Goal: Task Accomplishment & Management: Use online tool/utility

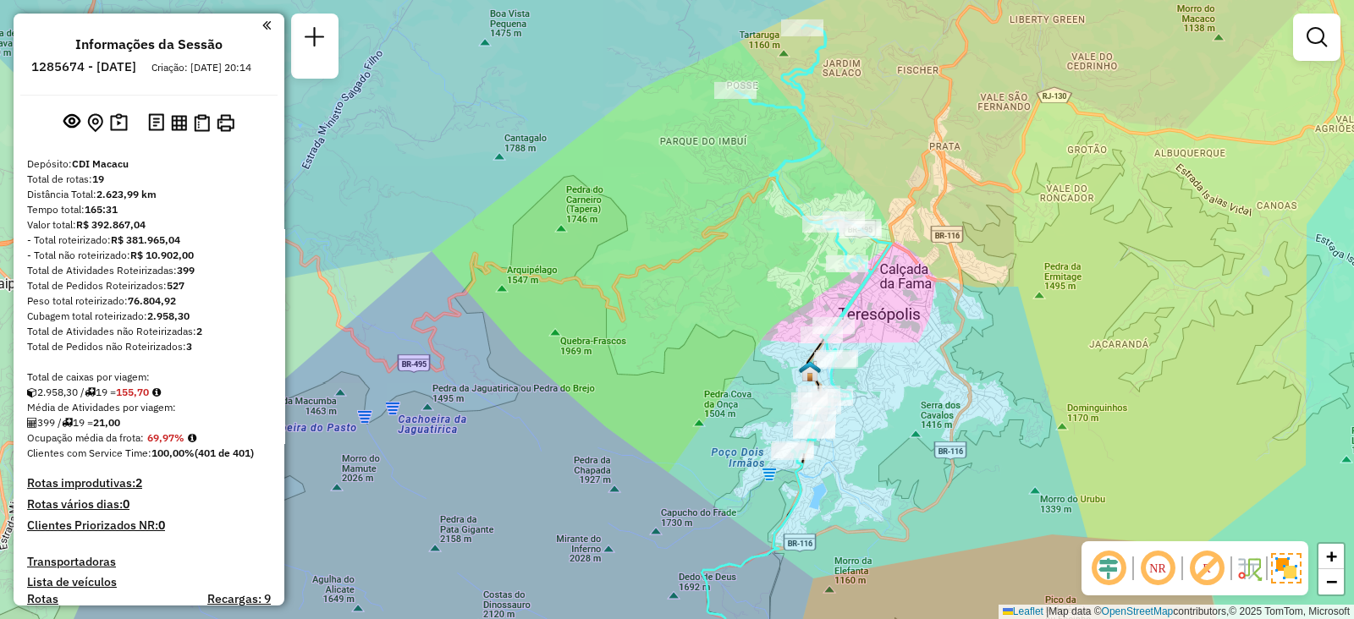
scroll to position [1671, 0]
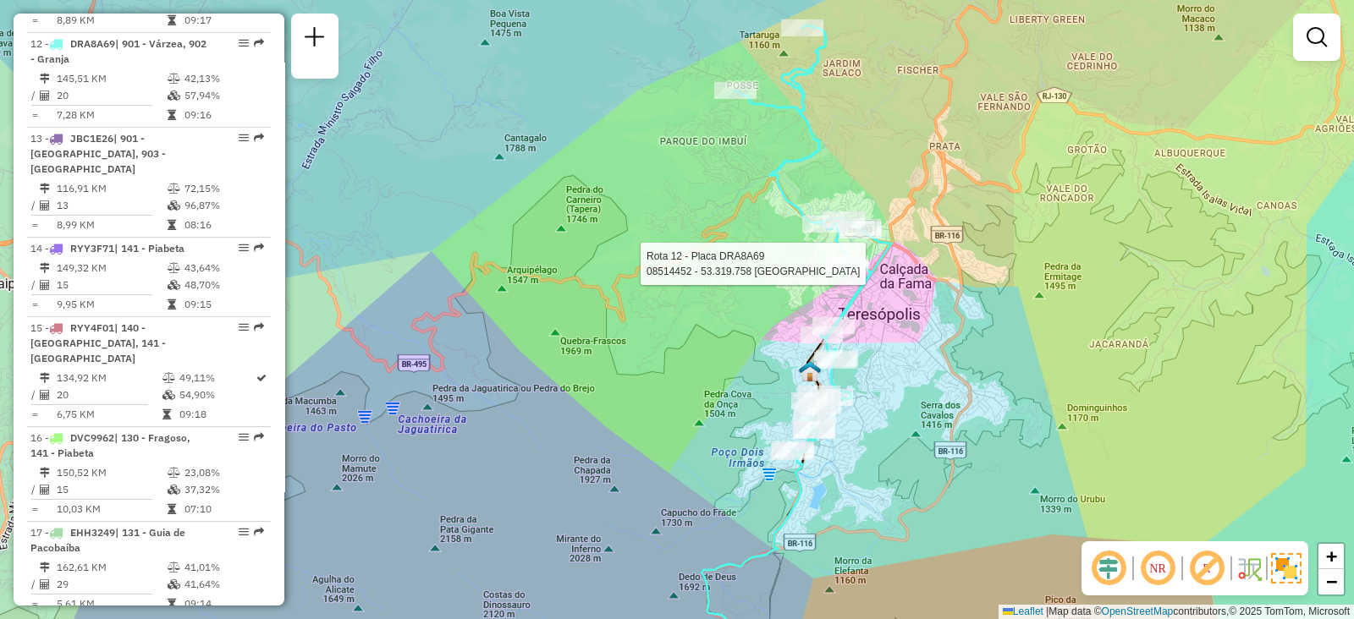
select select "**********"
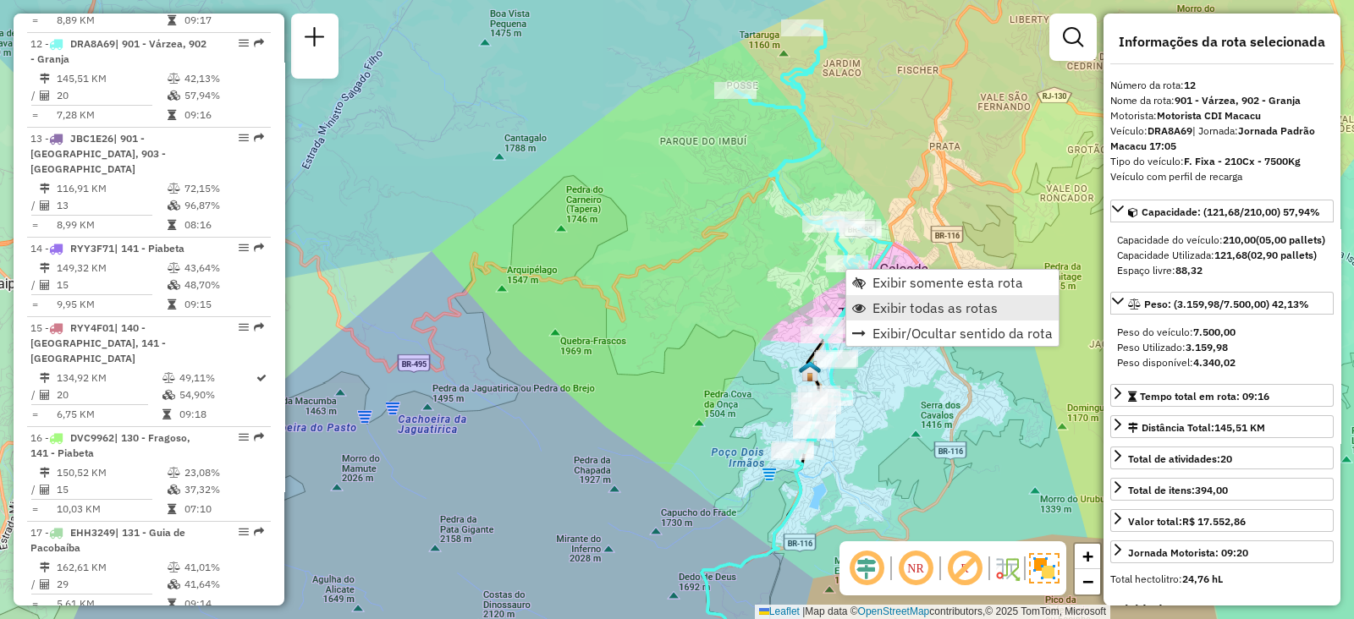
click at [874, 310] on span "Exibir todas as rotas" at bounding box center [934, 308] width 125 height 14
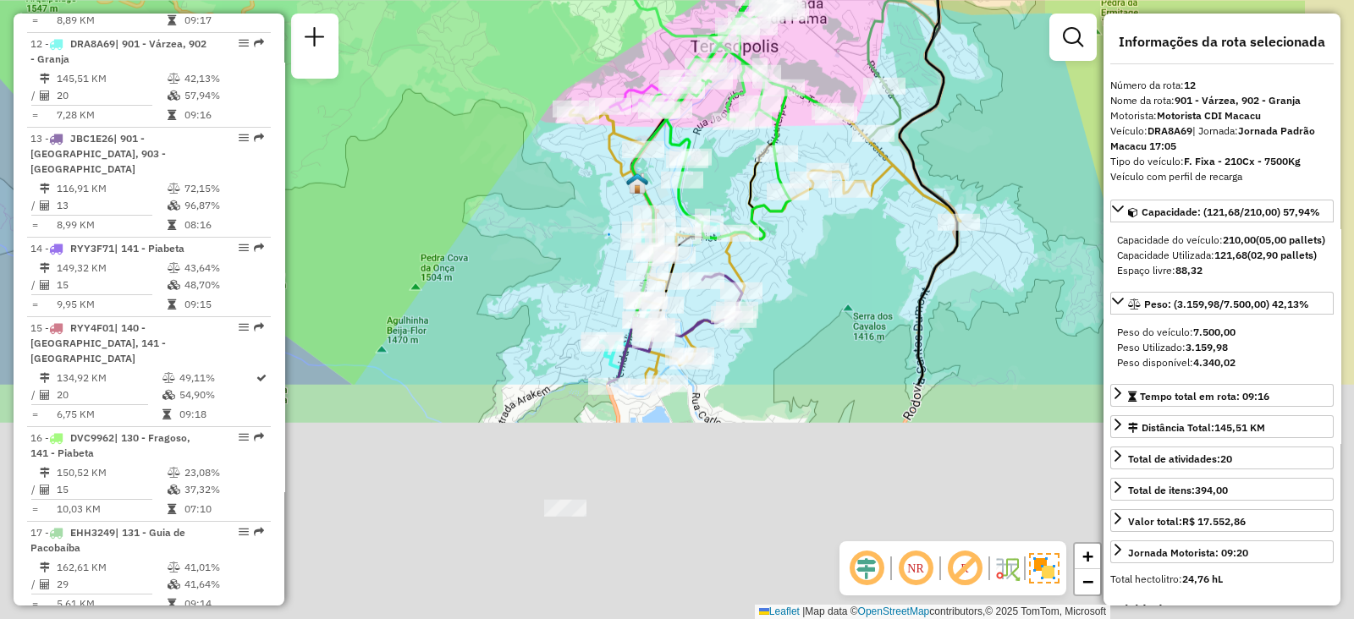
drag, startPoint x: 605, startPoint y: 354, endPoint x: 579, endPoint y: 342, distance: 28.4
click at [436, 45] on div "Janela de atendimento Grade de atendimento Capacidade Transportadoras Veículos …" at bounding box center [677, 309] width 1354 height 619
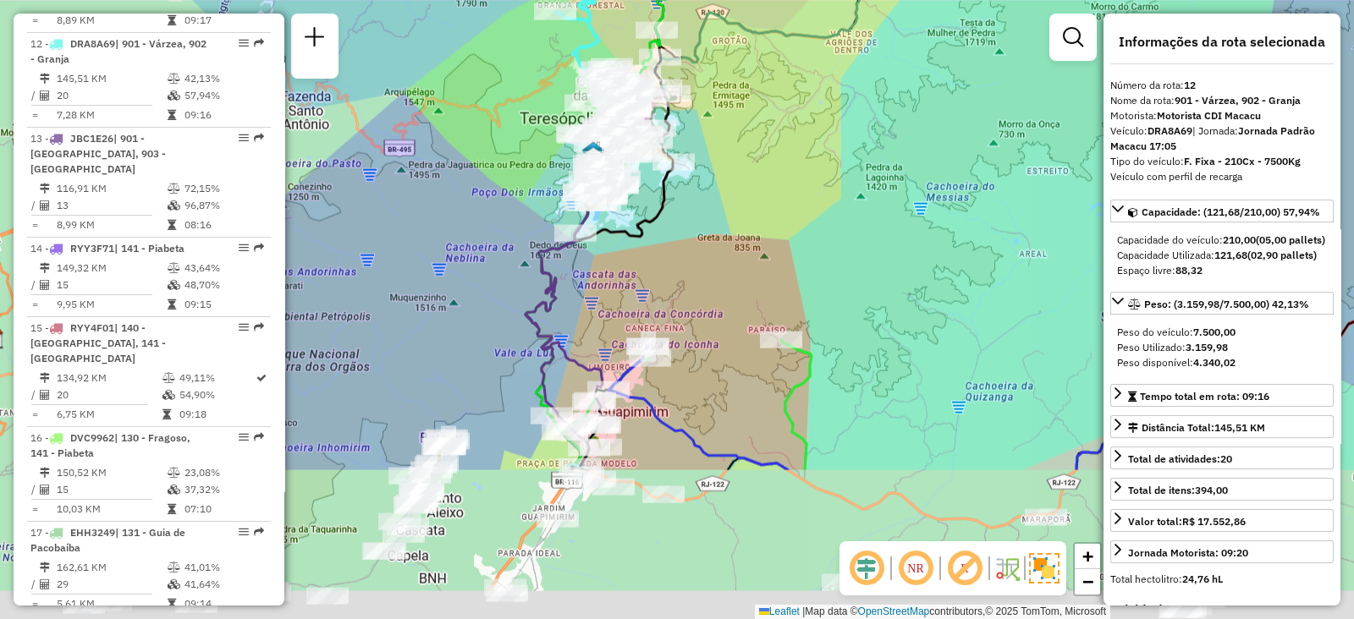
drag, startPoint x: 613, startPoint y: 479, endPoint x: 612, endPoint y: 300, distance: 178.5
click at [612, 300] on div "Janela de atendimento Grade de atendimento Capacidade Transportadoras Veículos …" at bounding box center [677, 309] width 1354 height 619
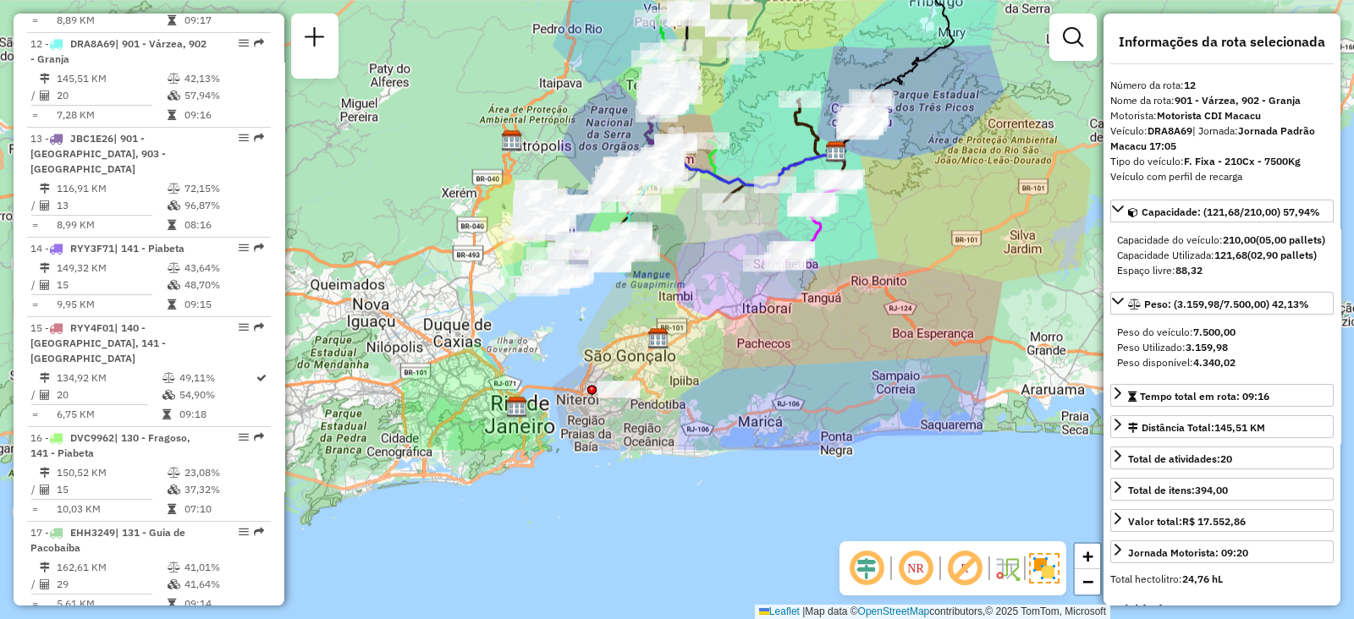
drag, startPoint x: 622, startPoint y: 472, endPoint x: 678, endPoint y: 246, distance: 232.9
click at [678, 246] on div "Janela de atendimento Grade de atendimento Capacidade Transportadoras Veículos …" at bounding box center [677, 309] width 1354 height 619
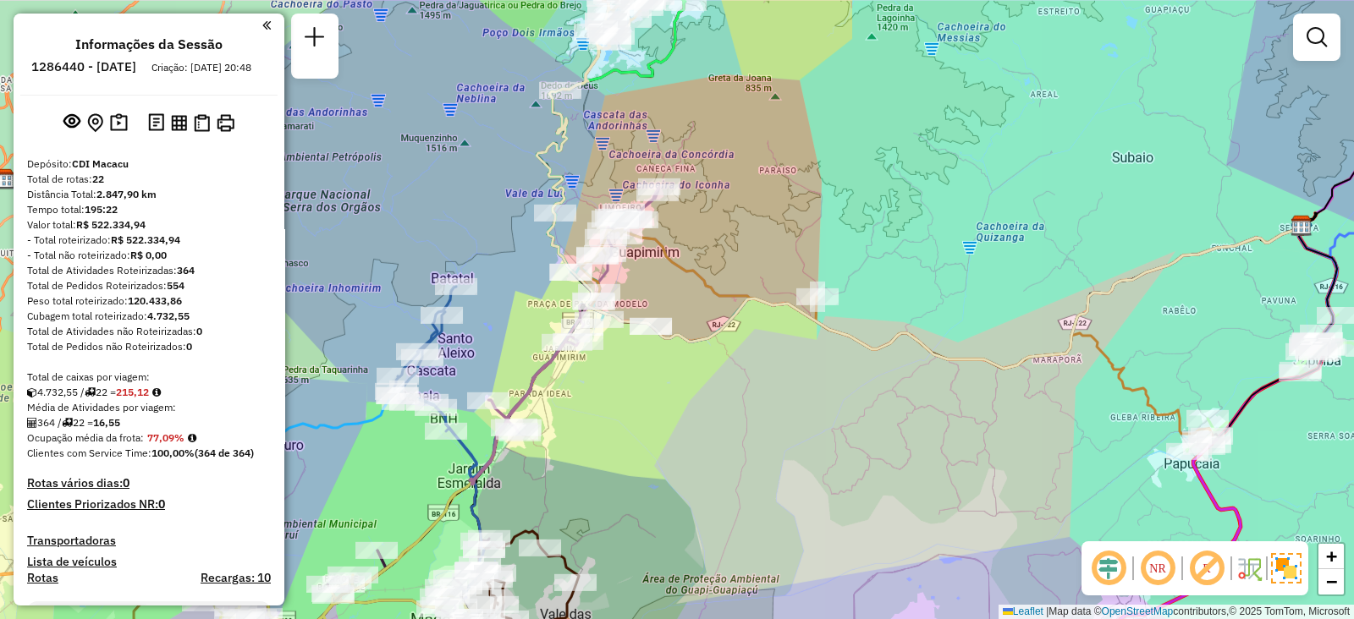
scroll to position [1243, 0]
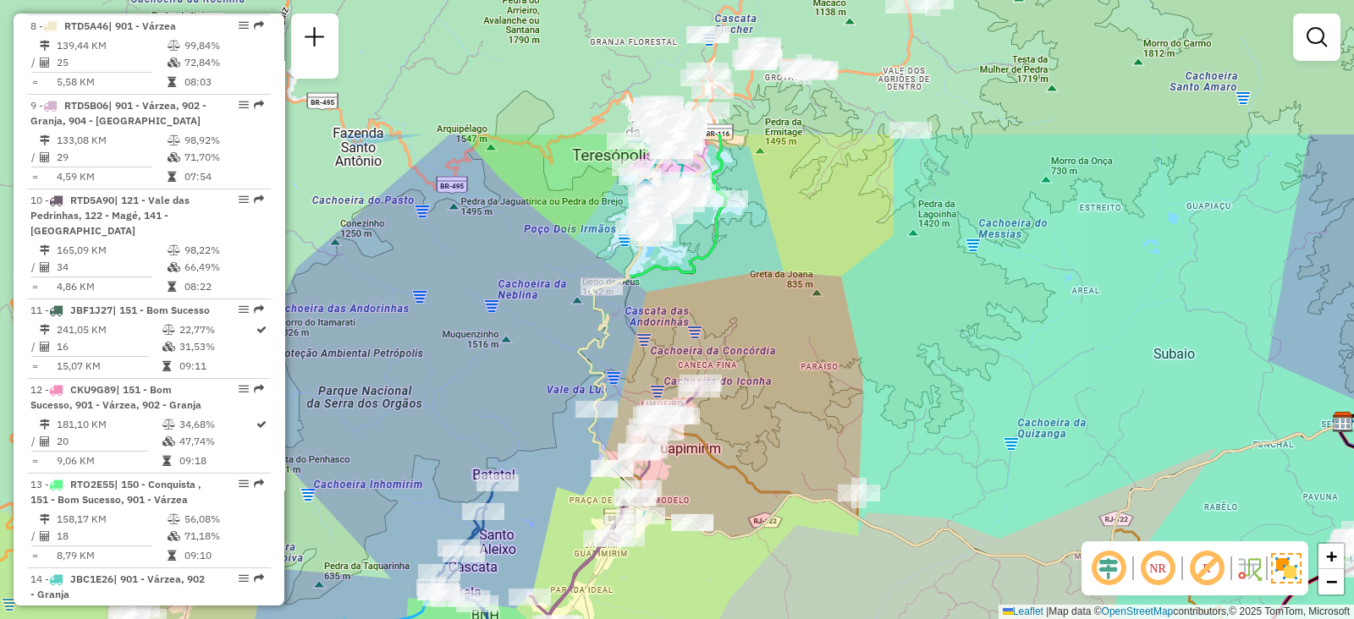
drag, startPoint x: 639, startPoint y: 360, endPoint x: 667, endPoint y: 474, distance: 117.8
click at [679, 556] on div "Janela de atendimento Grade de atendimento Capacidade Transportadoras Veículos …" at bounding box center [677, 309] width 1354 height 619
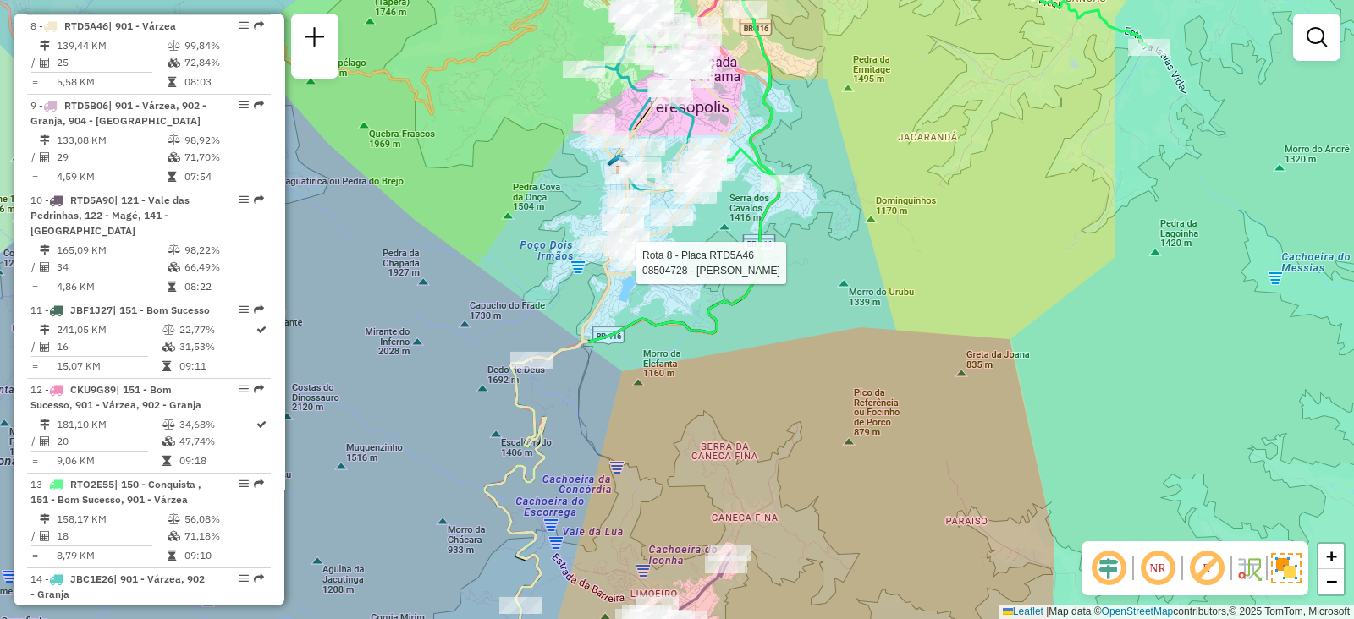
select select "**********"
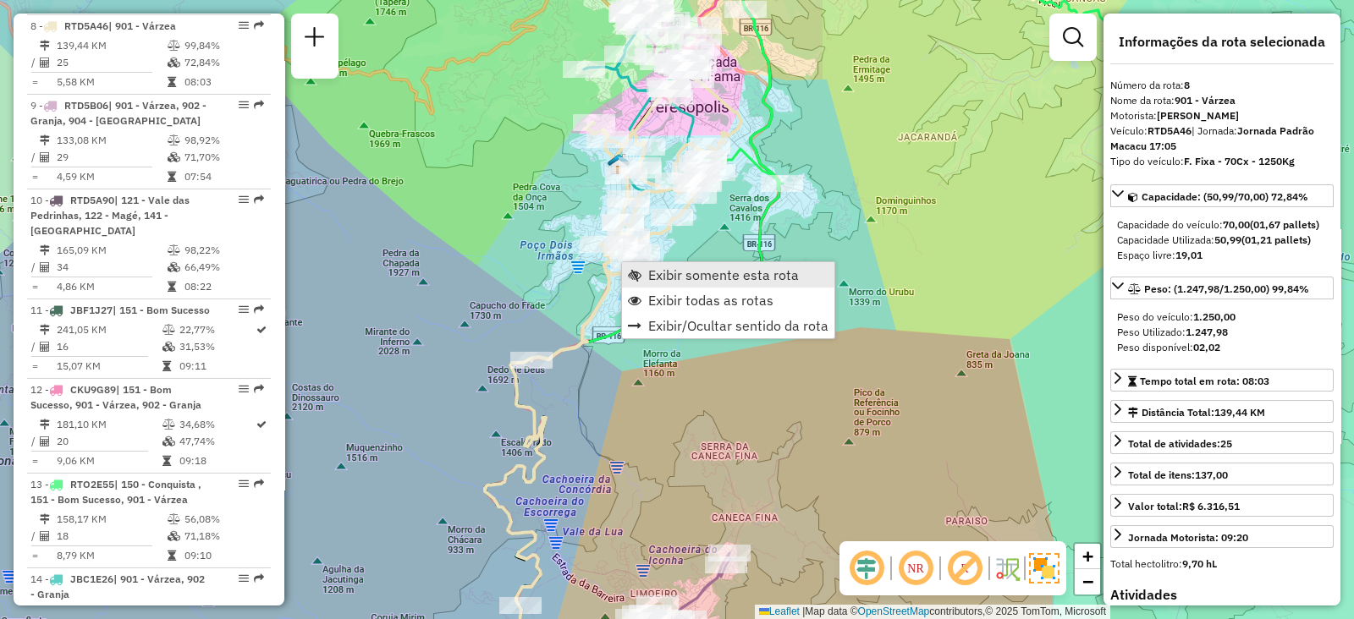
click at [659, 277] on span "Exibir somente esta rota" at bounding box center [723, 275] width 151 height 14
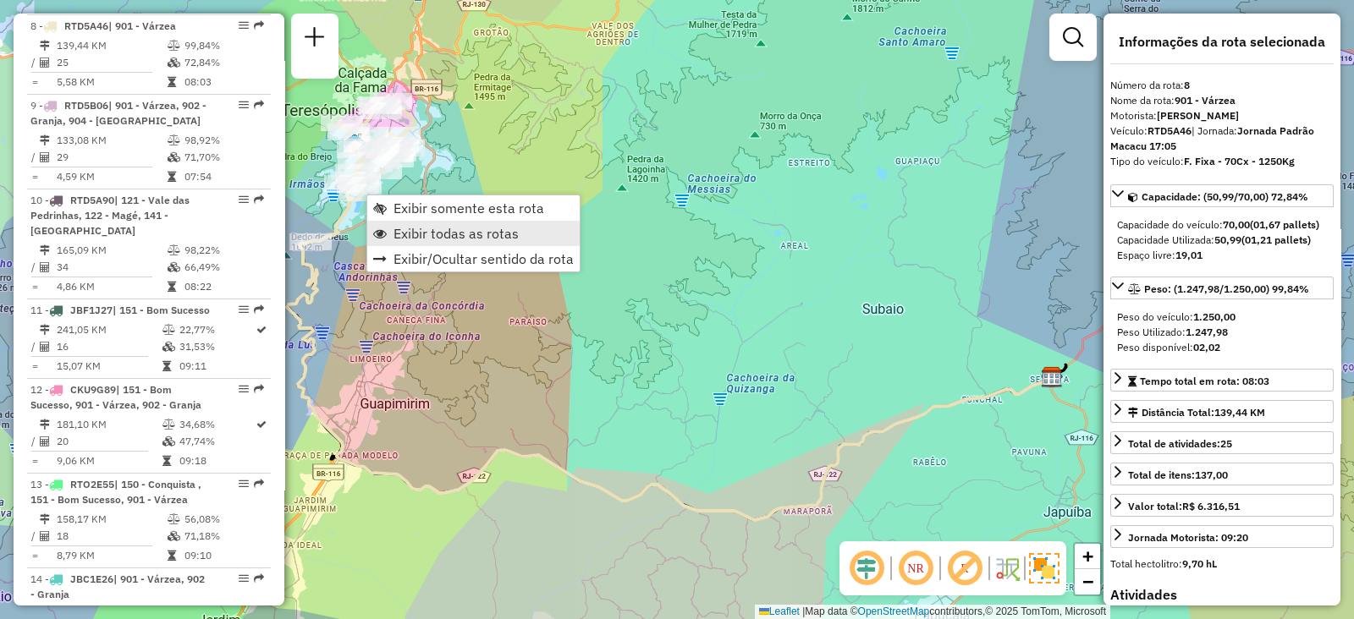
click at [404, 240] on span "Exibir todas as rotas" at bounding box center [455, 234] width 125 height 14
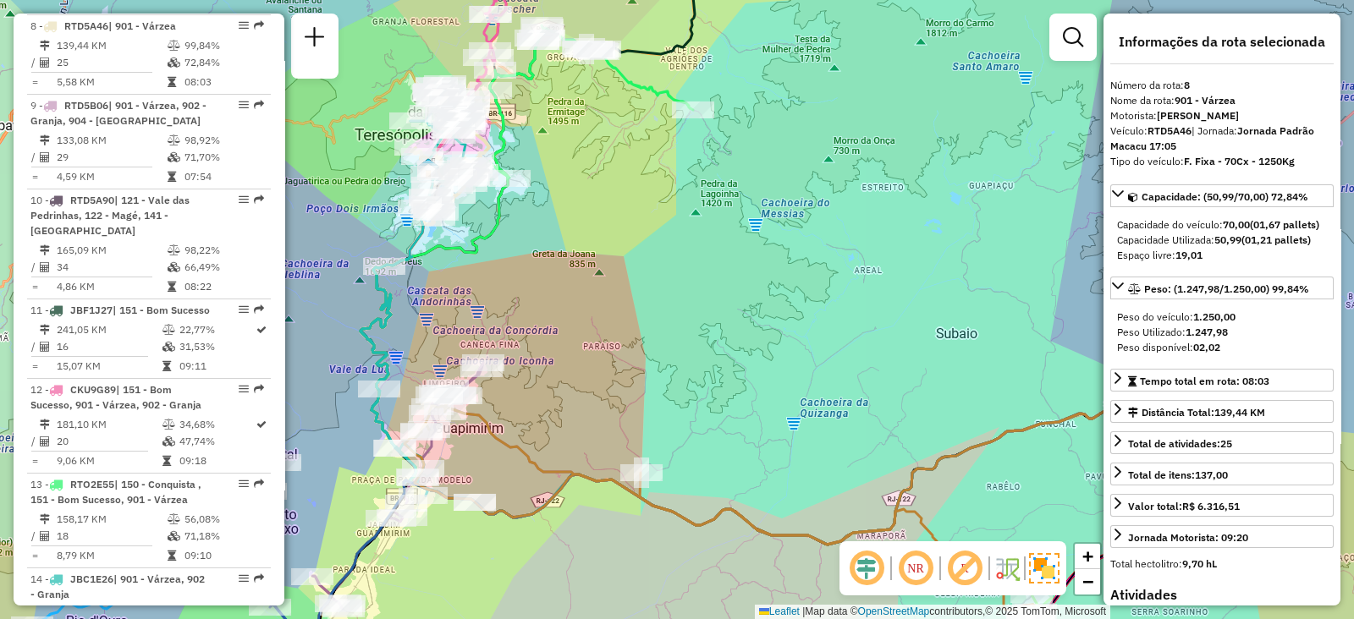
drag, startPoint x: 376, startPoint y: 251, endPoint x: 486, endPoint y: 282, distance: 114.9
click at [486, 282] on div "Janela de atendimento Grade de atendimento Capacidade Transportadoras Veículos …" at bounding box center [677, 309] width 1354 height 619
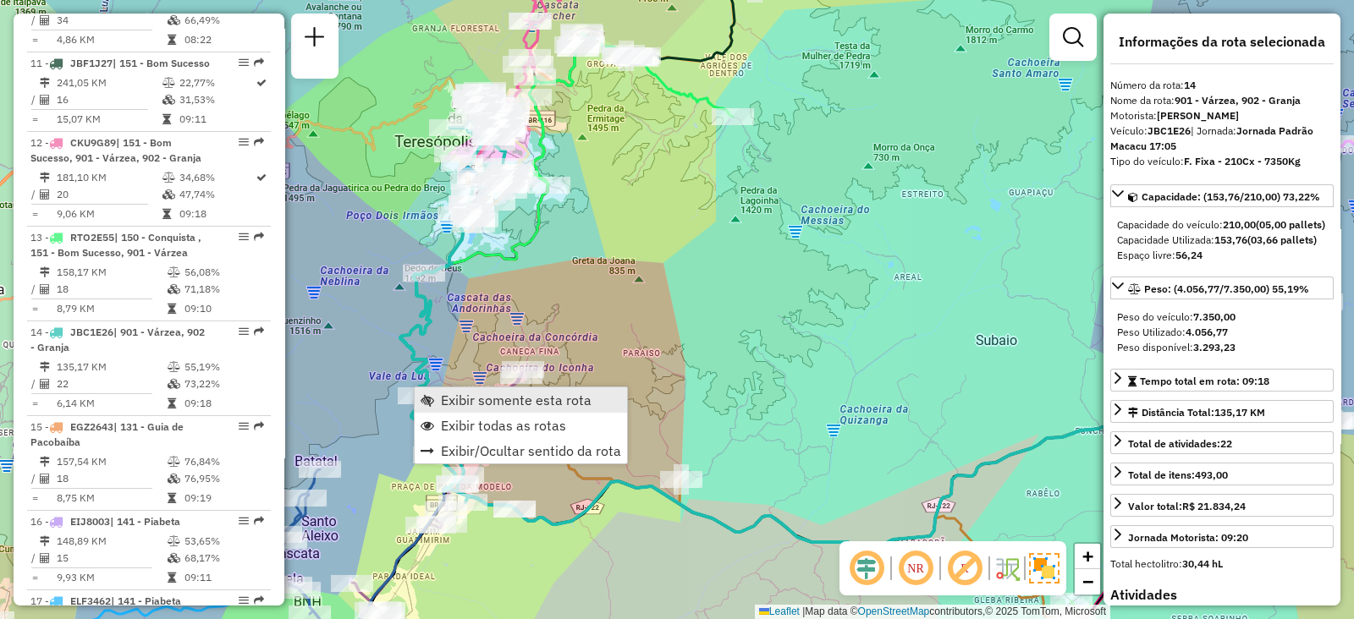
scroll to position [1793, 0]
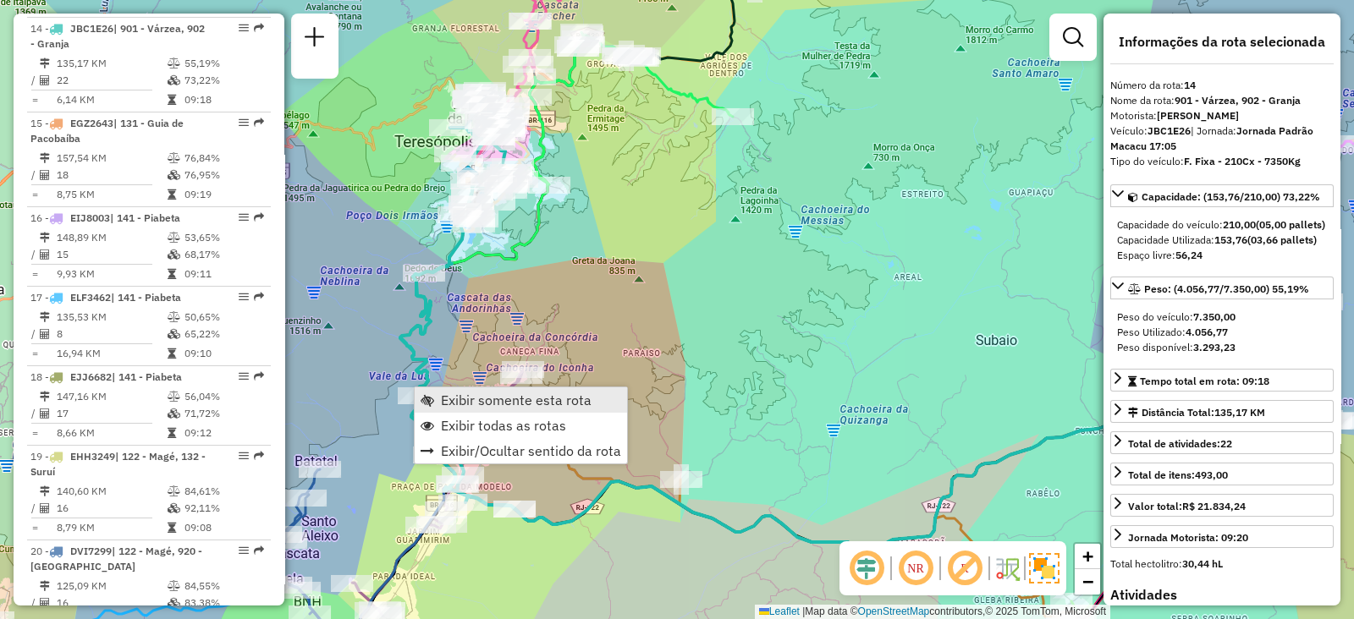
click at [453, 398] on span "Exibir somente esta rota" at bounding box center [516, 400] width 151 height 14
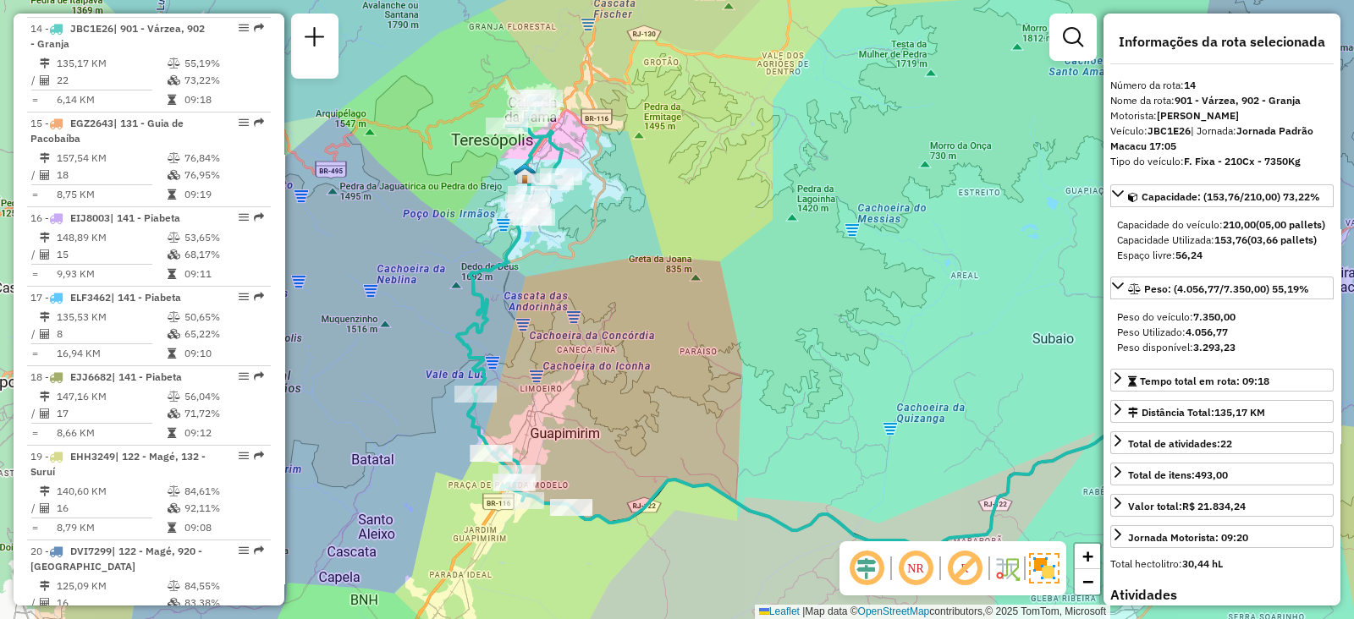
drag, startPoint x: 440, startPoint y: 391, endPoint x: 626, endPoint y: 405, distance: 186.7
click at [626, 405] on div "Janela de atendimento Grade de atendimento Capacidade Transportadoras Veículos …" at bounding box center [677, 309] width 1354 height 619
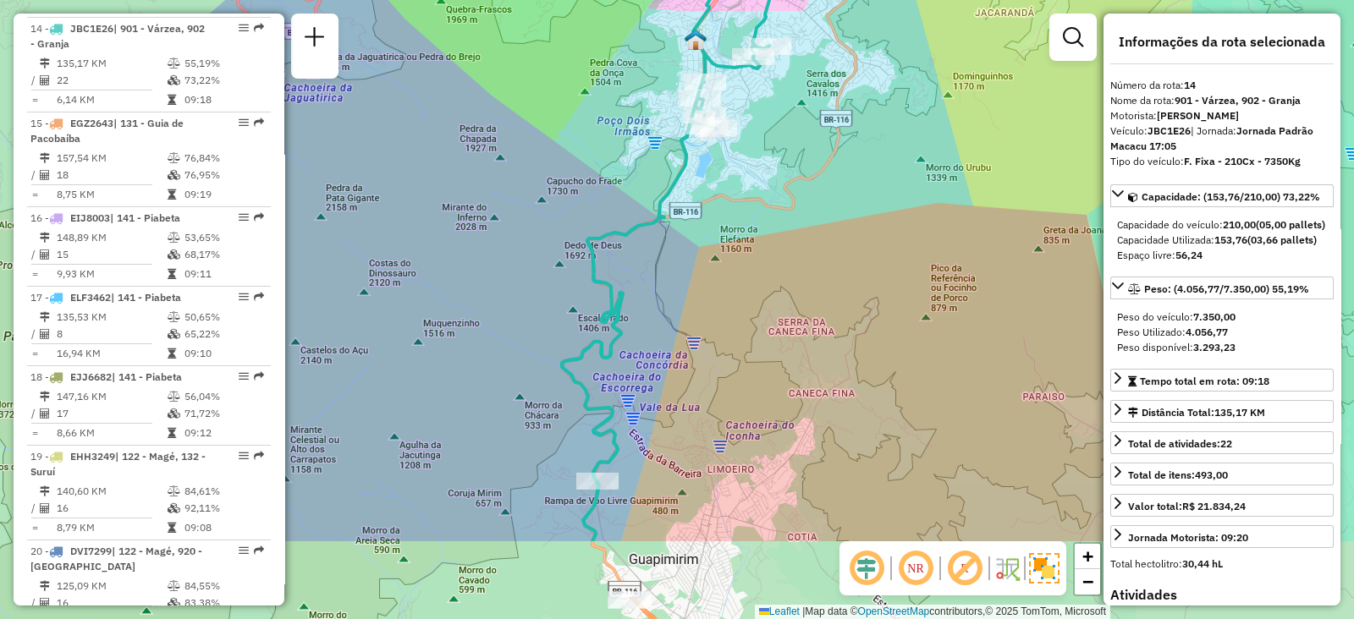
drag, startPoint x: 581, startPoint y: 228, endPoint x: 807, endPoint y: 89, distance: 265.5
click at [807, 89] on div "Janela de atendimento Grade de atendimento Capacidade Transportadoras Veículos …" at bounding box center [677, 309] width 1354 height 619
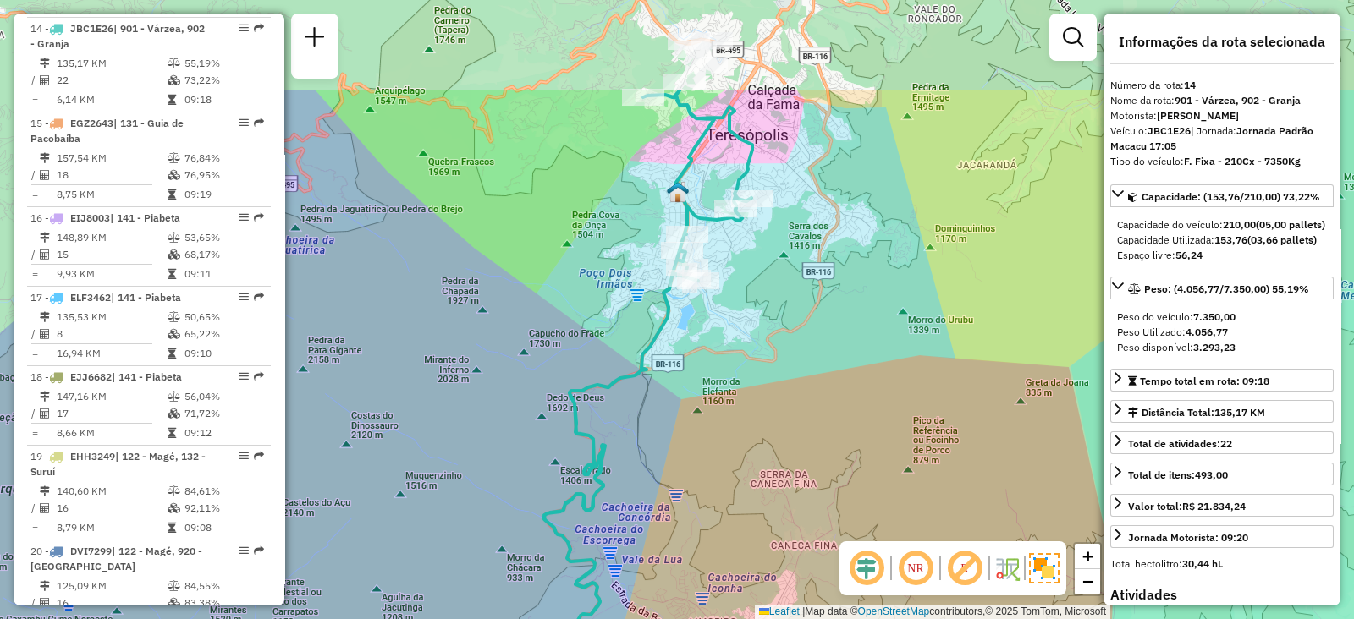
drag, startPoint x: 810, startPoint y: 165, endPoint x: 790, endPoint y: 321, distance: 157.8
click at [792, 318] on div "Janela de atendimento Grade de atendimento Capacidade Transportadoras Veículos …" at bounding box center [677, 309] width 1354 height 619
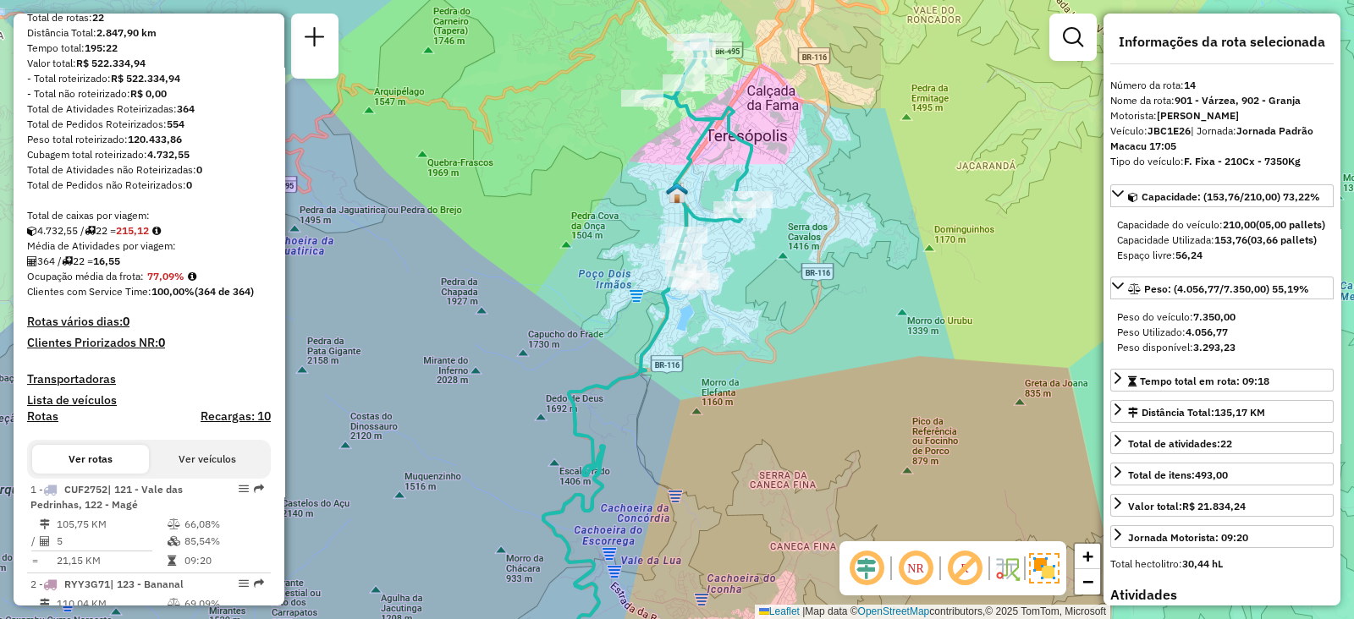
scroll to position [0, 0]
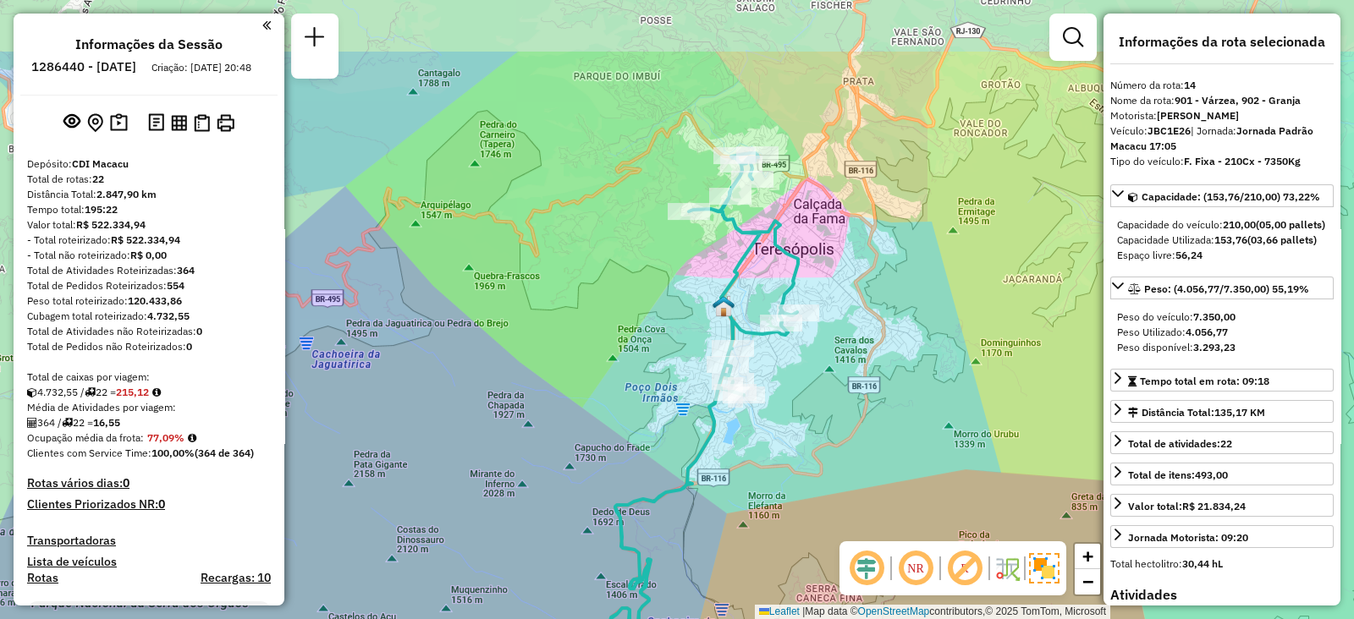
drag, startPoint x: 804, startPoint y: 159, endPoint x: 865, endPoint y: 294, distance: 147.7
click at [870, 299] on div "Janela de atendimento Grade de atendimento Capacidade Transportadoras Veículos …" at bounding box center [677, 309] width 1354 height 619
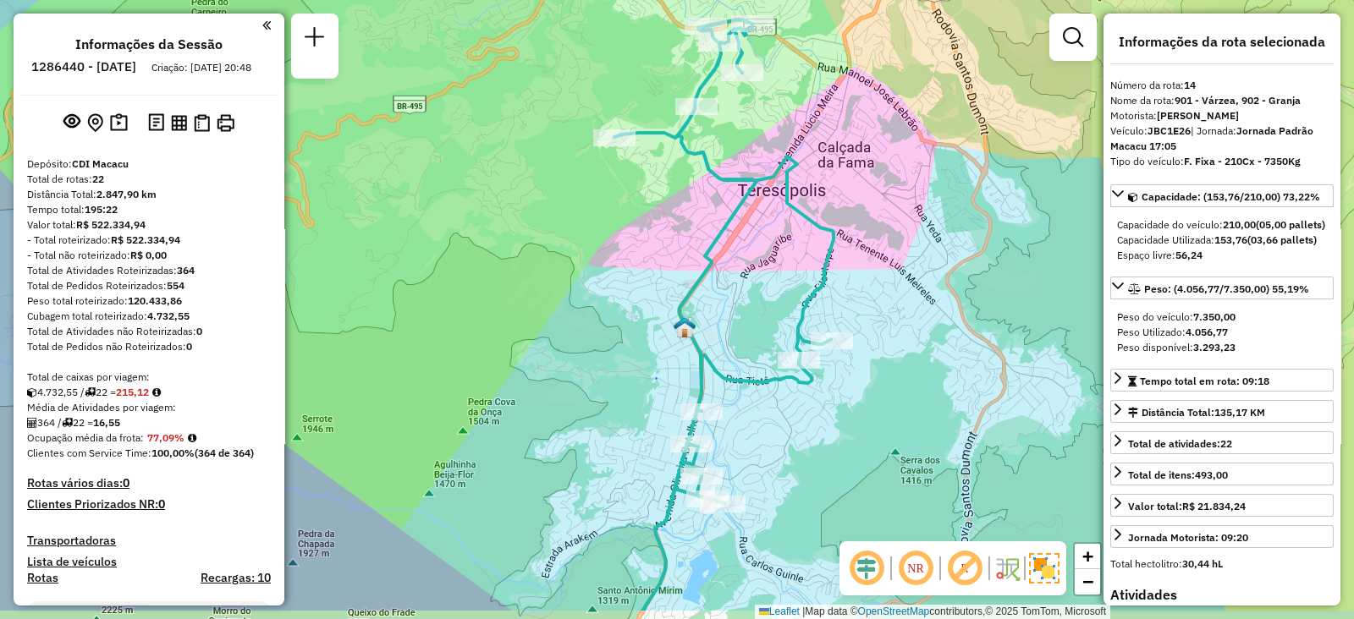
drag, startPoint x: 826, startPoint y: 507, endPoint x: 837, endPoint y: 454, distance: 53.8
click at [837, 454] on div "Janela de atendimento Grade de atendimento Capacidade Transportadoras Veículos …" at bounding box center [677, 309] width 1354 height 619
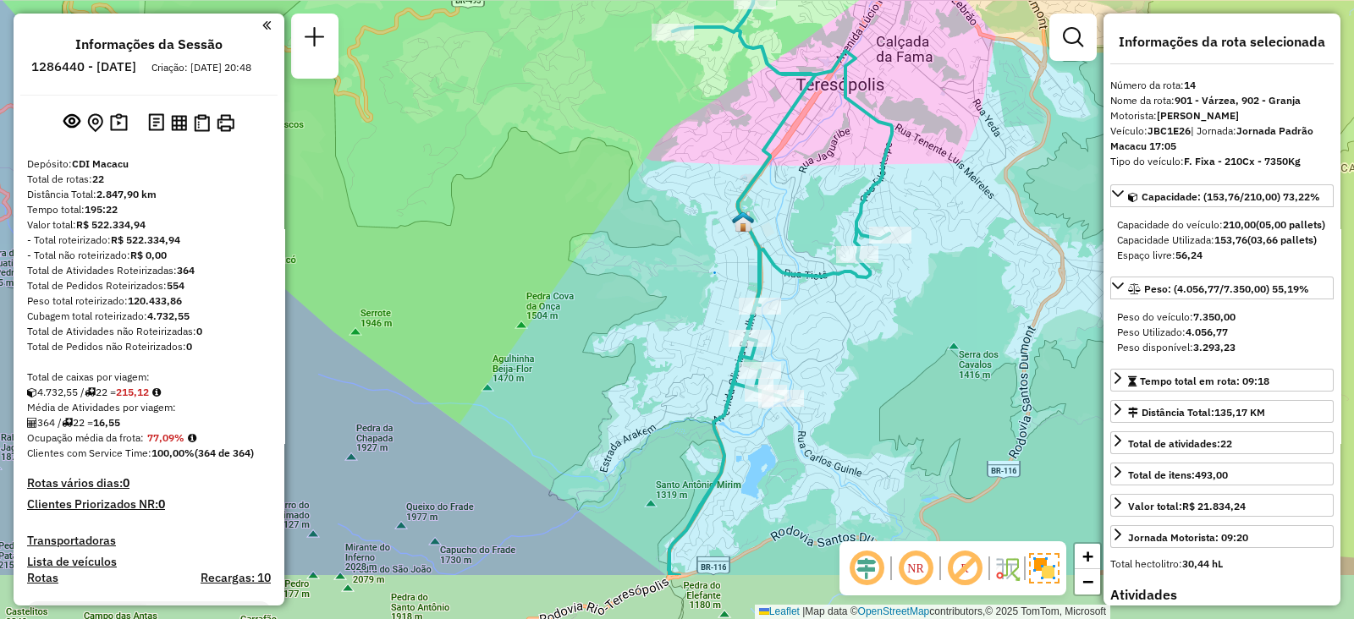
drag, startPoint x: 823, startPoint y: 372, endPoint x: 881, endPoint y: 266, distance: 120.8
click at [881, 266] on div "Janela de atendimento Grade de atendimento Capacidade Transportadoras Veículos …" at bounding box center [677, 309] width 1354 height 619
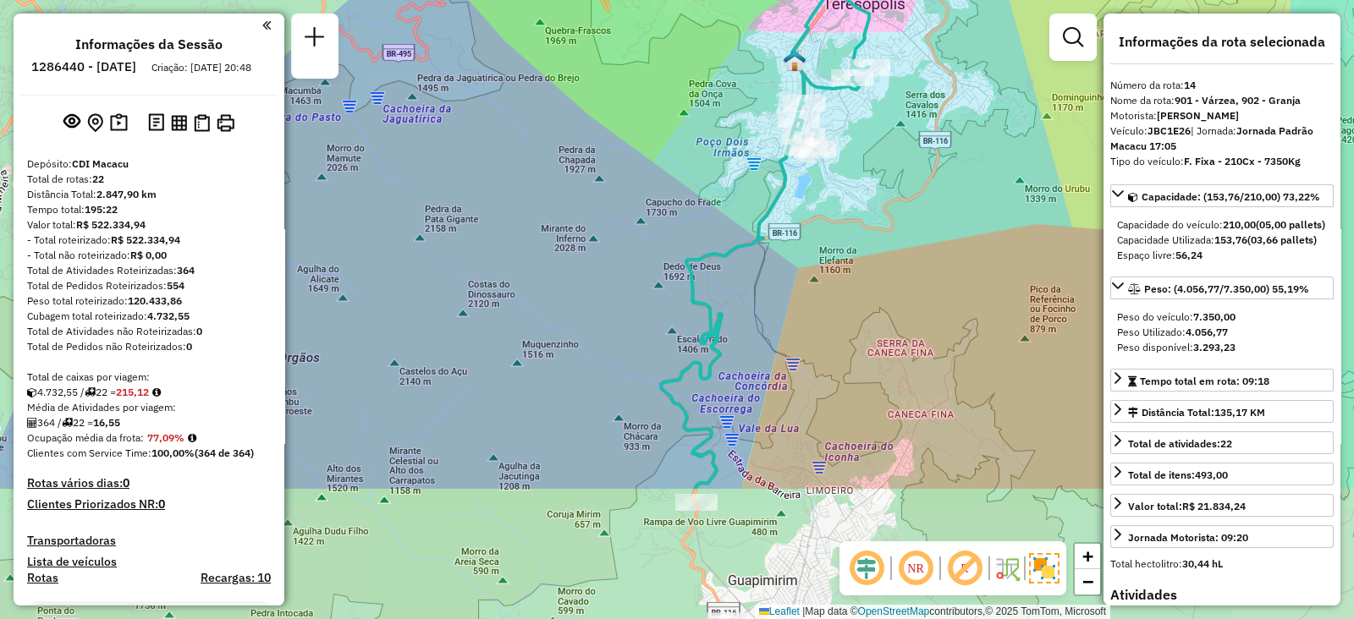
drag, startPoint x: 875, startPoint y: 401, endPoint x: 856, endPoint y: 189, distance: 213.1
click at [856, 187] on div "Janela de atendimento Grade de atendimento Capacidade Transportadoras Veículos …" at bounding box center [677, 309] width 1354 height 619
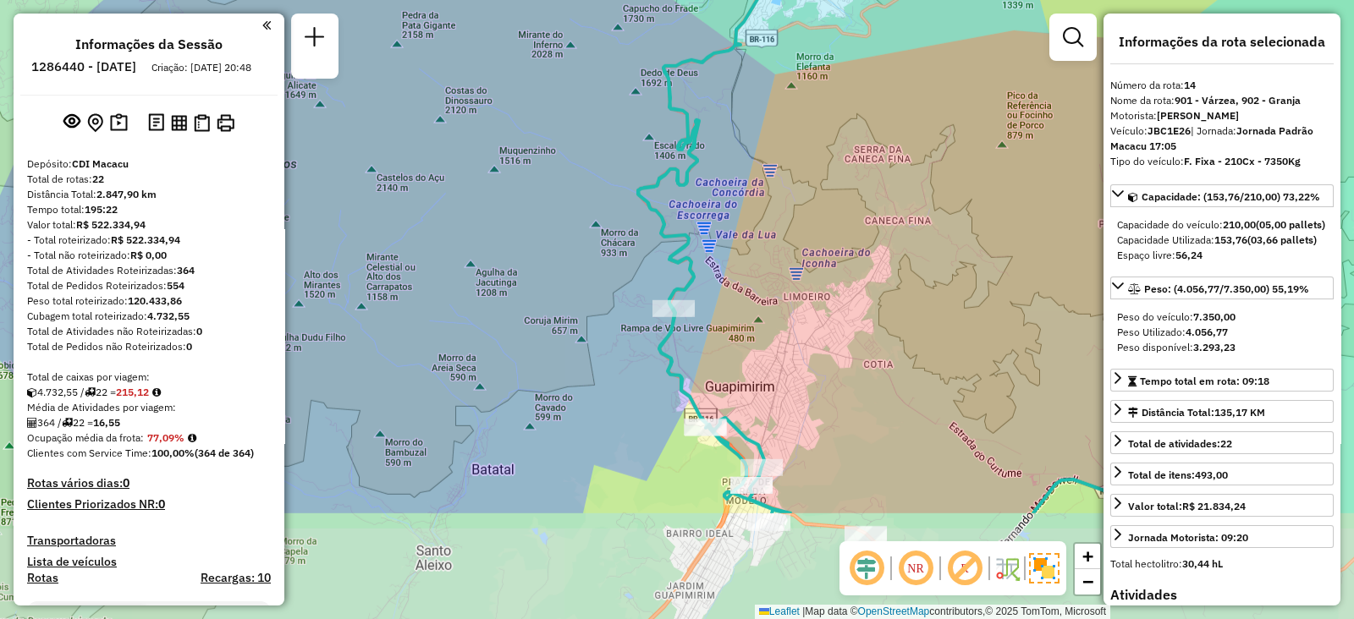
drag, startPoint x: 856, startPoint y: 220, endPoint x: 835, endPoint y: 48, distance: 173.0
click at [835, 48] on div "Janela de atendimento Grade de atendimento Capacidade Transportadoras Veículos …" at bounding box center [677, 309] width 1354 height 619
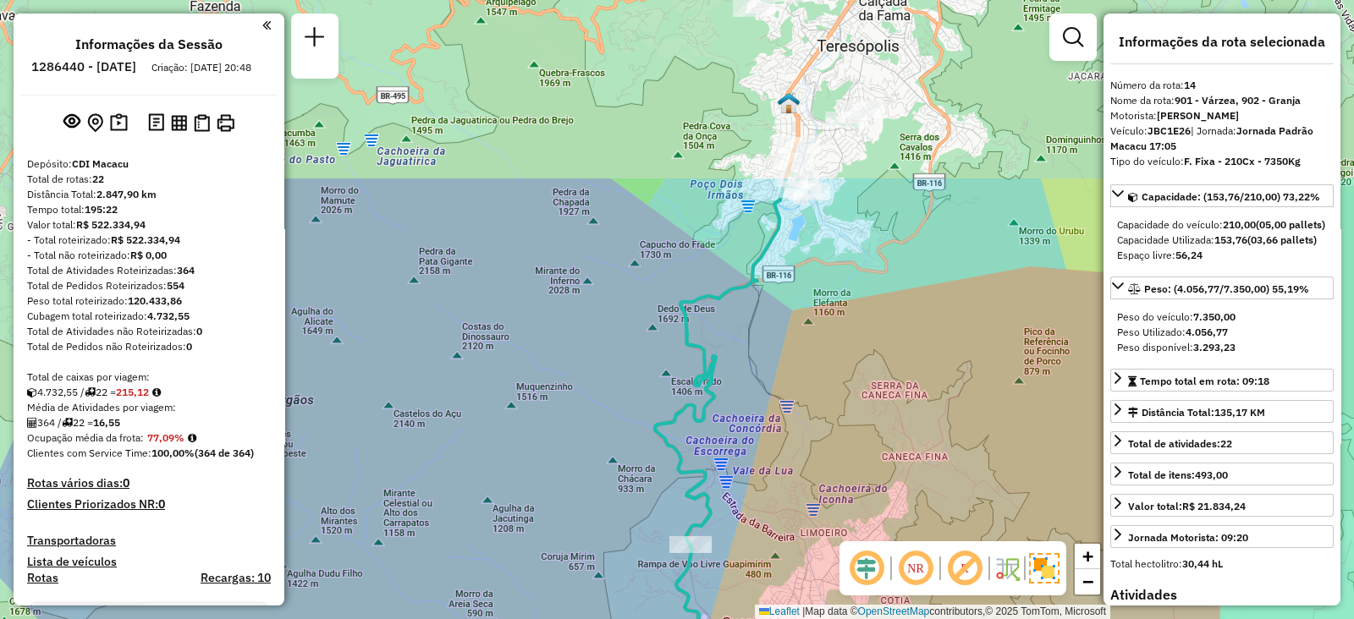
drag, startPoint x: 825, startPoint y: 184, endPoint x: 827, endPoint y: 459, distance: 274.1
click at [831, 463] on div "Janela de atendimento Grade de atendimento Capacidade Transportadoras Veículos …" at bounding box center [677, 309] width 1354 height 619
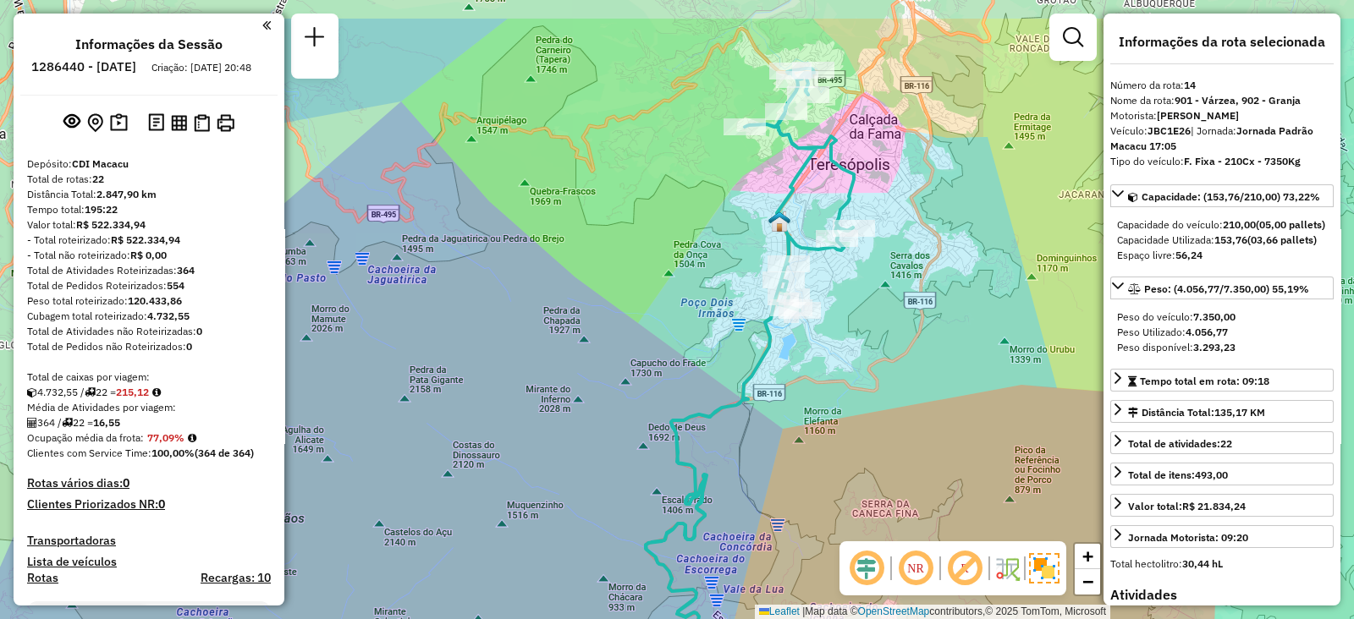
drag, startPoint x: 833, startPoint y: 260, endPoint x: 833, endPoint y: 342, distance: 82.1
click at [833, 342] on div "Janela de atendimento Grade de atendimento Capacidade Transportadoras Veículos …" at bounding box center [677, 309] width 1354 height 619
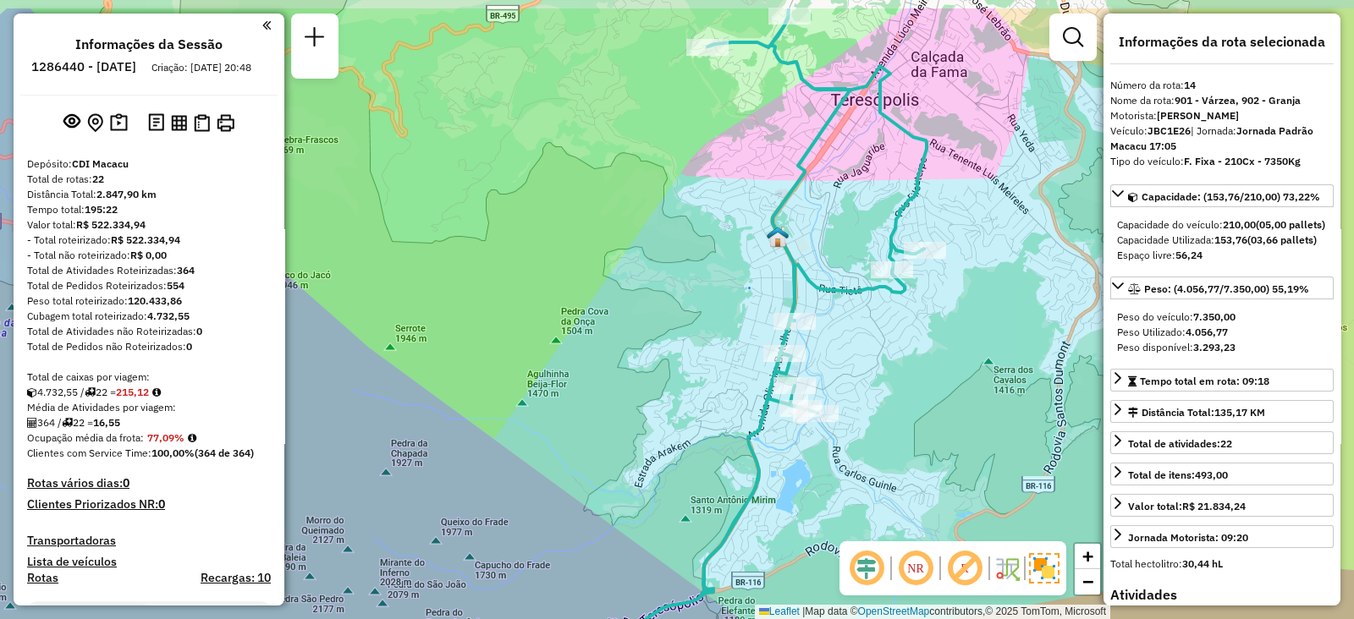
drag, startPoint x: 818, startPoint y: 188, endPoint x: 846, endPoint y: 258, distance: 75.6
click at [846, 258] on div "Janela de atendimento Grade de atendimento Capacidade Transportadoras Veículos …" at bounding box center [677, 309] width 1354 height 619
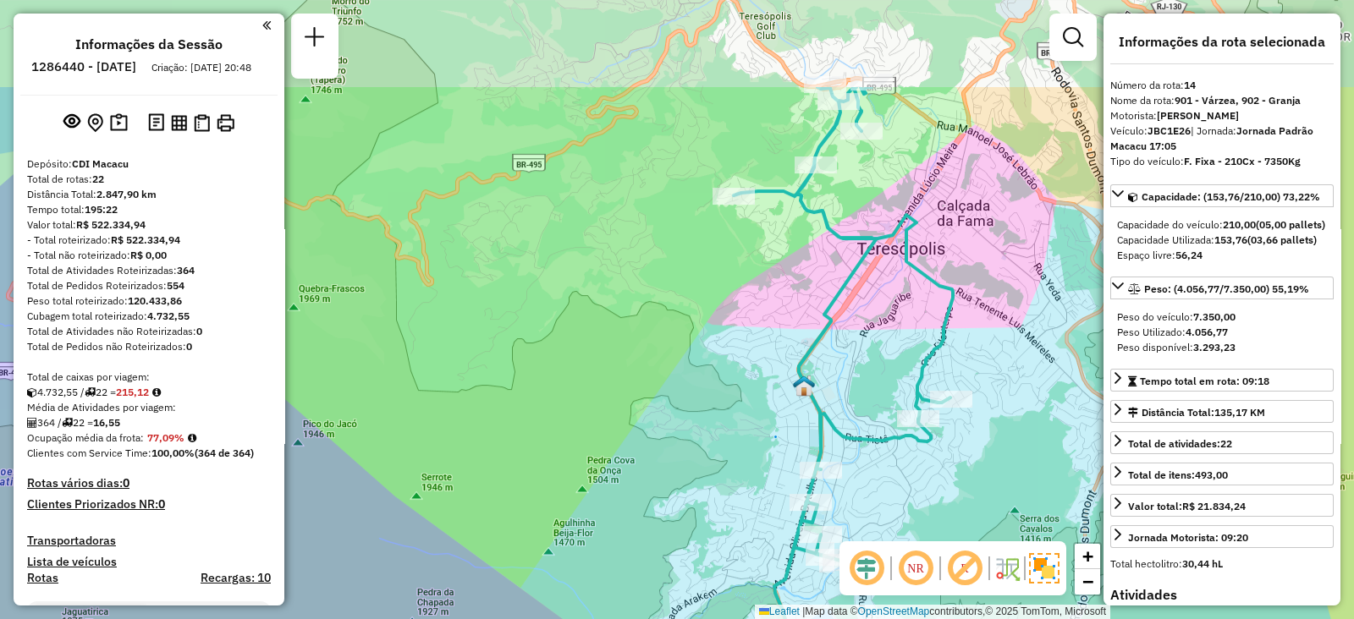
drag, startPoint x: 775, startPoint y: 61, endPoint x: 794, endPoint y: 178, distance: 119.1
click at [801, 213] on icon at bounding box center [769, 458] width 366 height 743
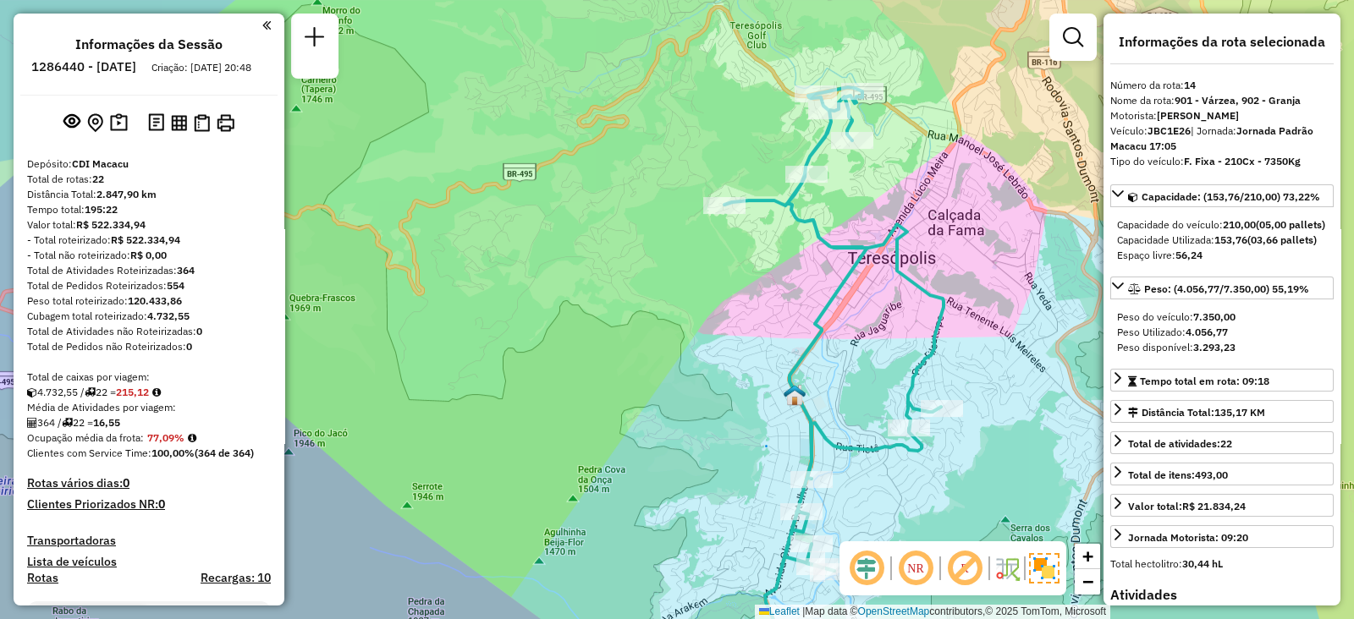
drag, startPoint x: 629, startPoint y: 142, endPoint x: 589, endPoint y: 165, distance: 45.9
click at [589, 165] on div "Janela de atendimento Grade de atendimento Capacidade Transportadoras Veículos …" at bounding box center [677, 309] width 1354 height 619
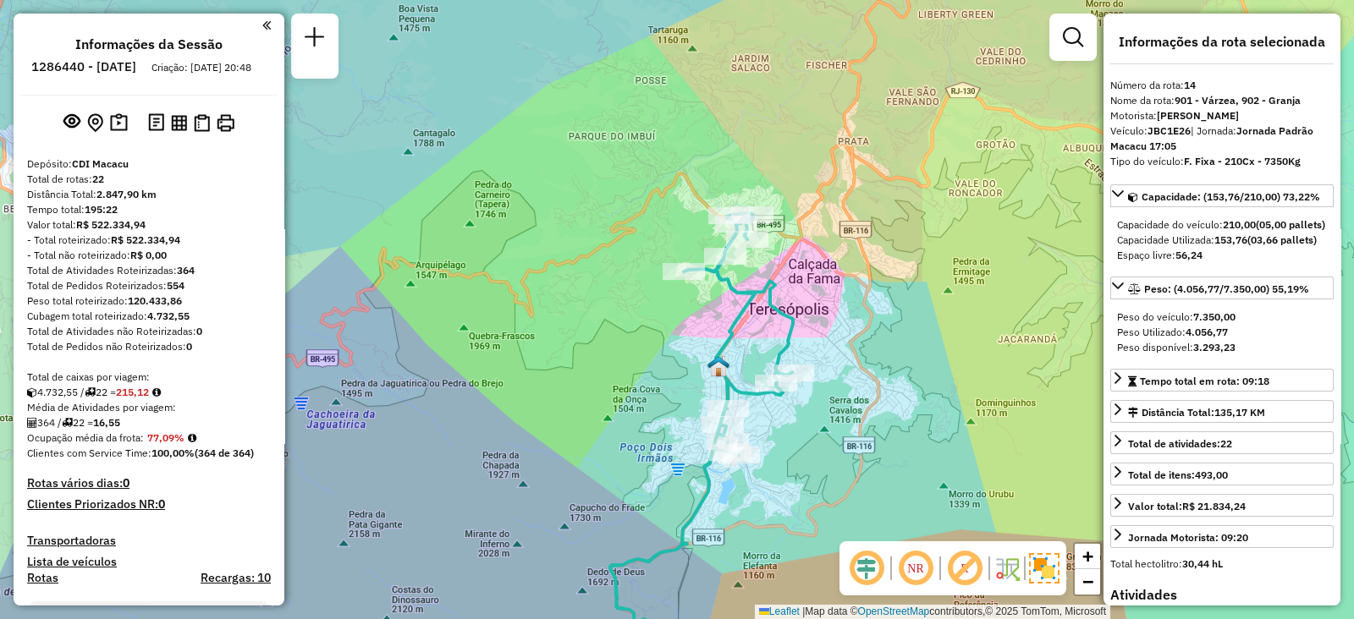
drag, startPoint x: 808, startPoint y: 265, endPoint x: 778, endPoint y: 289, distance: 38.5
click at [781, 294] on div "Janela de atendimento Grade de atendimento Capacidade Transportadoras Veículos …" at bounding box center [677, 309] width 1354 height 619
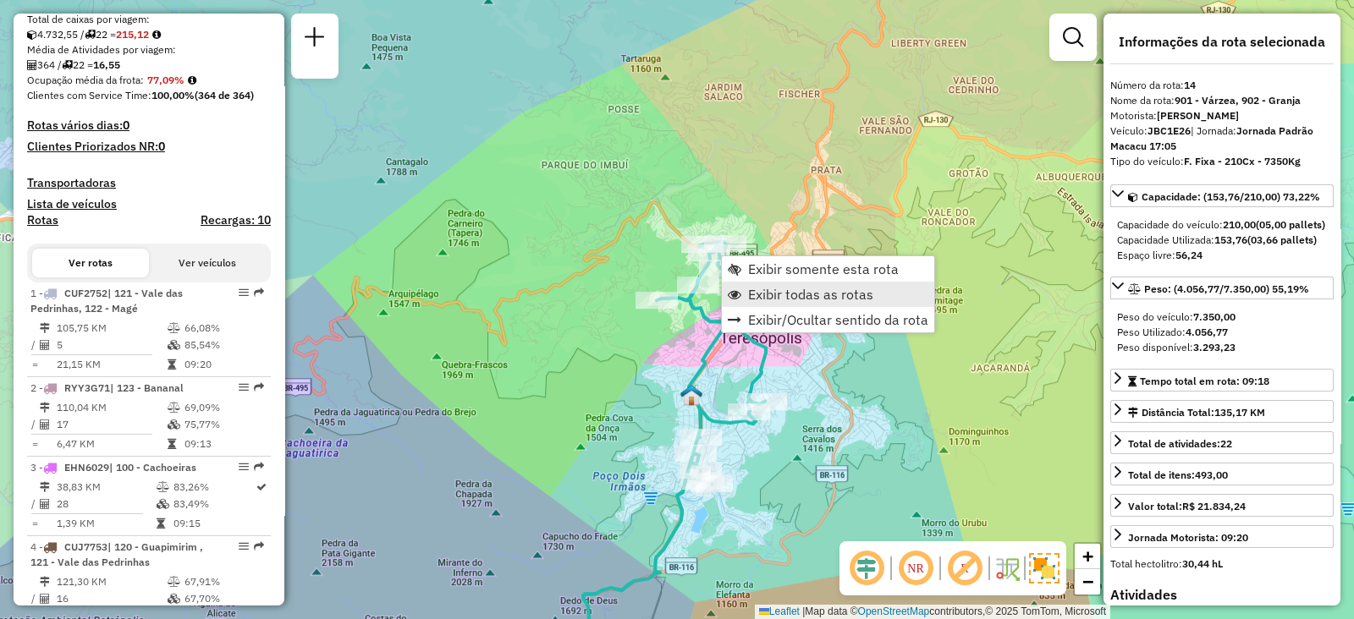
scroll to position [1793, 0]
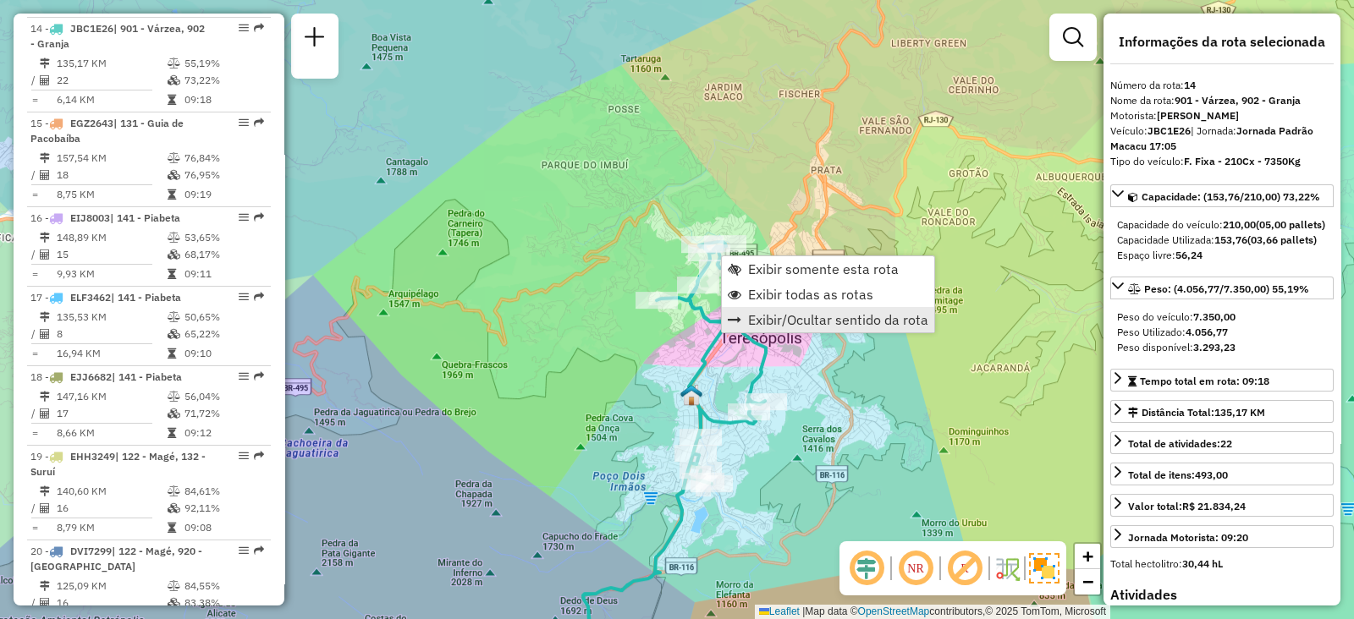
drag, startPoint x: 755, startPoint y: 290, endPoint x: 757, endPoint y: 310, distance: 19.6
click at [755, 291] on span "Exibir todas as rotas" at bounding box center [810, 295] width 125 height 14
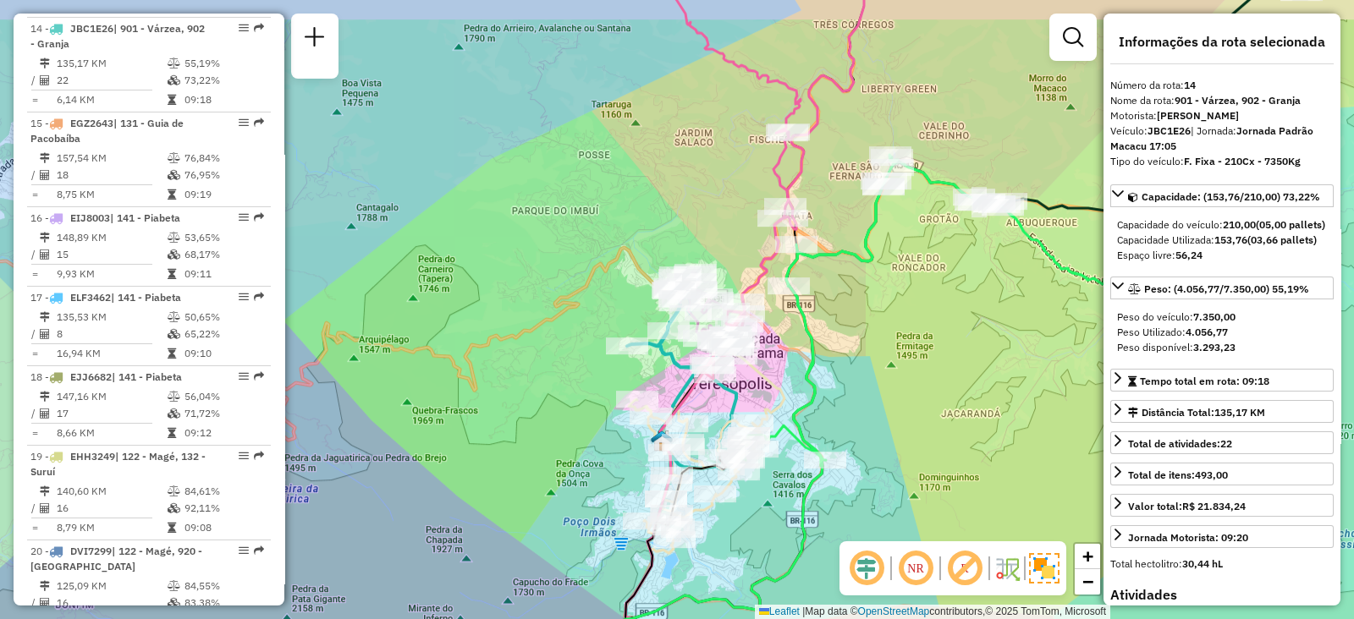
drag, startPoint x: 821, startPoint y: 283, endPoint x: 804, endPoint y: 302, distance: 26.3
click at [804, 305] on icon at bounding box center [965, 310] width 453 height 311
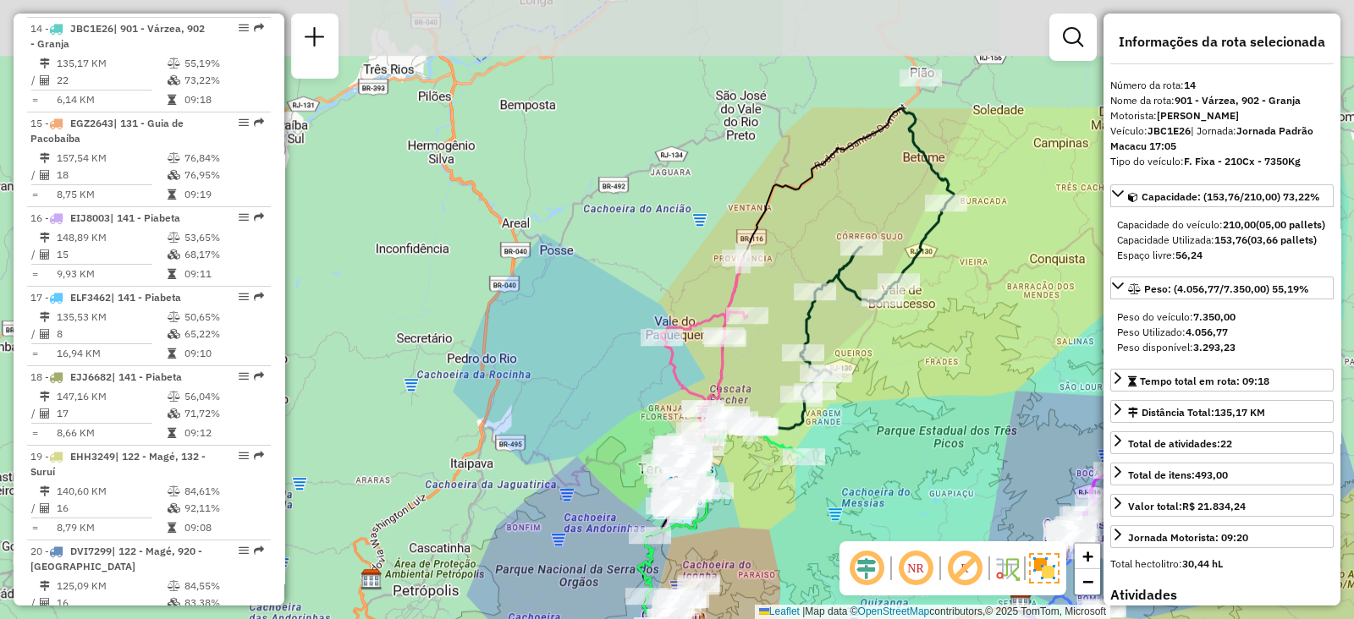
drag, startPoint x: 854, startPoint y: 217, endPoint x: 761, endPoint y: 384, distance: 190.9
click at [753, 390] on div "Janela de atendimento Grade de atendimento Capacidade Transportadoras Veículos …" at bounding box center [677, 309] width 1354 height 619
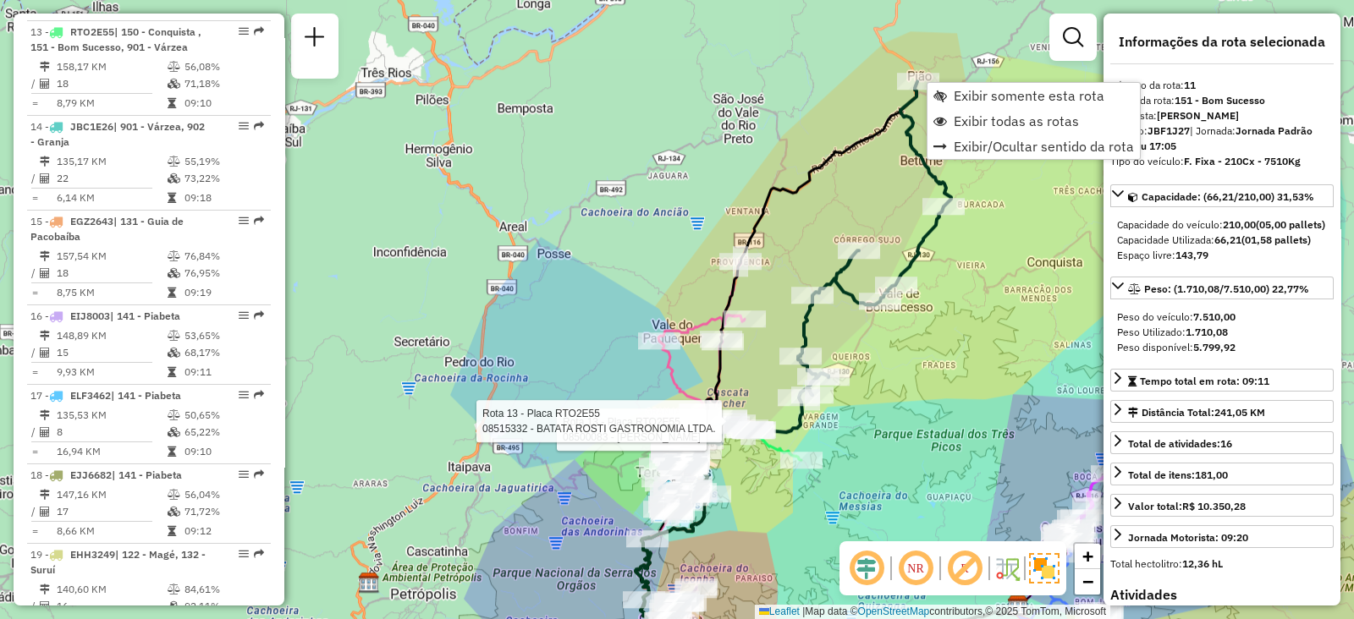
scroll to position [1510, 0]
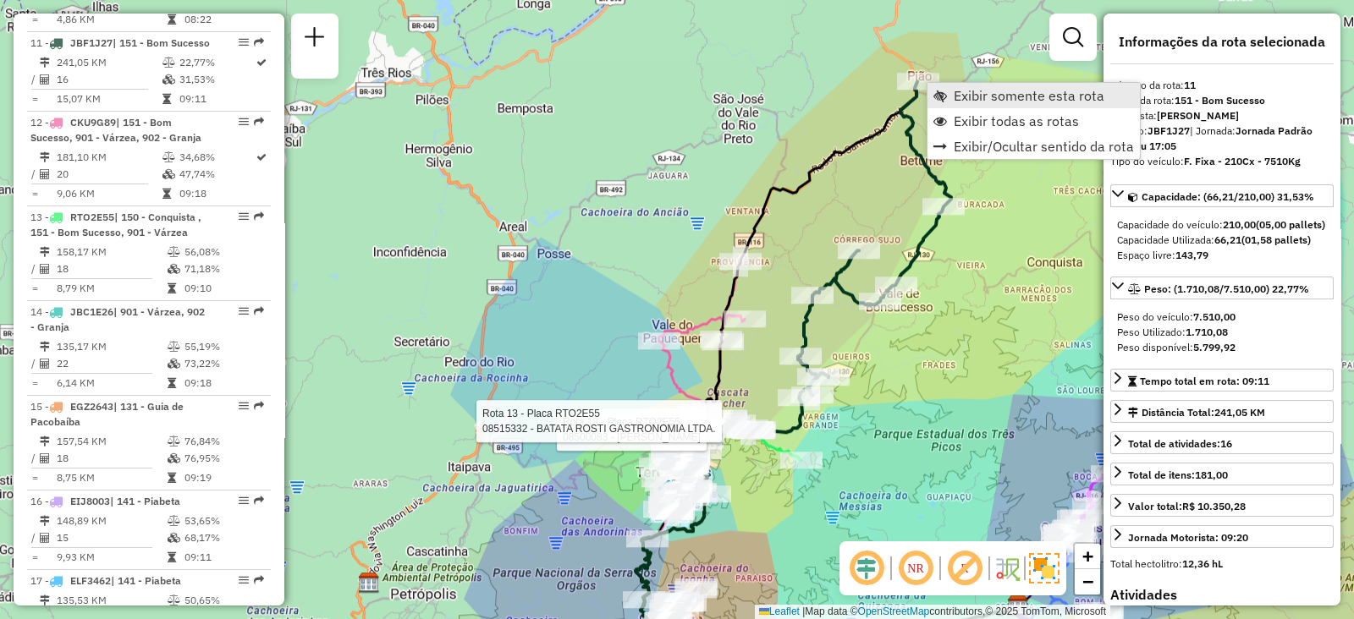
click at [961, 95] on span "Exibir somente esta rota" at bounding box center [1028, 96] width 151 height 14
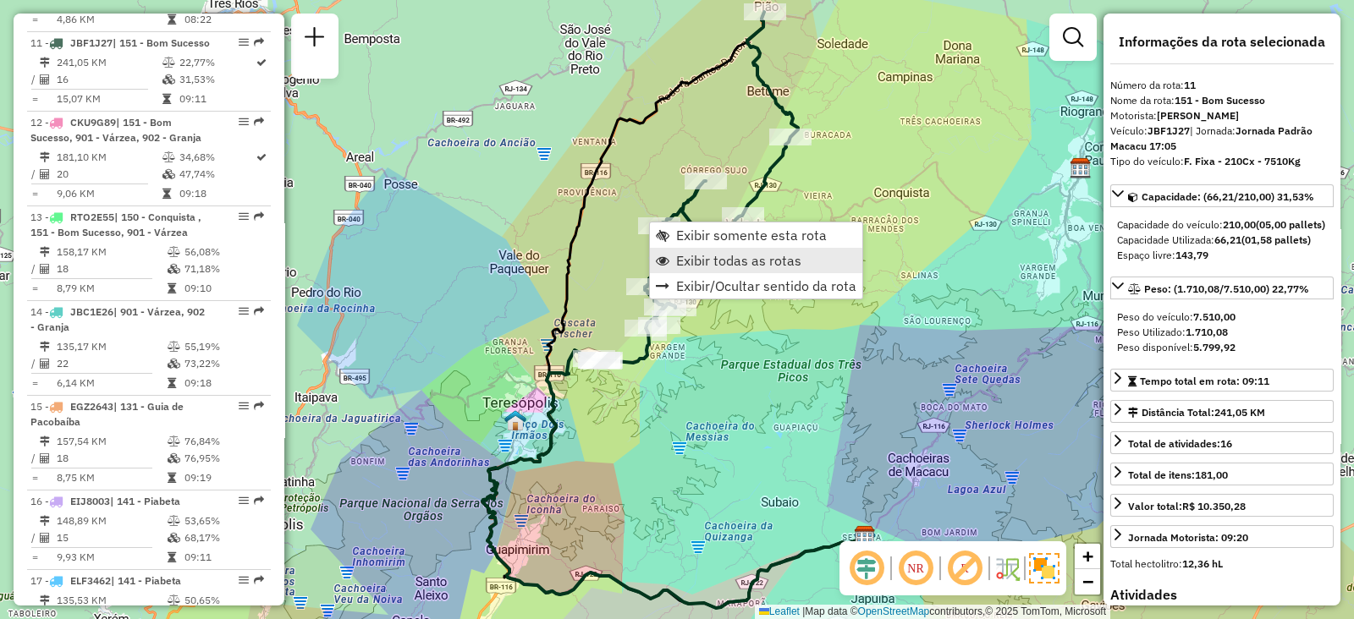
click at [682, 261] on span "Exibir todas as rotas" at bounding box center [738, 261] width 125 height 14
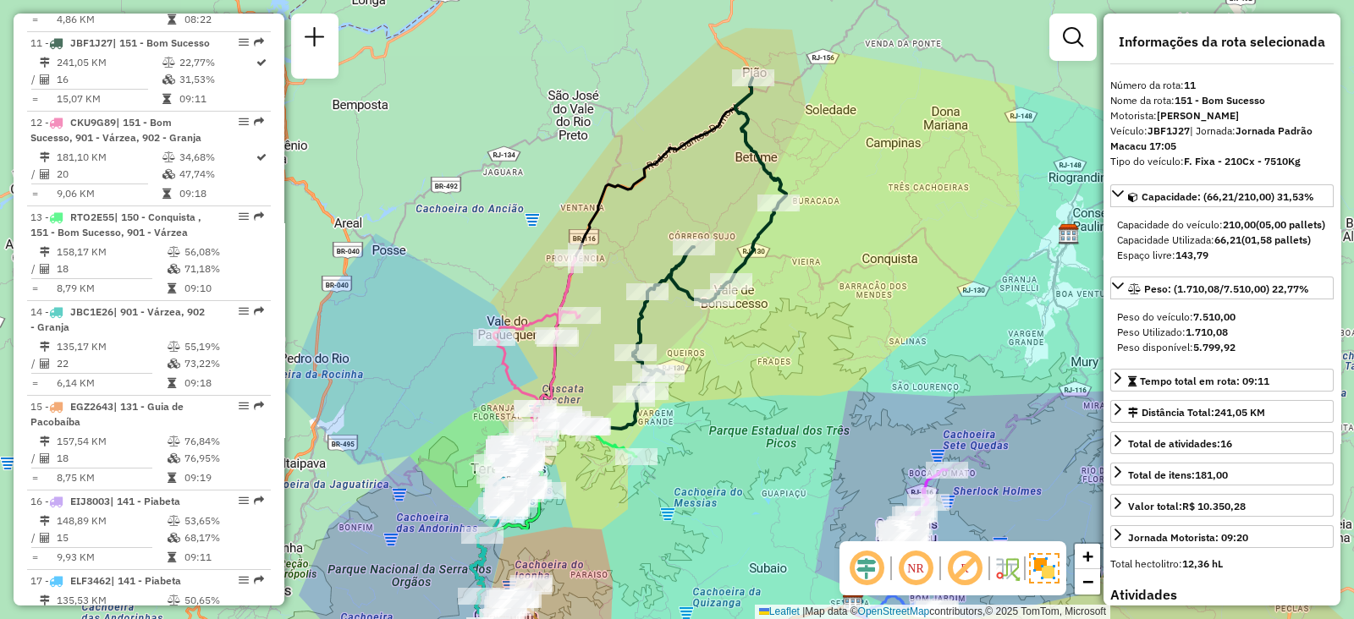
click at [773, 193] on icon at bounding box center [683, 253] width 205 height 351
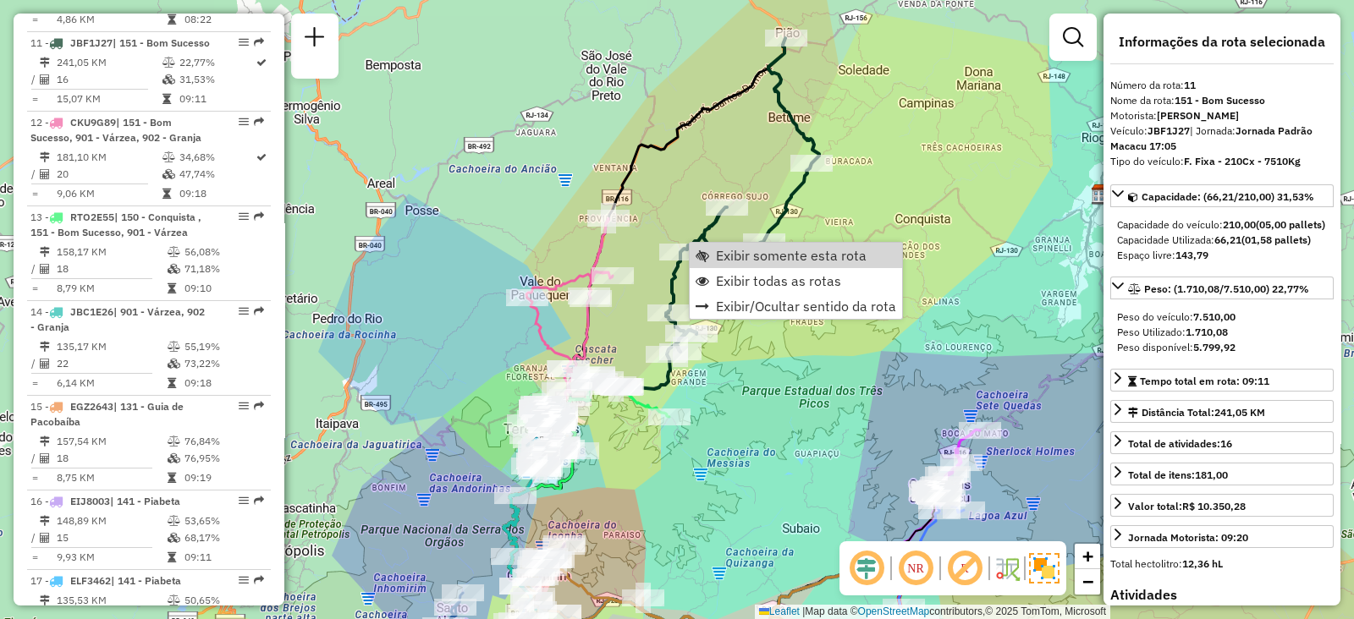
click at [677, 471] on div "Rota 13 - Placa RTO2E55 08582510 - BAR E MERCADO DO TUN Janela de atendimento G…" at bounding box center [677, 309] width 1354 height 619
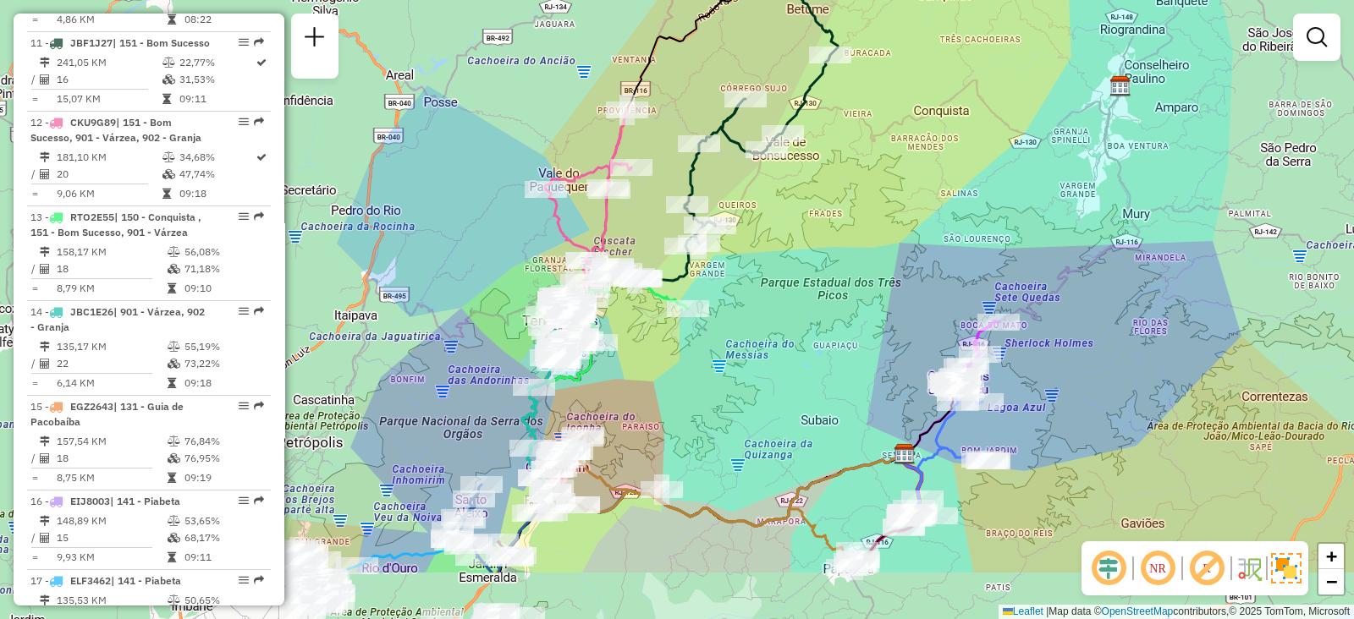
drag, startPoint x: 734, startPoint y: 370, endPoint x: 755, endPoint y: 278, distance: 93.8
click at [755, 278] on div "Janela de atendimento Grade de atendimento Capacidade Transportadoras Veículos …" at bounding box center [677, 309] width 1354 height 619
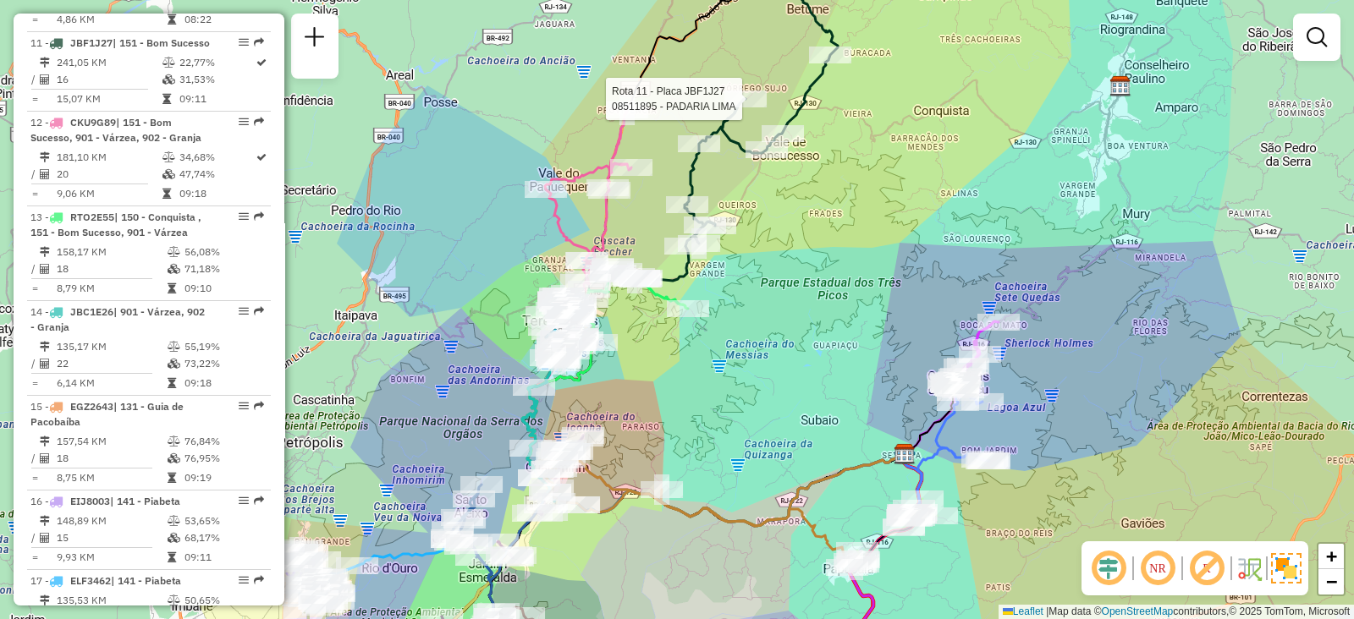
select select "**********"
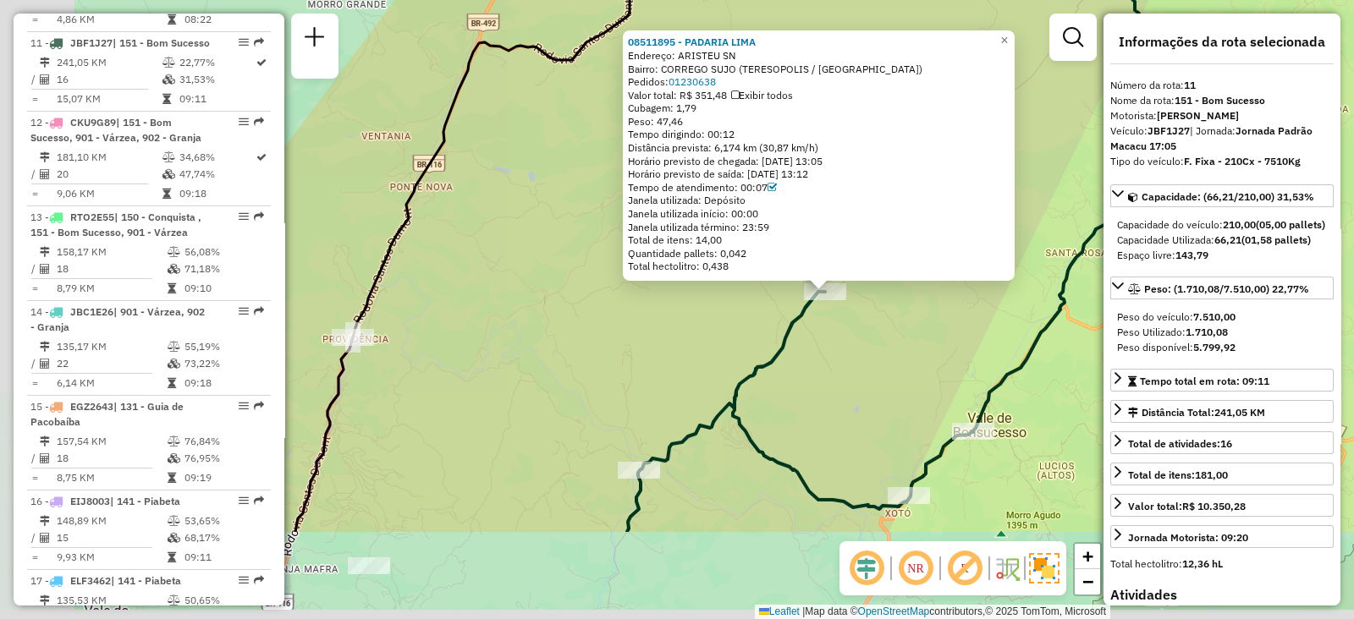
drag, startPoint x: 671, startPoint y: 530, endPoint x: 871, endPoint y: 340, distance: 275.9
click at [871, 349] on div "08511895 - PADARIA LIMA Endereço: ARISTEU SN Bairro: CORREGO SUJO (TERESOPOLIS …" at bounding box center [677, 309] width 1354 height 619
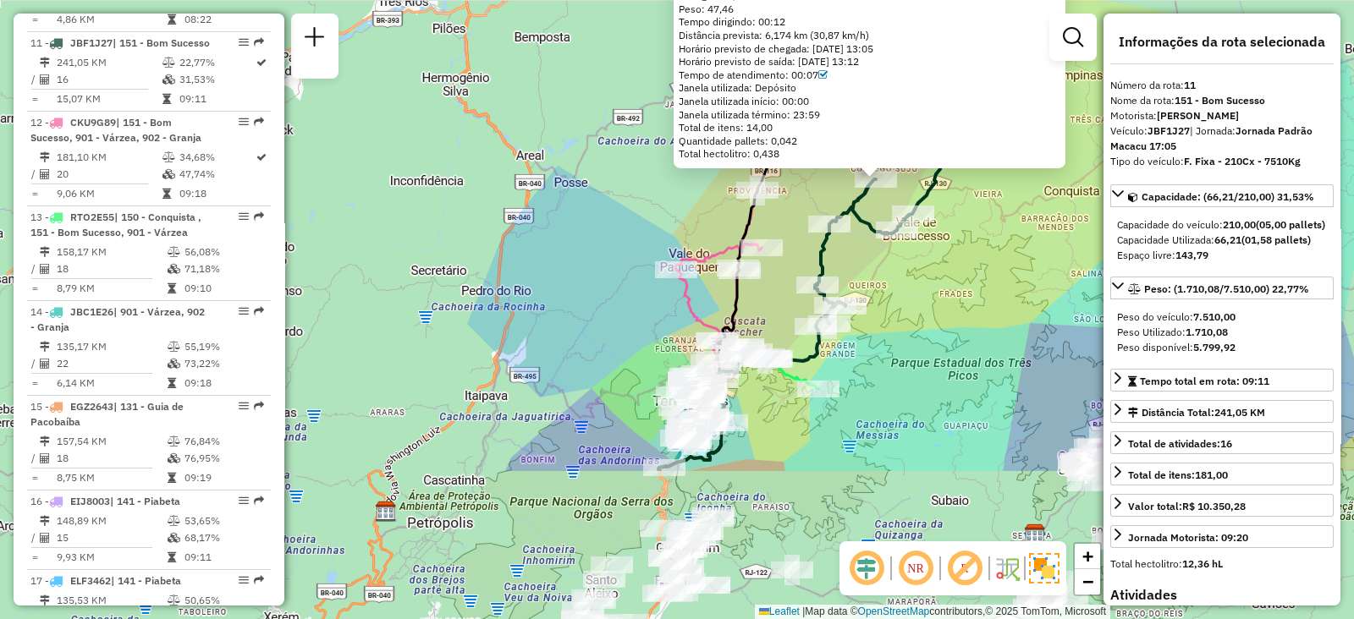
drag, startPoint x: 678, startPoint y: 493, endPoint x: 808, endPoint y: 215, distance: 306.9
click at [821, 188] on div "08511895 - PADARIA LIMA Endereço: ARISTEU SN Bairro: CORREGO SUJO (TERESOPOLIS …" at bounding box center [677, 309] width 1354 height 619
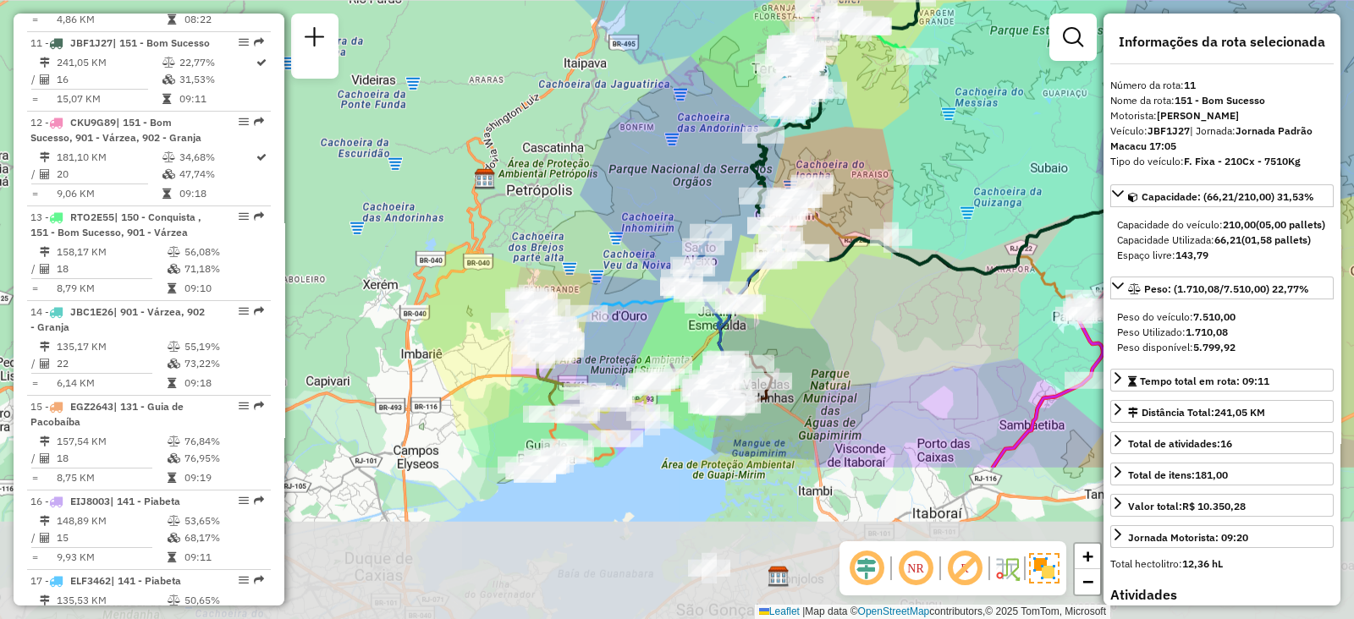
drag, startPoint x: 702, startPoint y: 437, endPoint x: 743, endPoint y: 199, distance: 241.2
click at [743, 199] on div "08511895 - PADARIA LIMA Endereço: ARISTEU SN Bairro: CORREGO SUJO (TERESOPOLIS …" at bounding box center [677, 309] width 1354 height 619
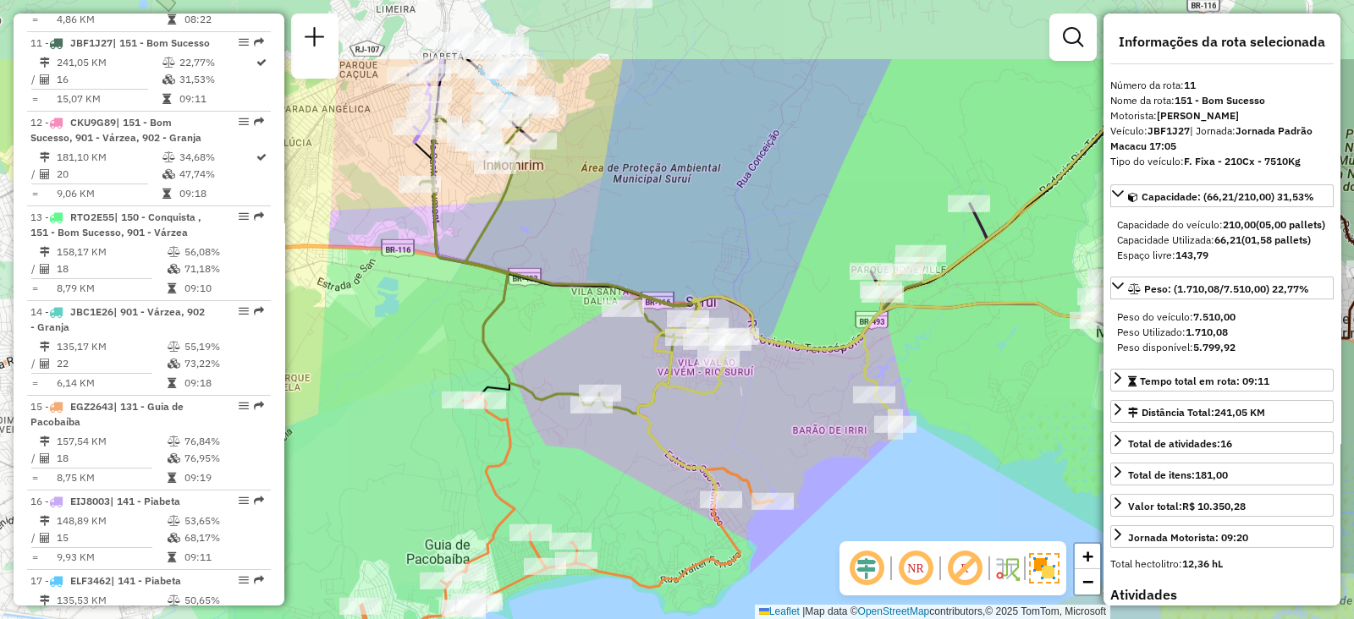
drag, startPoint x: 566, startPoint y: 308, endPoint x: 641, endPoint y: 399, distance: 118.4
click at [641, 399] on icon at bounding box center [896, 376] width 517 height 245
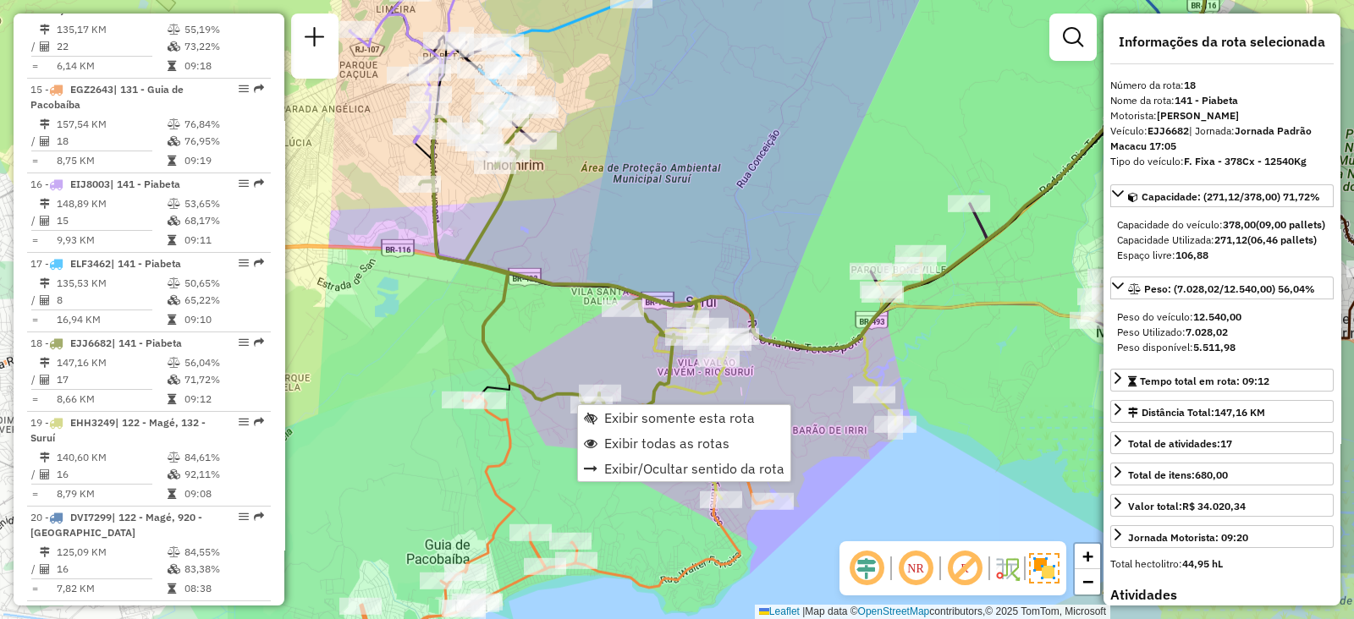
scroll to position [2021, 0]
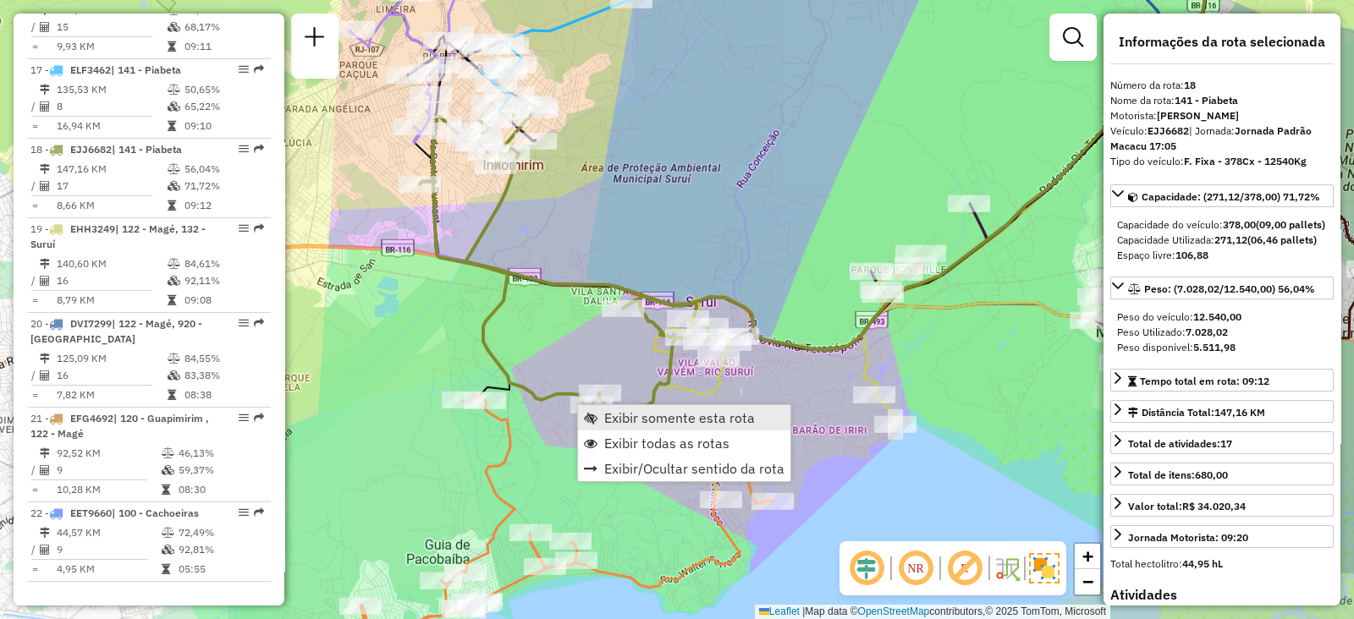
click at [592, 417] on span "Exibir somente esta rota" at bounding box center [591, 418] width 14 height 14
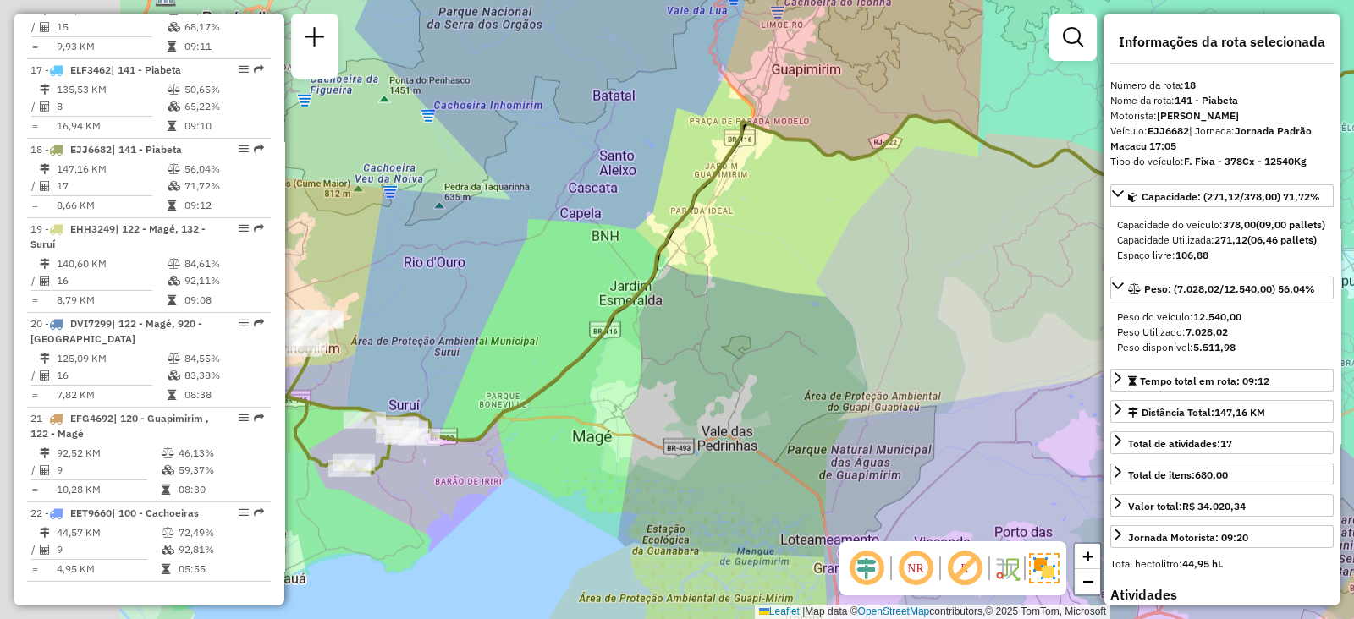
drag, startPoint x: 519, startPoint y: 423, endPoint x: 918, endPoint y: 281, distance: 423.8
click at [907, 285] on div "Janela de atendimento Grade de atendimento Capacidade Transportadoras Veículos …" at bounding box center [677, 309] width 1354 height 619
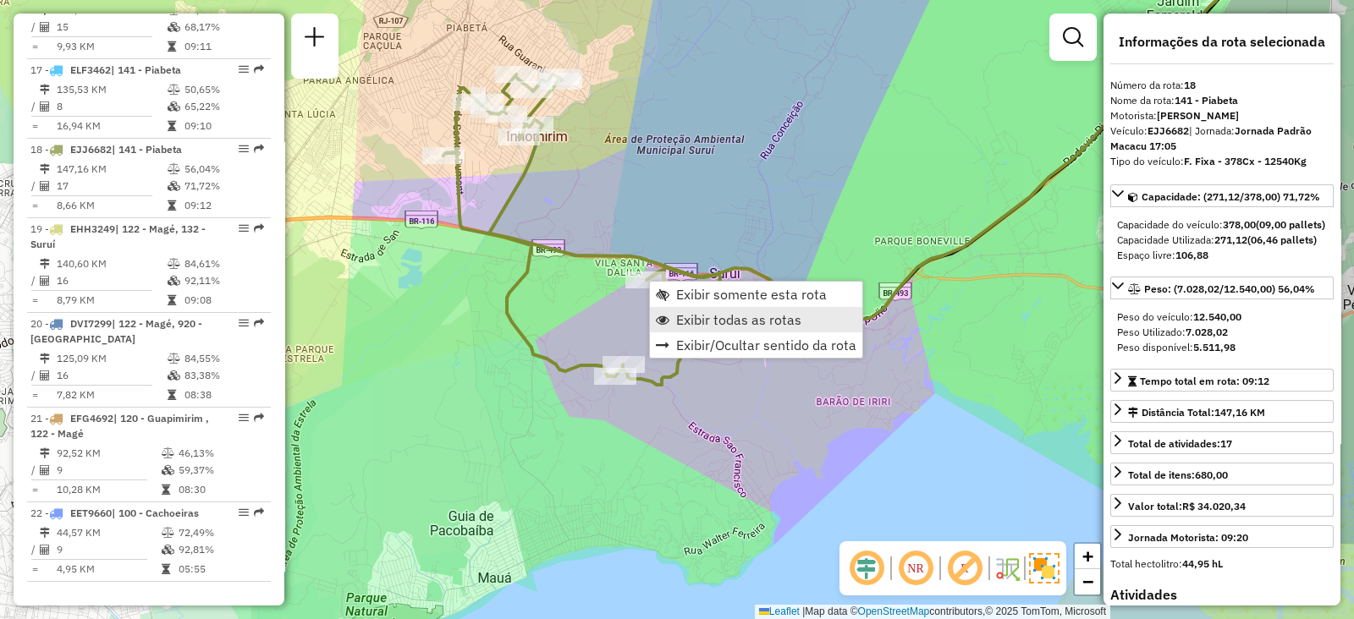
click at [685, 315] on span "Exibir todas as rotas" at bounding box center [738, 320] width 125 height 14
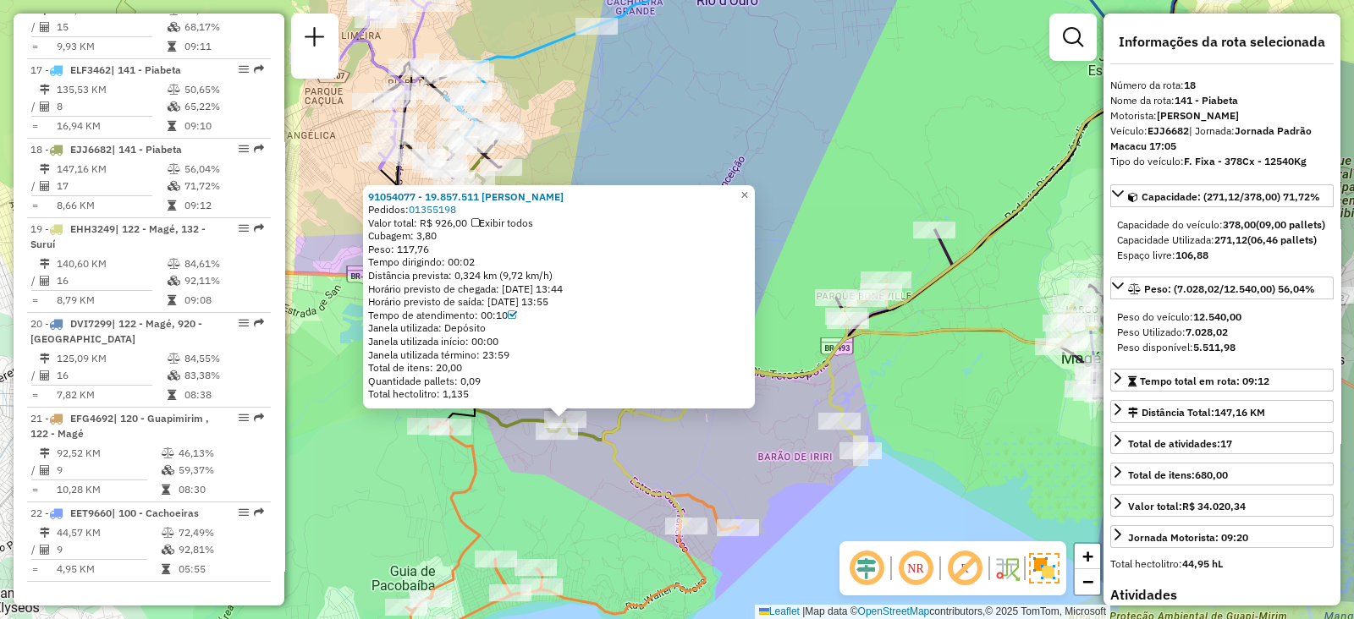
drag, startPoint x: 623, startPoint y: 449, endPoint x: 569, endPoint y: 485, distance: 64.8
click at [552, 508] on div "91054077 - 19.857.511 PATRICK FERREIRA DE SOUZA Pedidos: 01355198 Valor total: …" at bounding box center [677, 309] width 1354 height 619
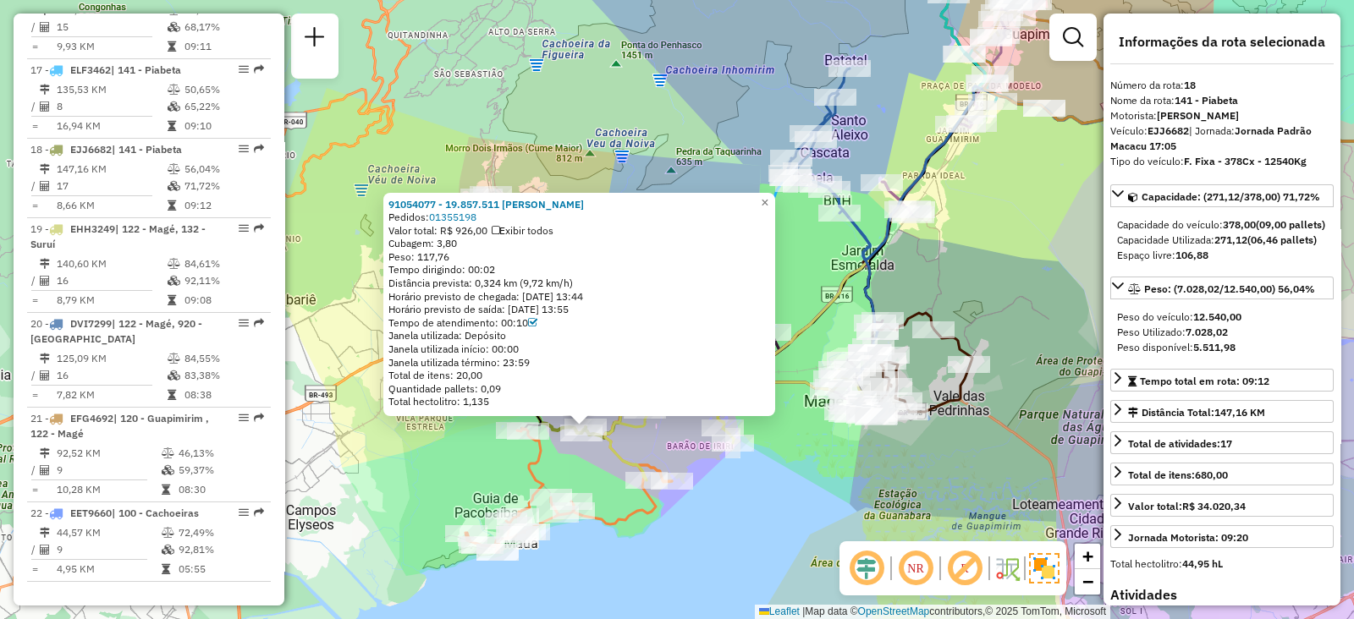
click at [596, 467] on div "91054077 - 19.857.511 PATRICK FERREIRA DE SOUZA Pedidos: 01355198 Valor total: …" at bounding box center [677, 309] width 1354 height 619
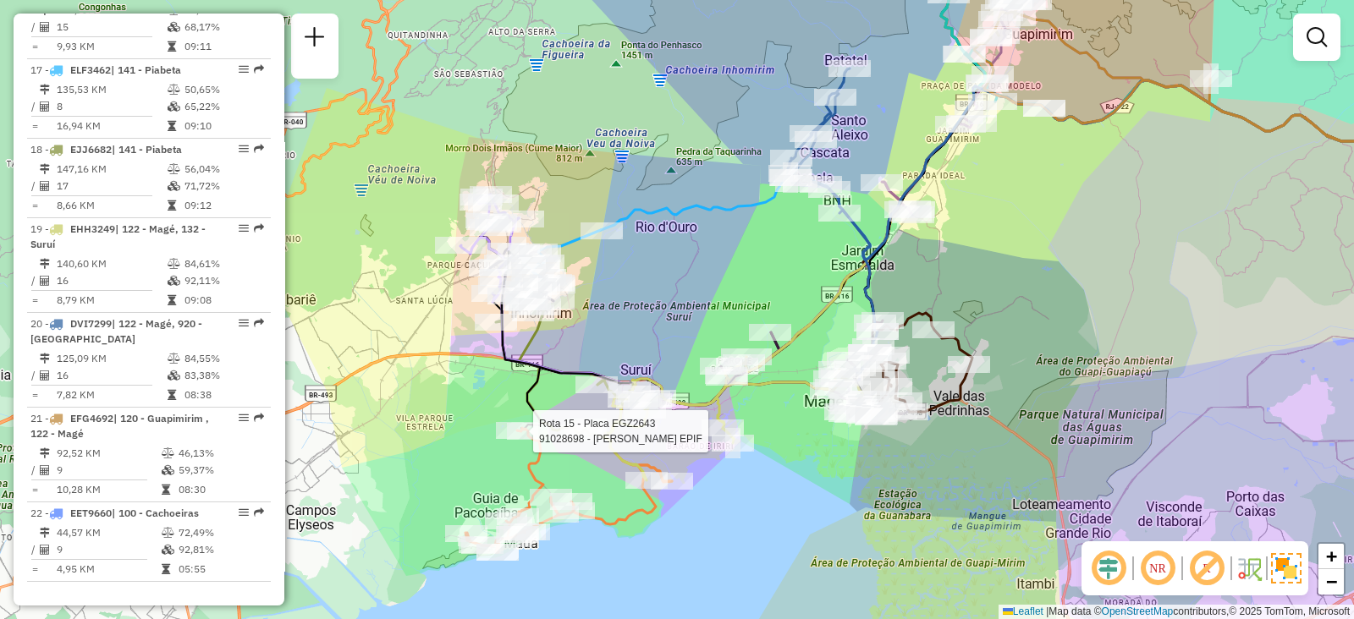
select select "**********"
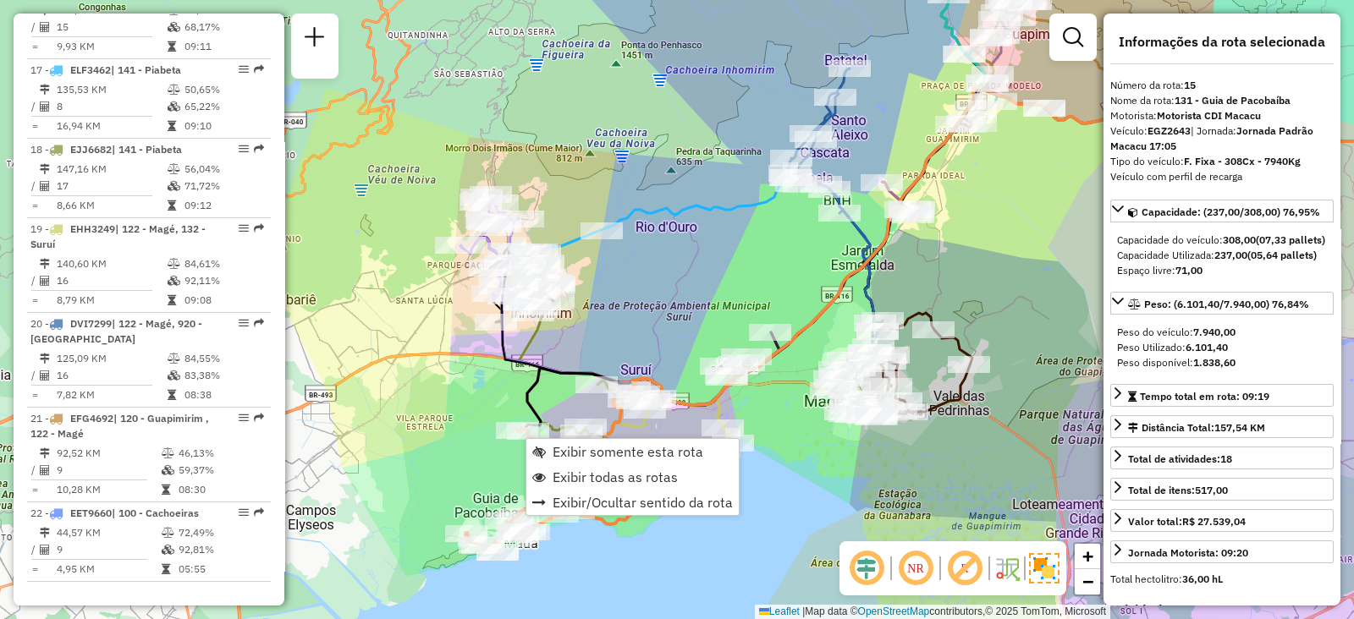
scroll to position [1889, 0]
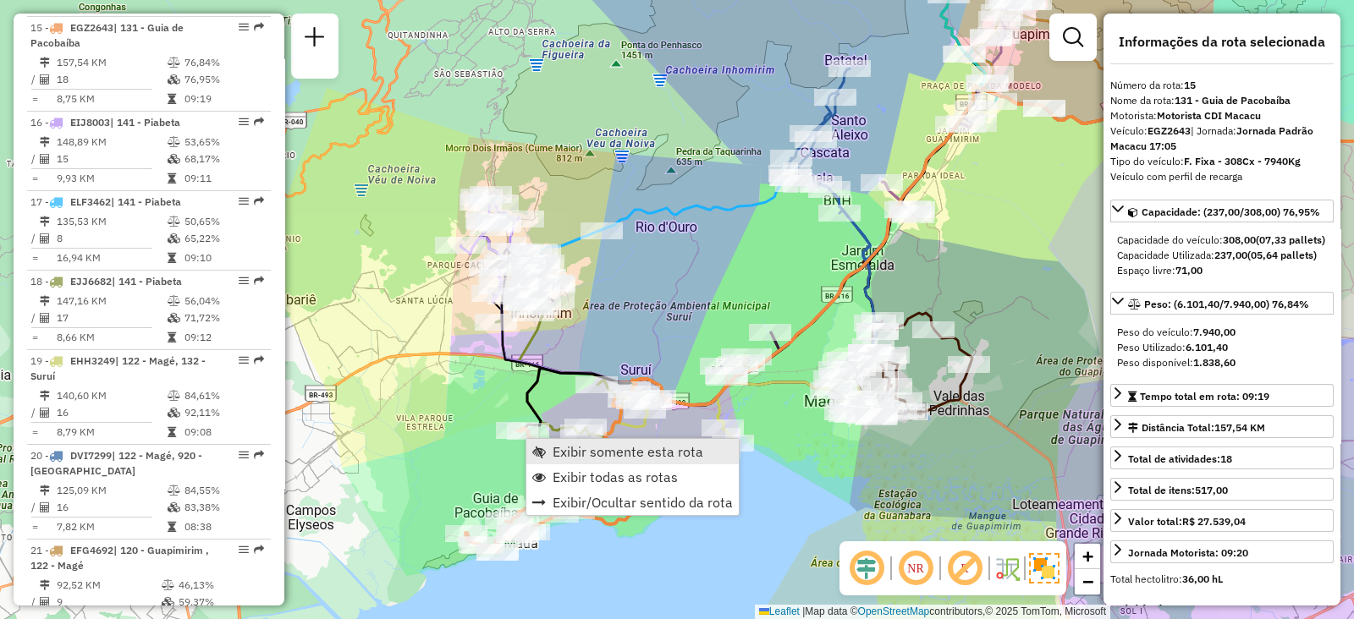
click at [554, 447] on span "Exibir somente esta rota" at bounding box center [627, 452] width 151 height 14
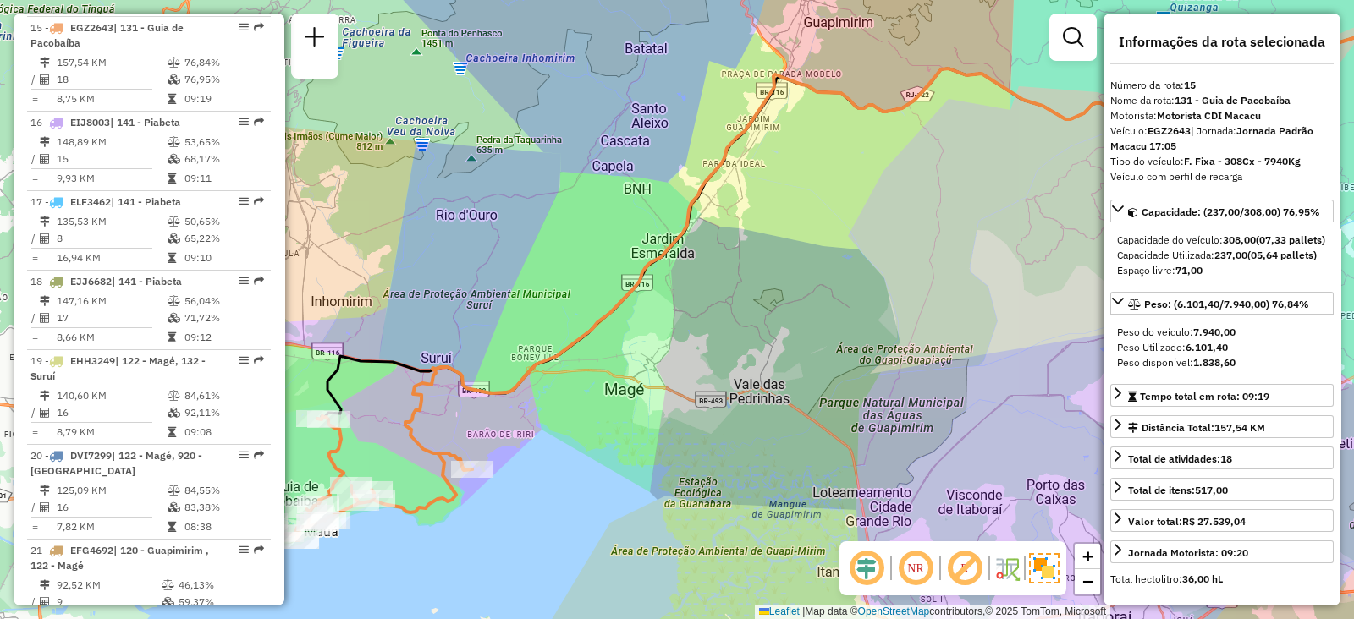
drag, startPoint x: 491, startPoint y: 434, endPoint x: 749, endPoint y: 376, distance: 263.5
click at [736, 381] on div "Janela de atendimento Grade de atendimento Capacidade Transportadoras Veículos …" at bounding box center [677, 309] width 1354 height 619
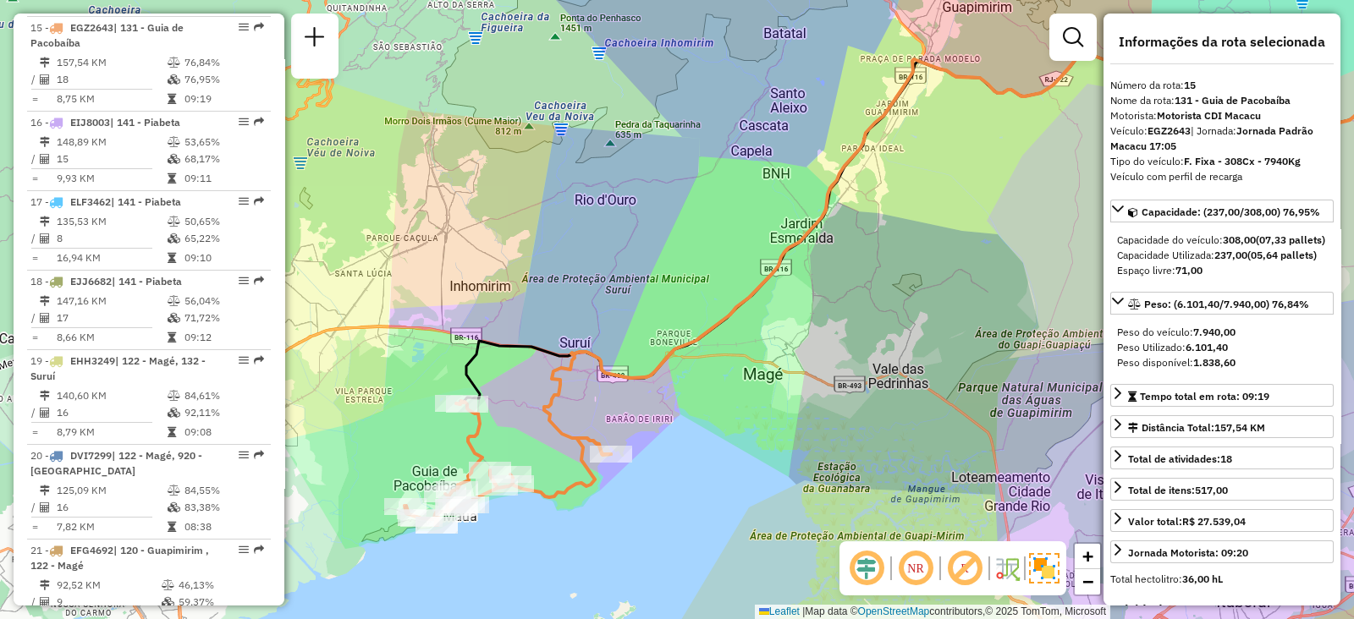
drag, startPoint x: 495, startPoint y: 402, endPoint x: 588, endPoint y: 426, distance: 96.0
click at [600, 393] on icon at bounding box center [1050, 228] width 1013 height 453
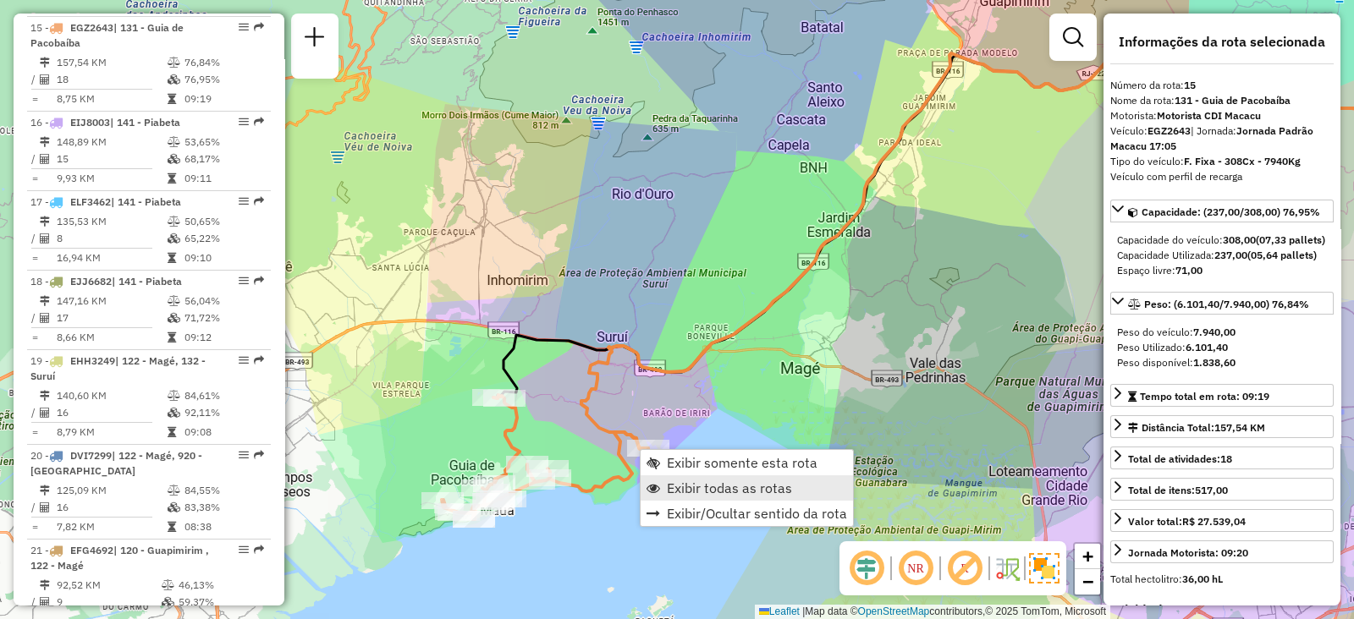
click at [673, 481] on span "Exibir todas as rotas" at bounding box center [729, 488] width 125 height 14
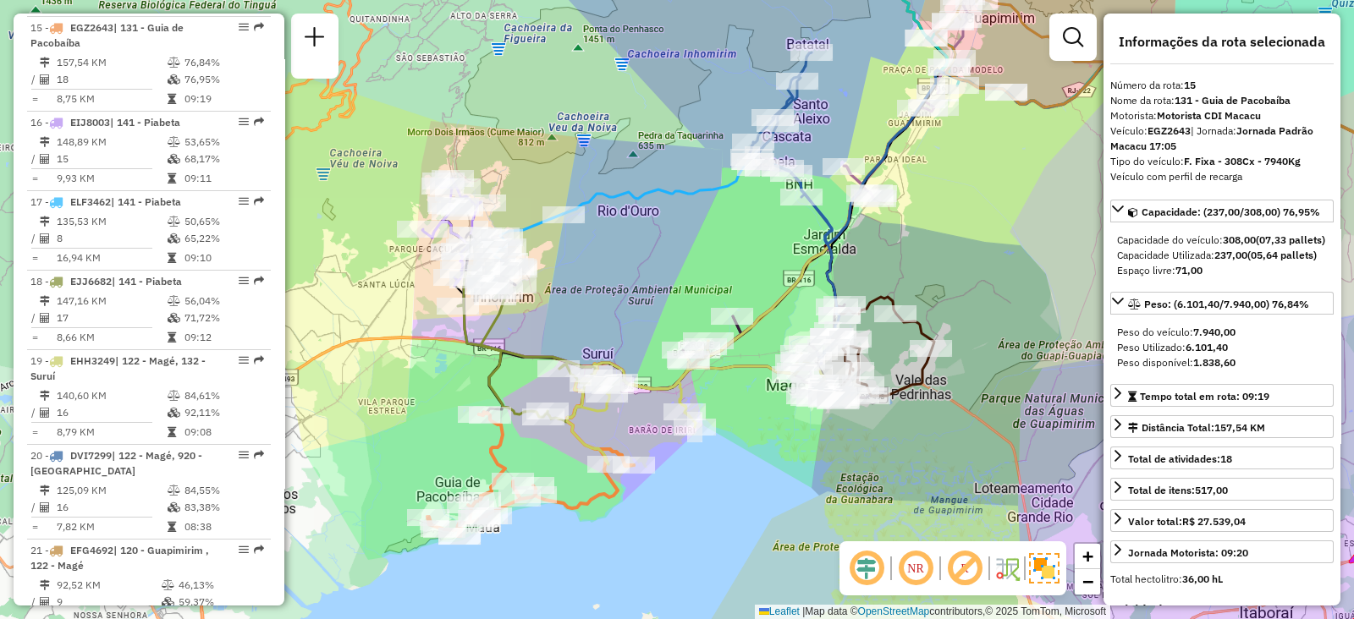
drag, startPoint x: 609, startPoint y: 285, endPoint x: 595, endPoint y: 302, distance: 22.2
click at [595, 302] on div "Janela de atendimento Grade de atendimento Capacidade Transportadoras Veículos …" at bounding box center [677, 309] width 1354 height 619
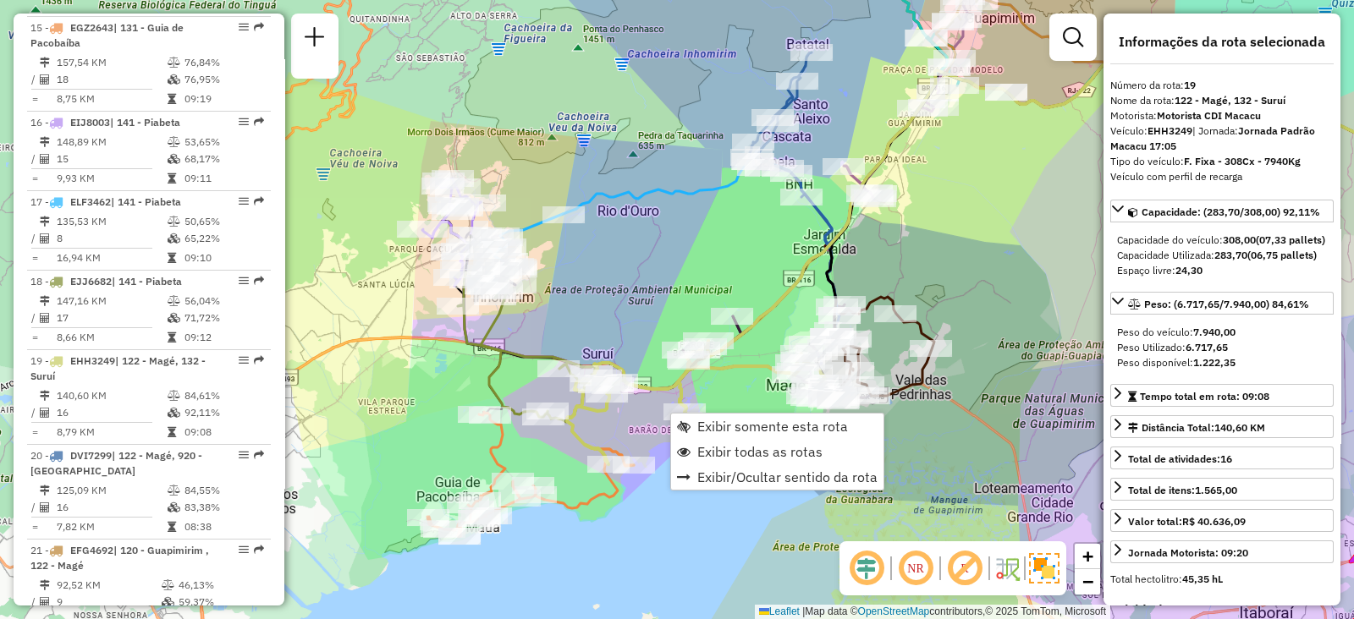
scroll to position [2021, 0]
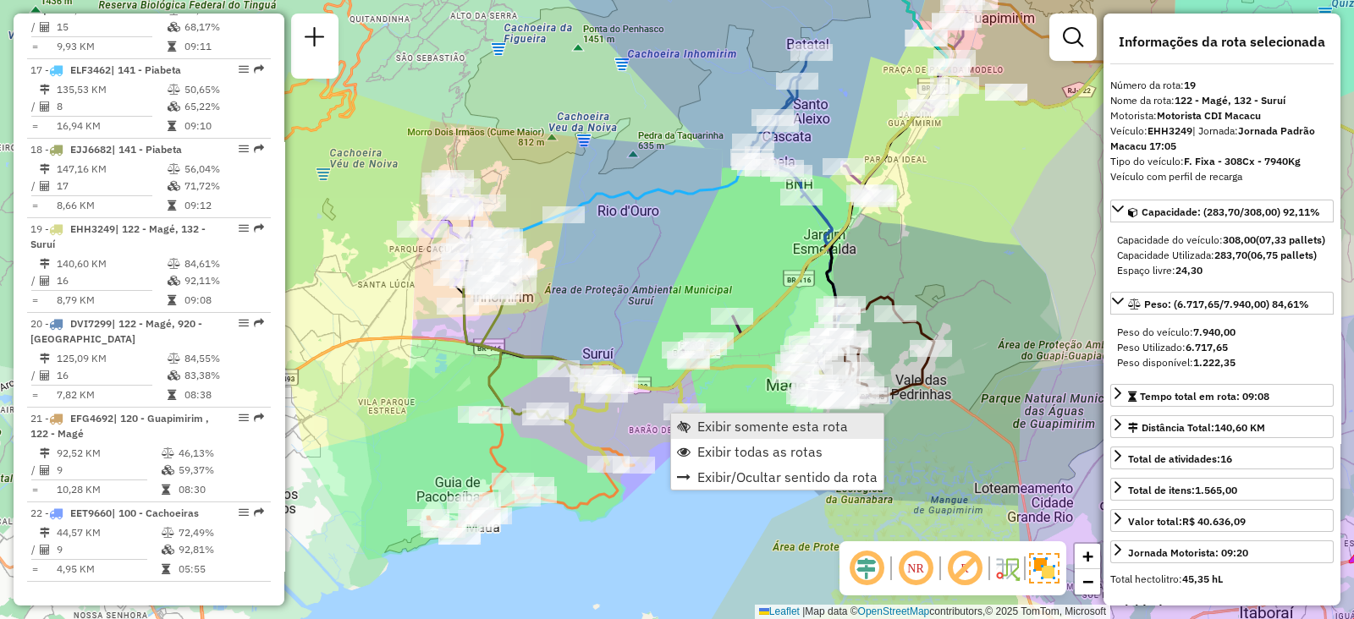
click at [689, 425] on span "Exibir somente esta rota" at bounding box center [684, 427] width 14 height 14
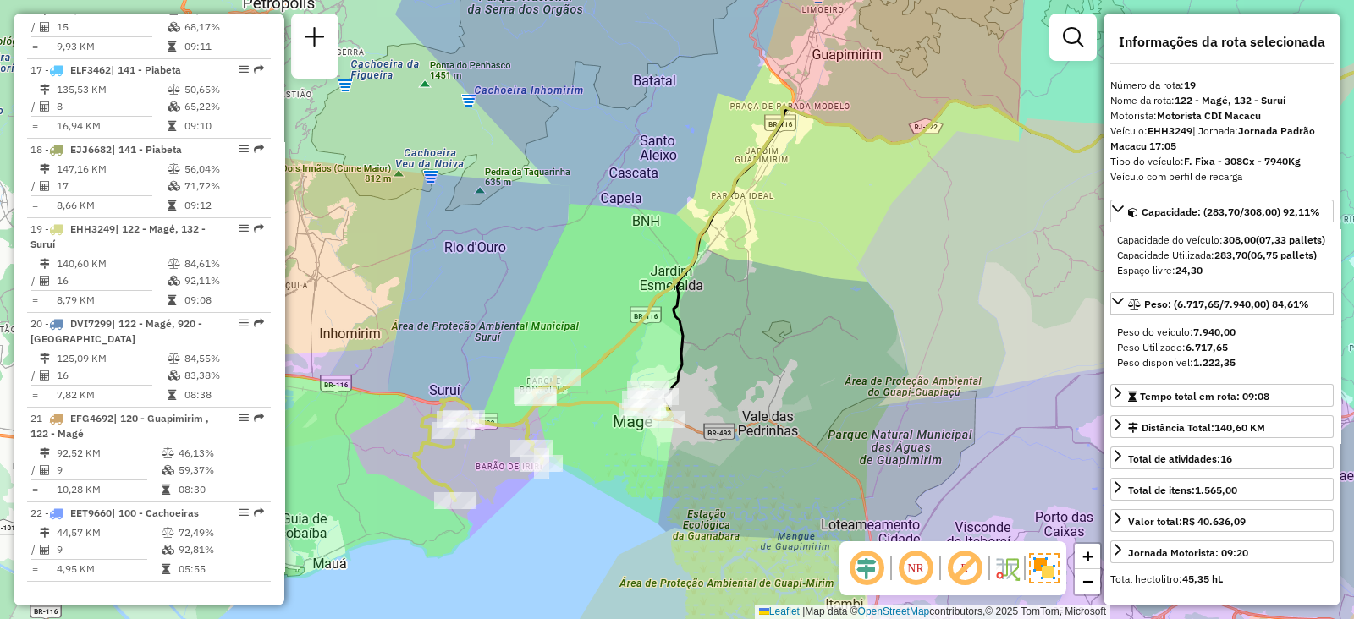
drag, startPoint x: 358, startPoint y: 407, endPoint x: 646, endPoint y: 356, distance: 292.9
click at [646, 356] on div "Janela de atendimento Grade de atendimento Capacidade Transportadoras Veículos …" at bounding box center [677, 309] width 1354 height 619
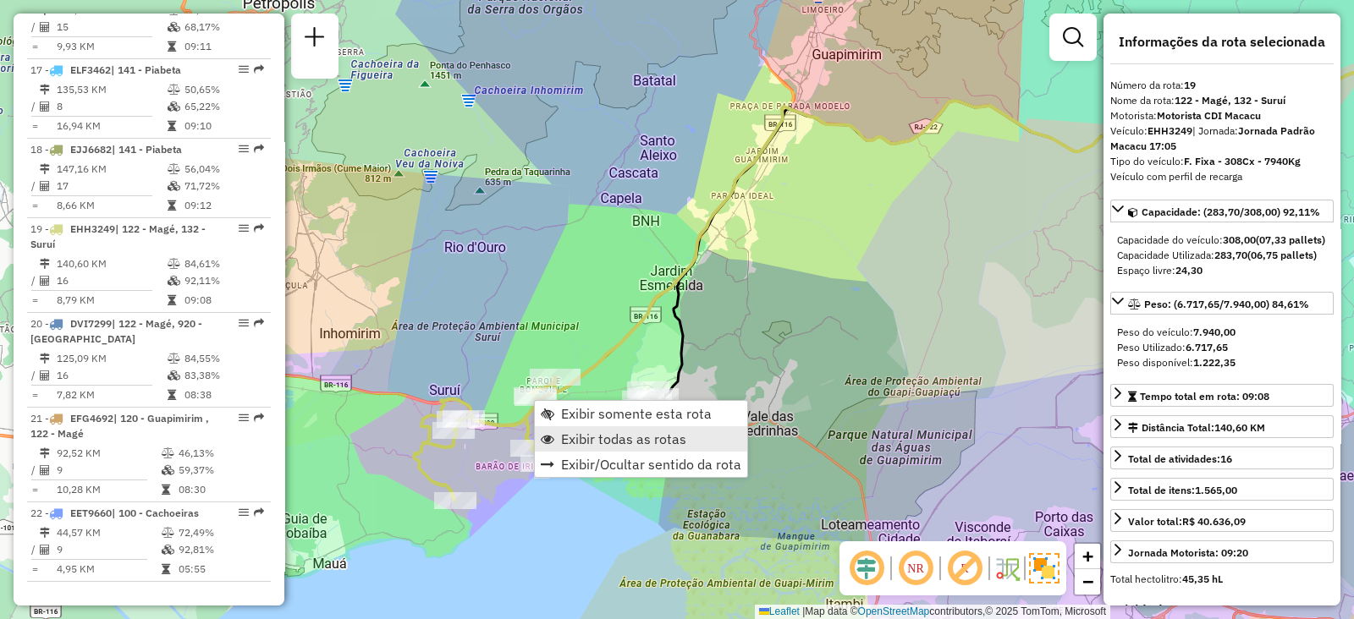
click at [557, 438] on link "Exibir todas as rotas" at bounding box center [641, 438] width 212 height 25
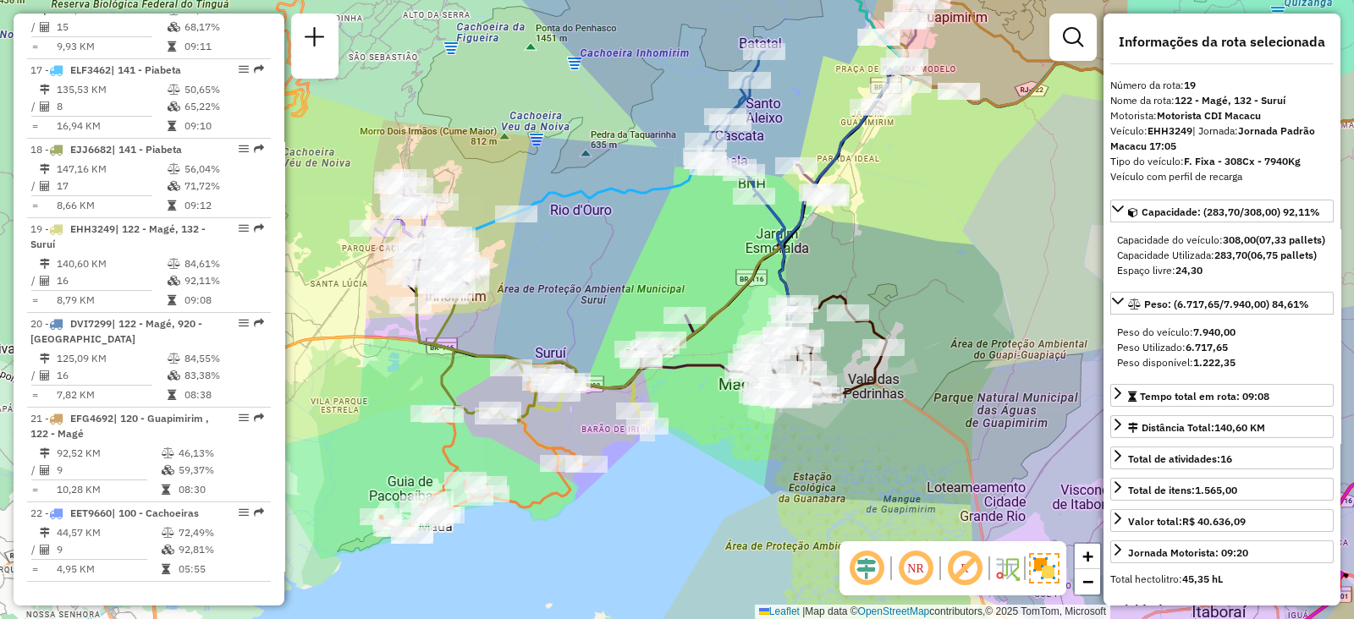
drag, startPoint x: 520, startPoint y: 430, endPoint x: 623, endPoint y: 393, distance: 108.9
click at [625, 388] on icon at bounding box center [1013, 192] width 1161 height 391
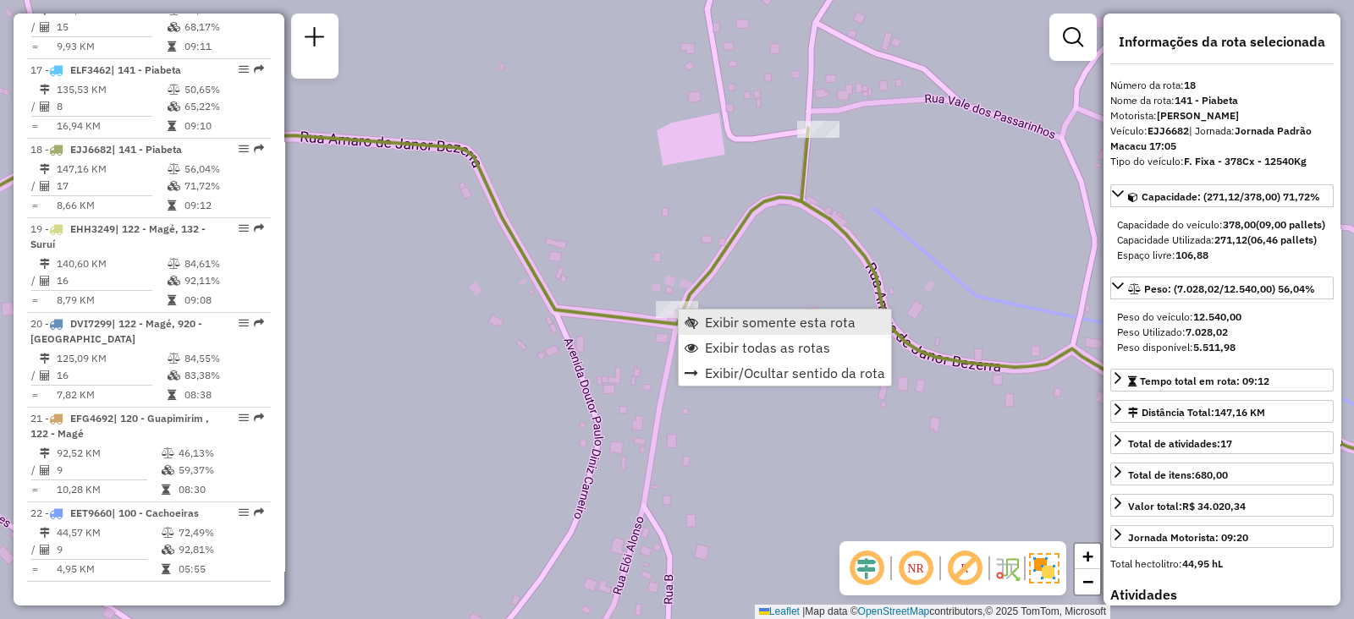
click at [712, 327] on span "Exibir somente esta rota" at bounding box center [780, 323] width 151 height 14
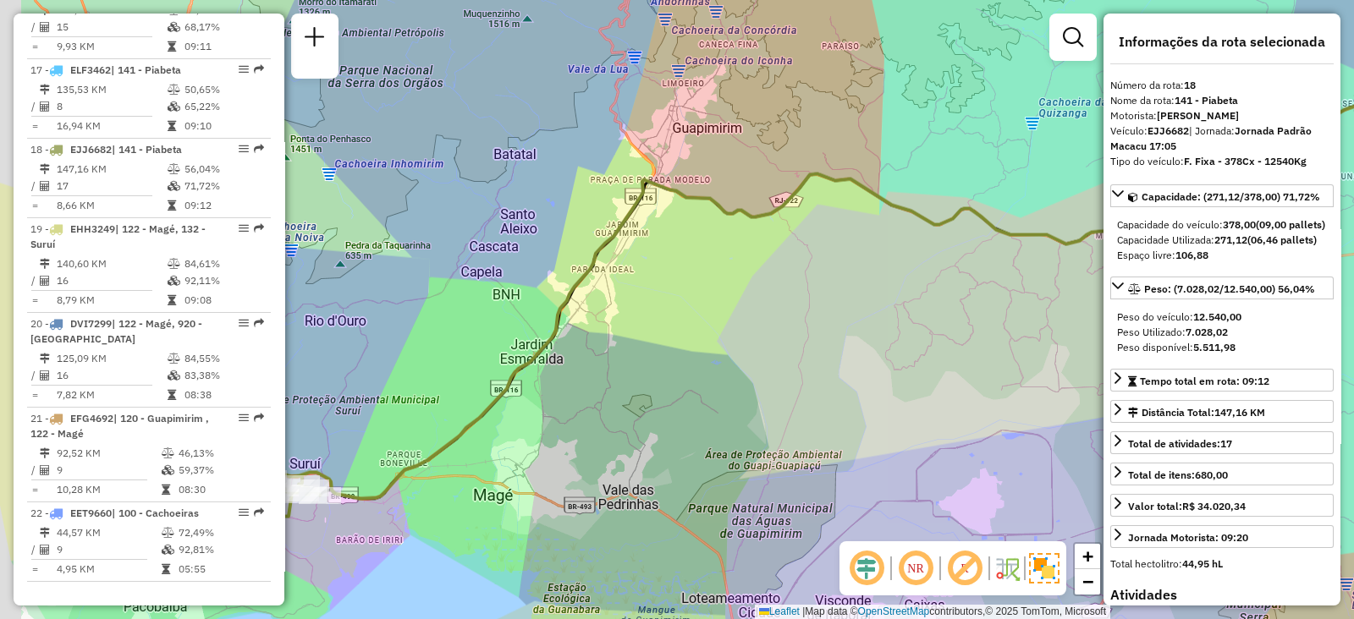
drag, startPoint x: 492, startPoint y: 360, endPoint x: 804, endPoint y: 310, distance: 315.3
click at [804, 310] on div "Janela de atendimento Grade de atendimento Capacidade Transportadoras Veículos …" at bounding box center [677, 309] width 1354 height 619
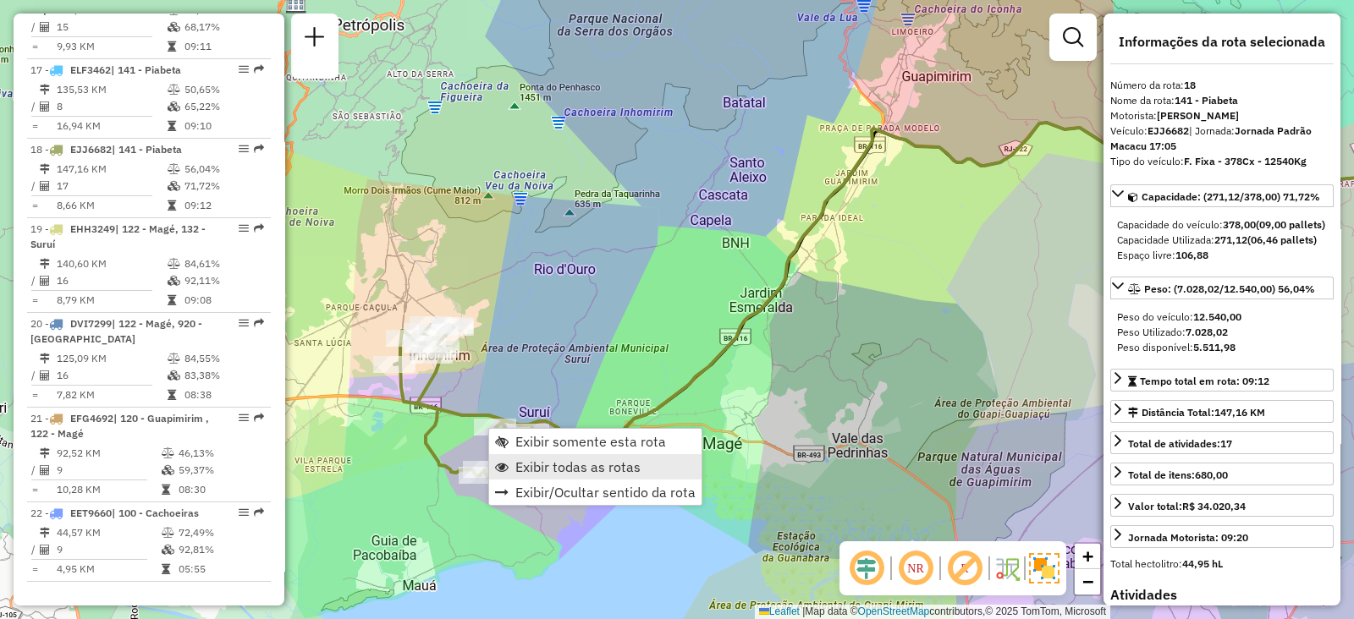
click at [530, 460] on span "Exibir todas as rotas" at bounding box center [577, 467] width 125 height 14
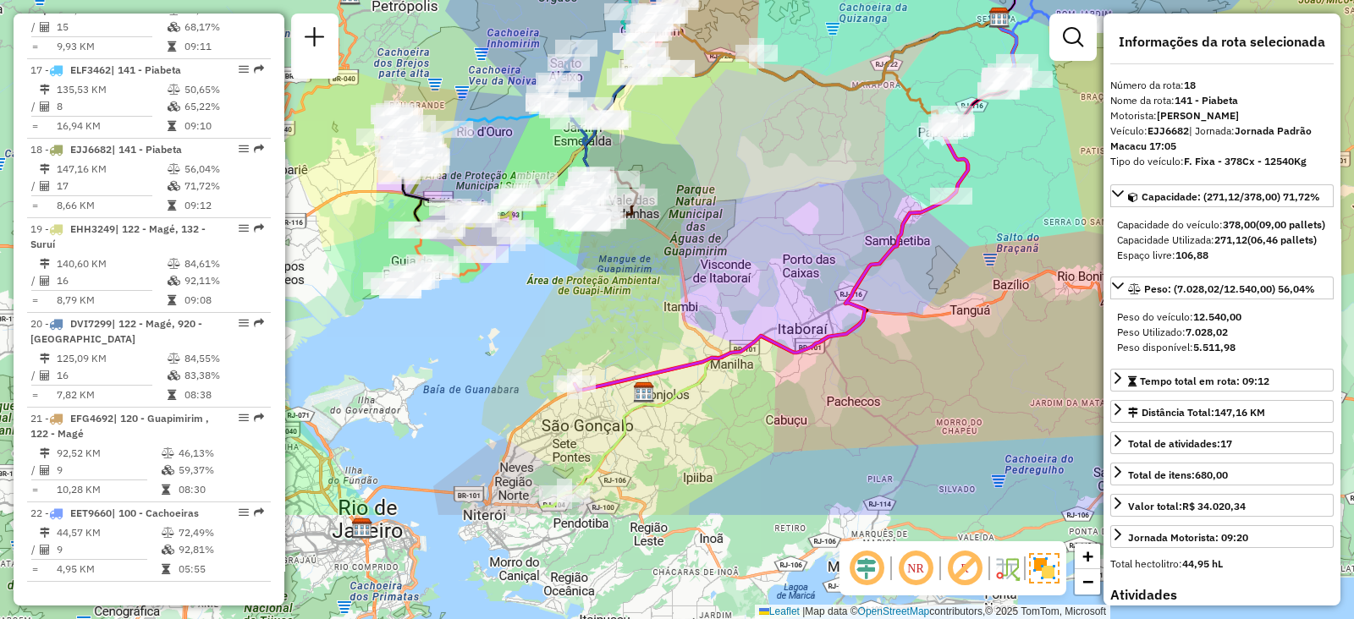
drag, startPoint x: 624, startPoint y: 475, endPoint x: 522, endPoint y: 309, distance: 195.6
click at [522, 309] on div "Janela de atendimento Grade de atendimento Capacidade Transportadoras Veículos …" at bounding box center [677, 309] width 1354 height 619
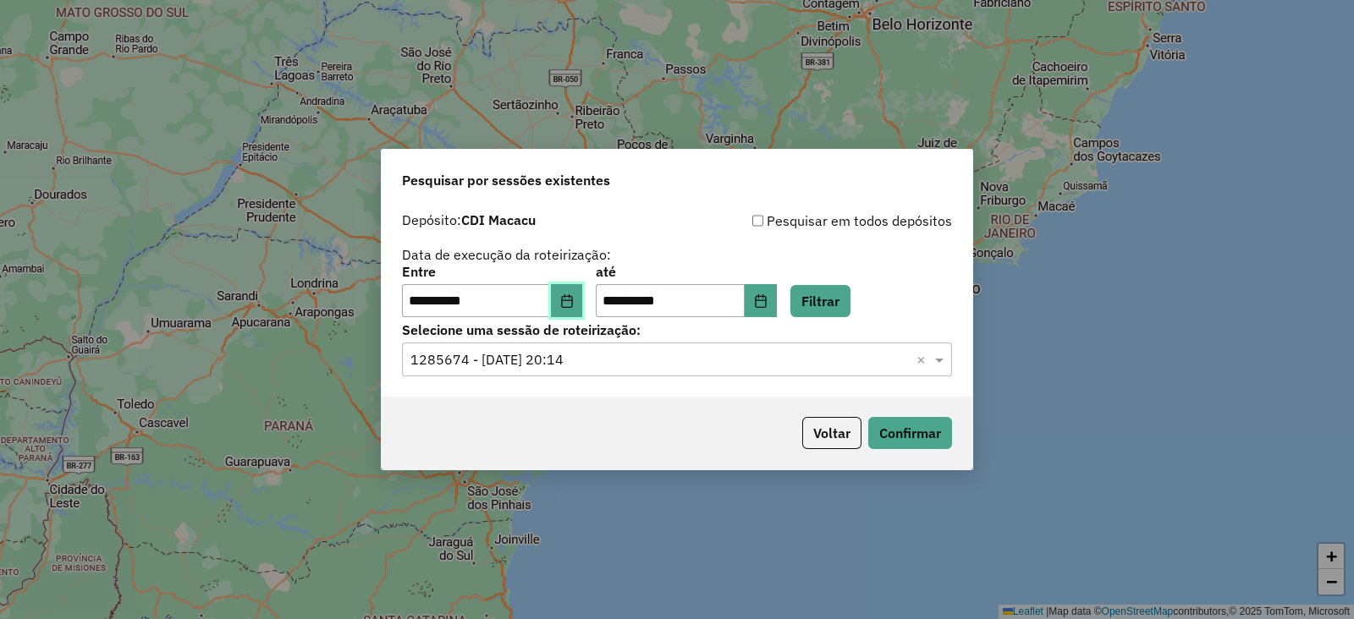
click at [572, 299] on icon "Choose Date" at bounding box center [566, 301] width 11 height 14
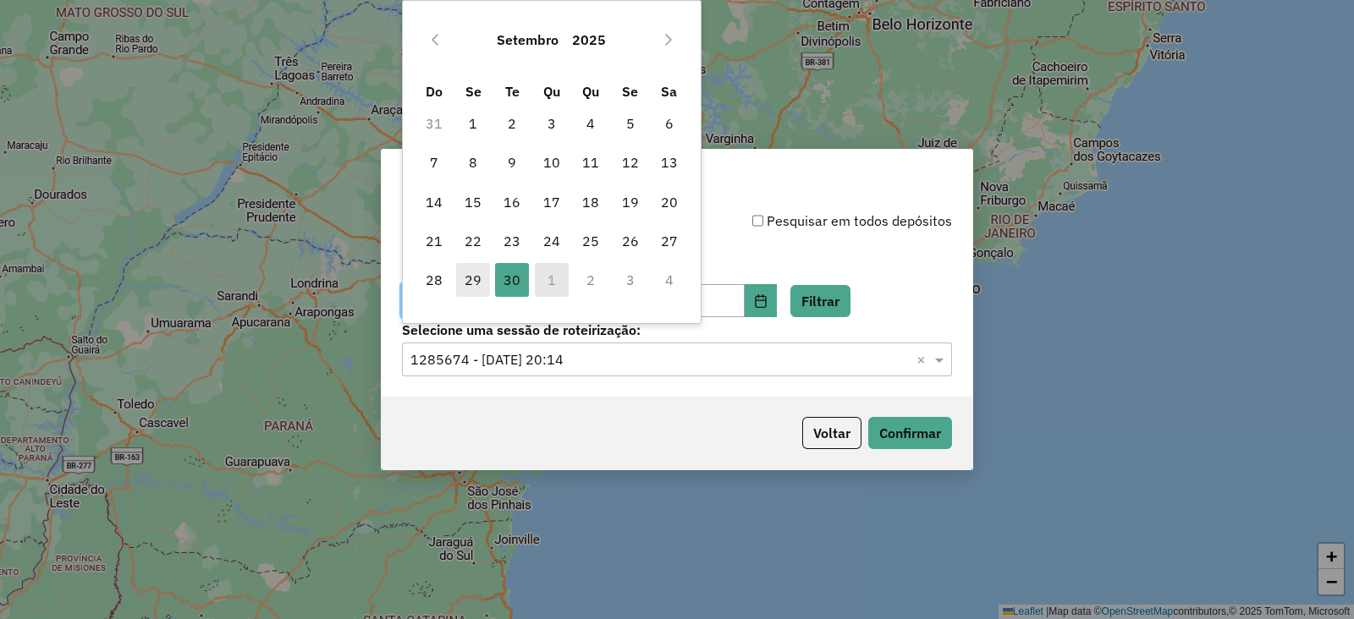
click at [470, 283] on span "29" at bounding box center [473, 280] width 34 height 34
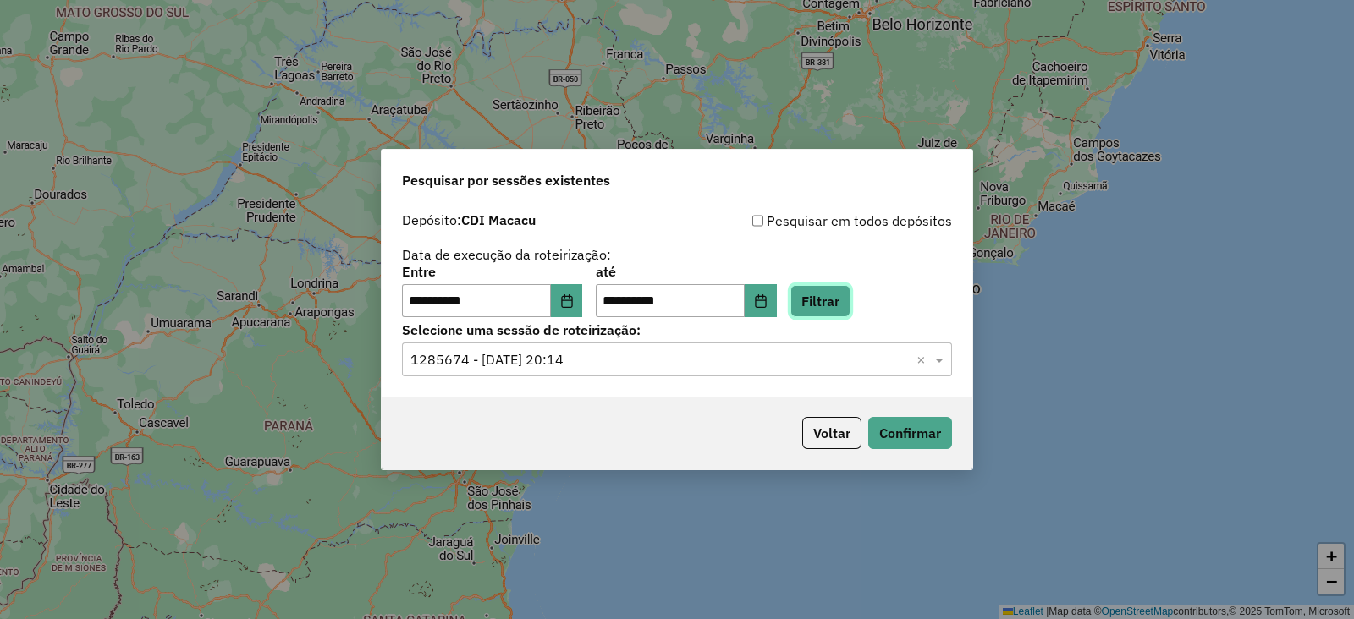
click at [834, 307] on button "Filtrar" at bounding box center [820, 301] width 60 height 32
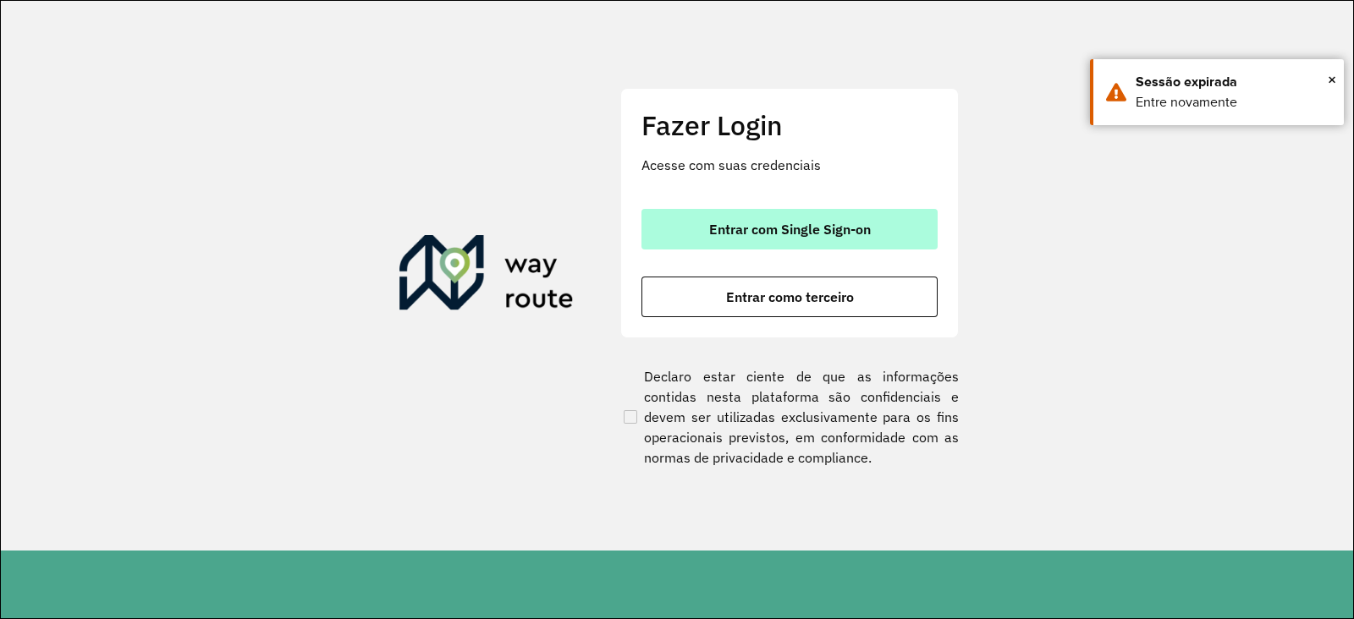
click at [721, 223] on span "Entrar com Single Sign-on" at bounding box center [790, 229] width 162 height 14
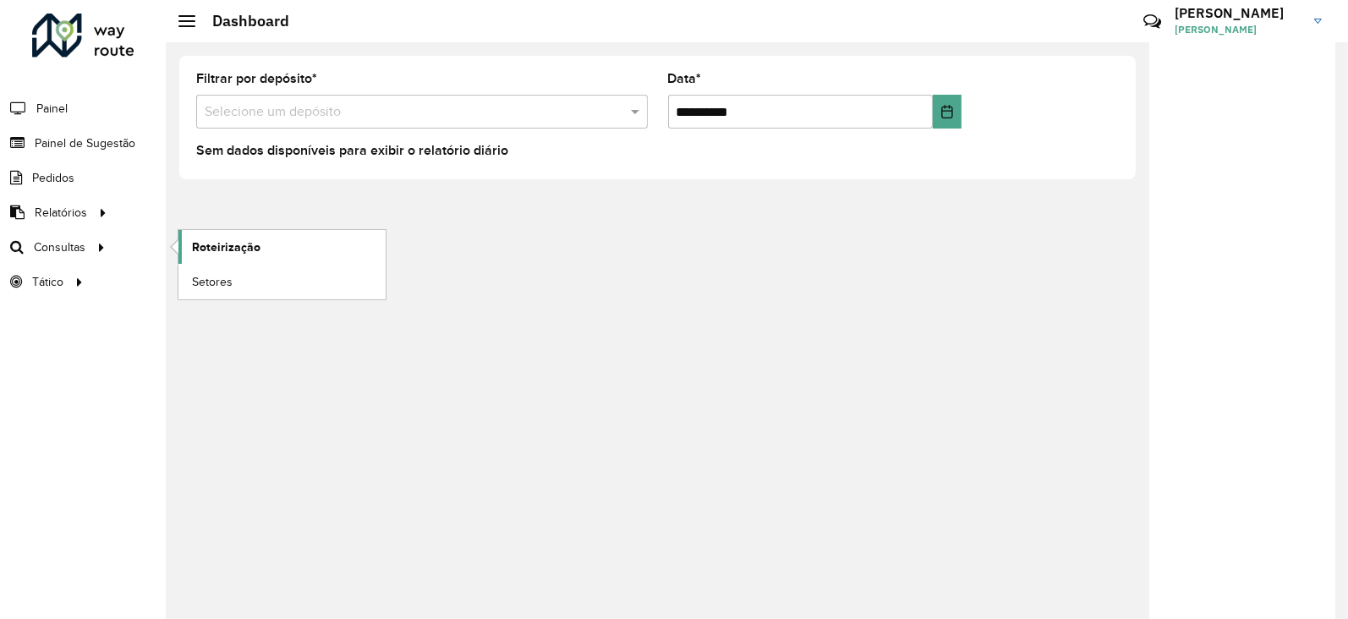
click at [199, 241] on span "Roteirização" at bounding box center [226, 248] width 69 height 18
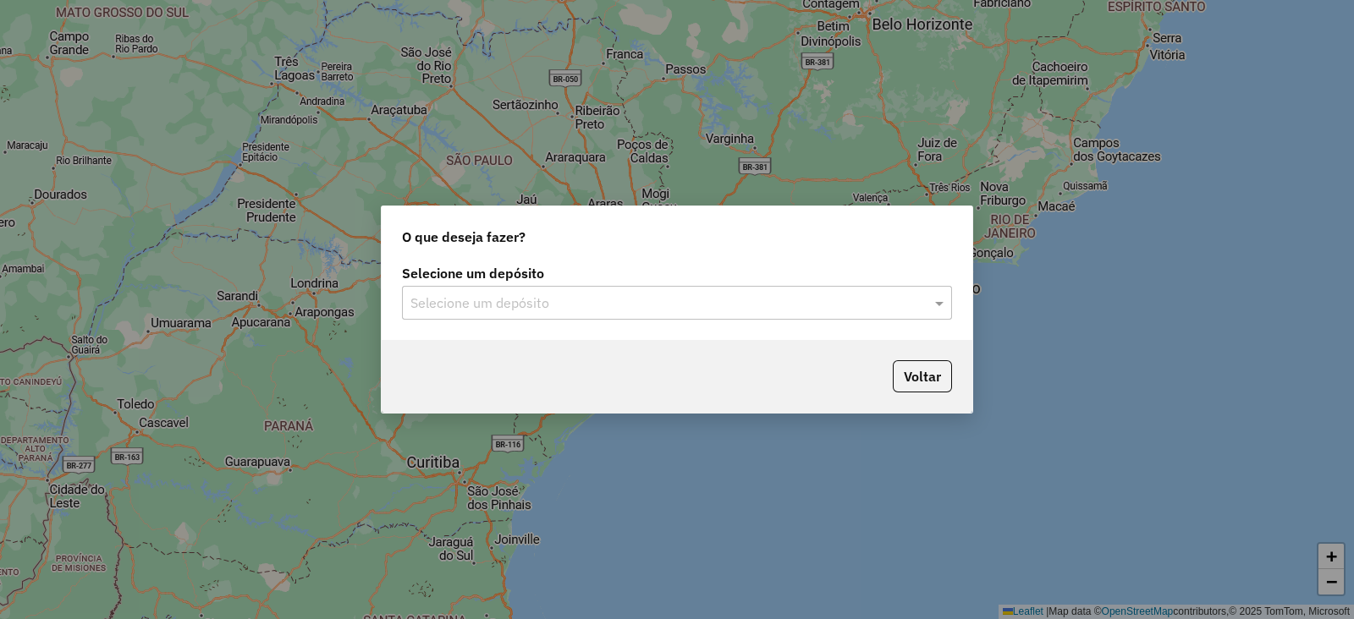
click at [520, 301] on input "text" at bounding box center [659, 304] width 499 height 20
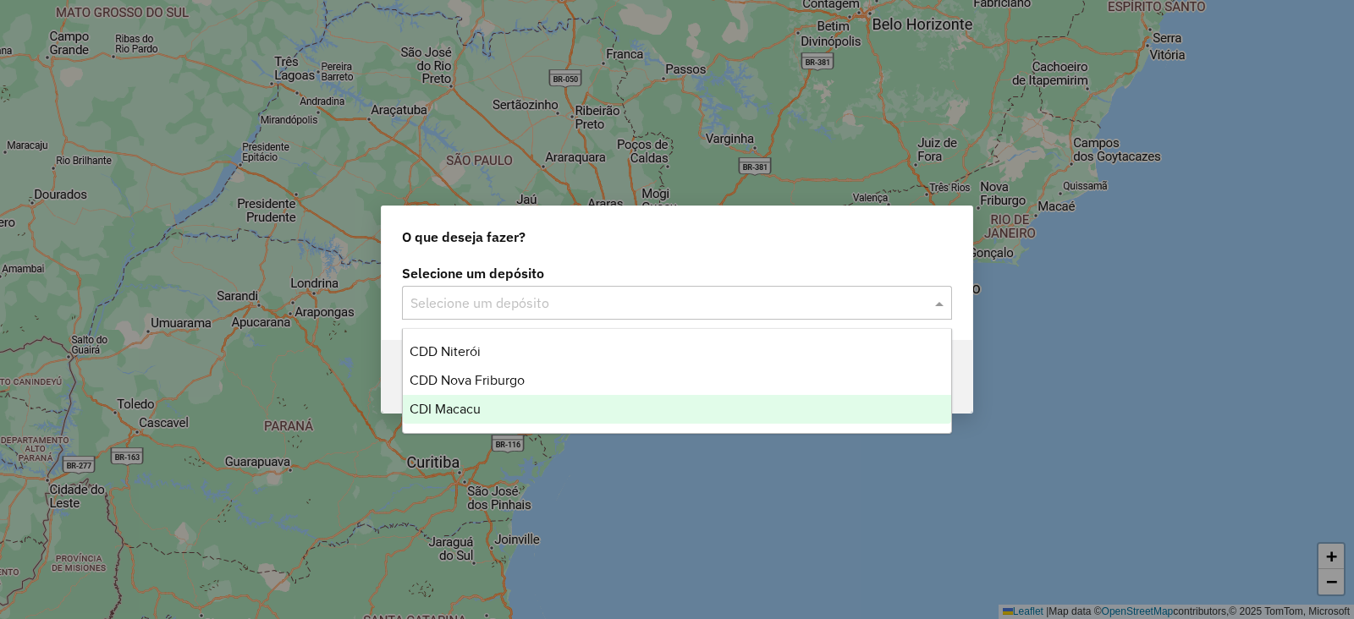
click at [462, 404] on span "CDI Macacu" at bounding box center [444, 409] width 71 height 14
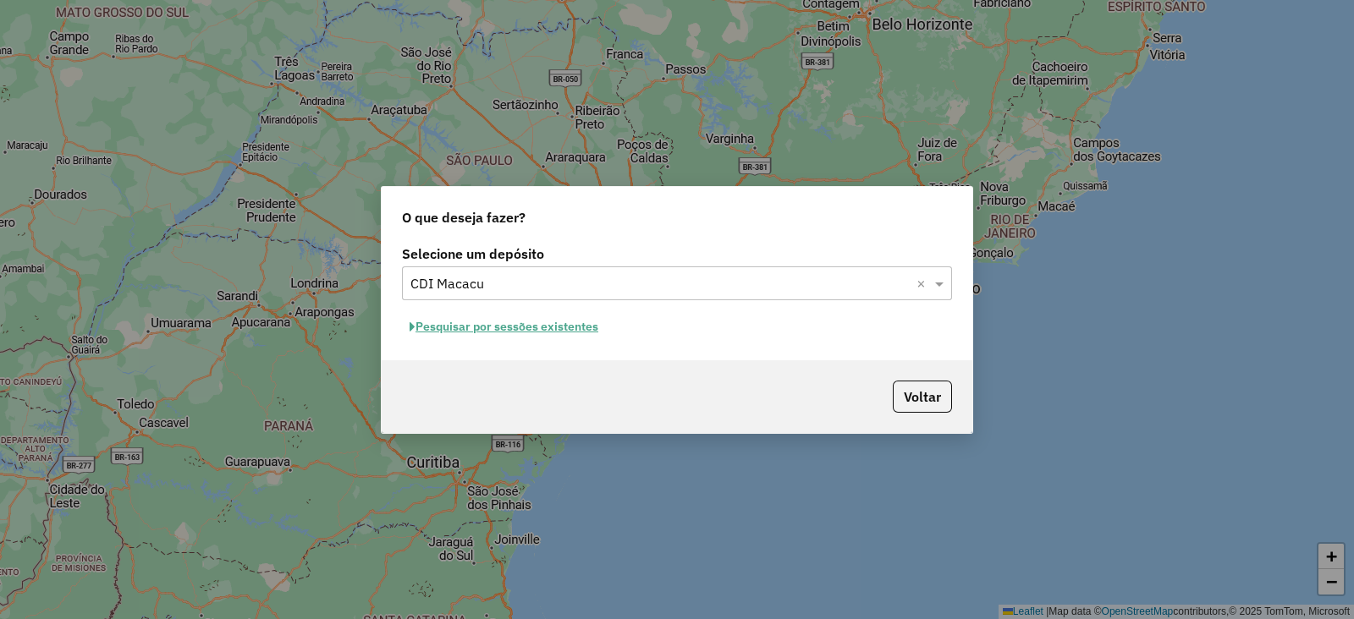
click at [532, 327] on button "Pesquisar por sessões existentes" at bounding box center [504, 327] width 204 height 26
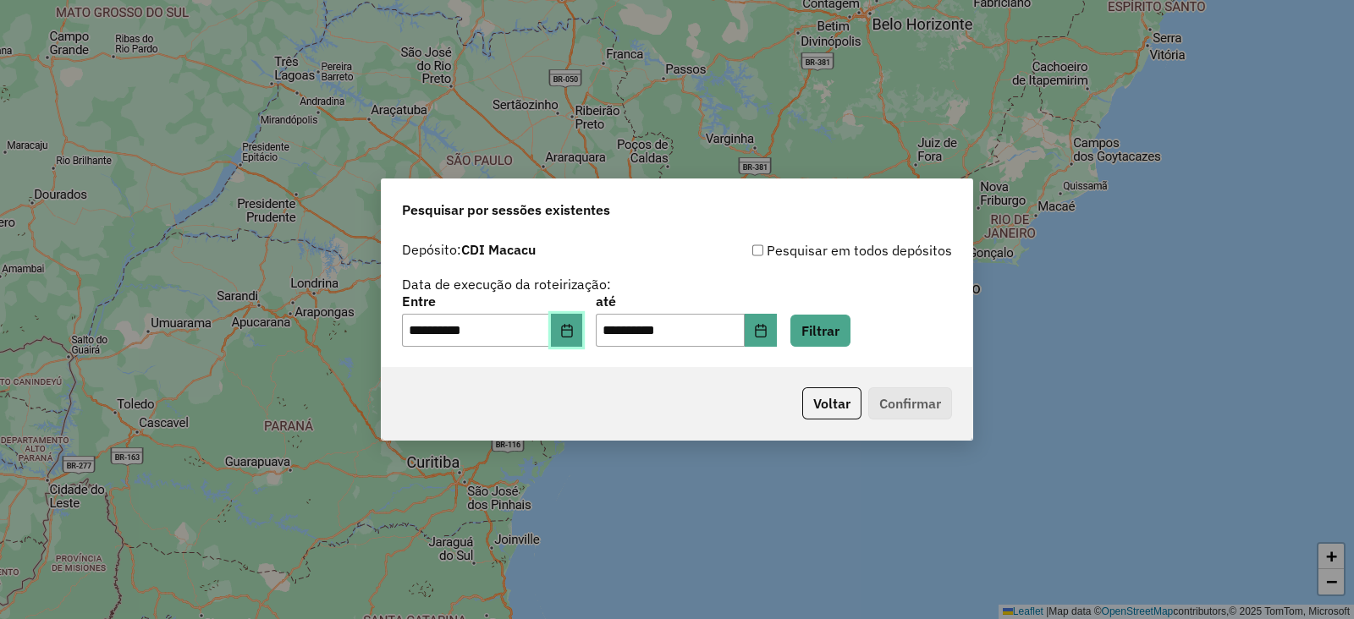
click at [572, 330] on icon "Choose Date" at bounding box center [566, 331] width 11 height 14
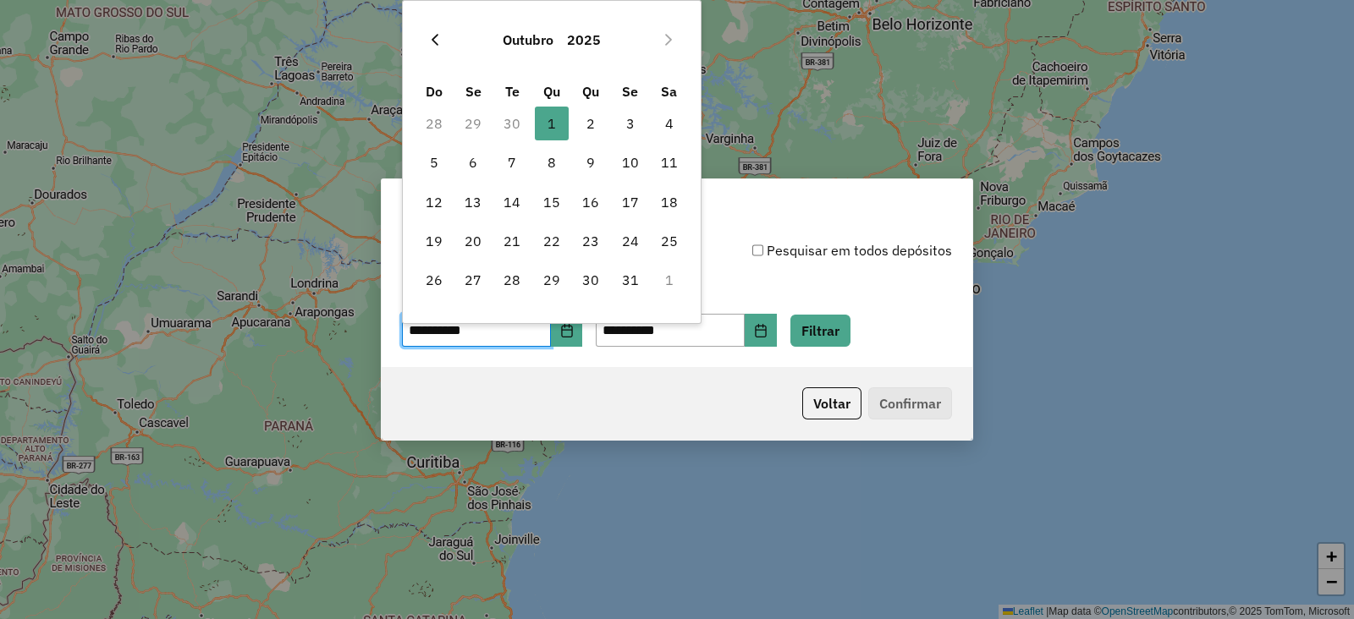
click at [435, 36] on icon "Previous Month" at bounding box center [434, 40] width 7 height 12
click at [474, 276] on span "29" at bounding box center [473, 280] width 34 height 34
type input "**********"
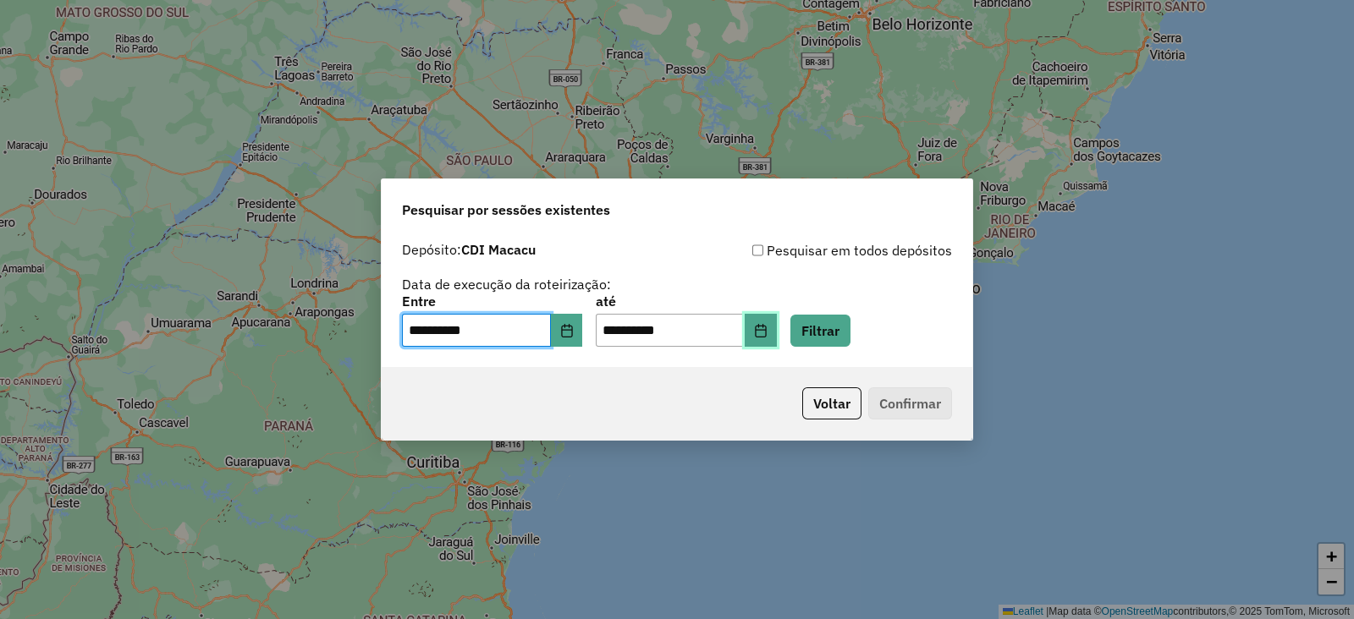
click at [766, 325] on icon "Choose Date" at bounding box center [760, 331] width 11 height 14
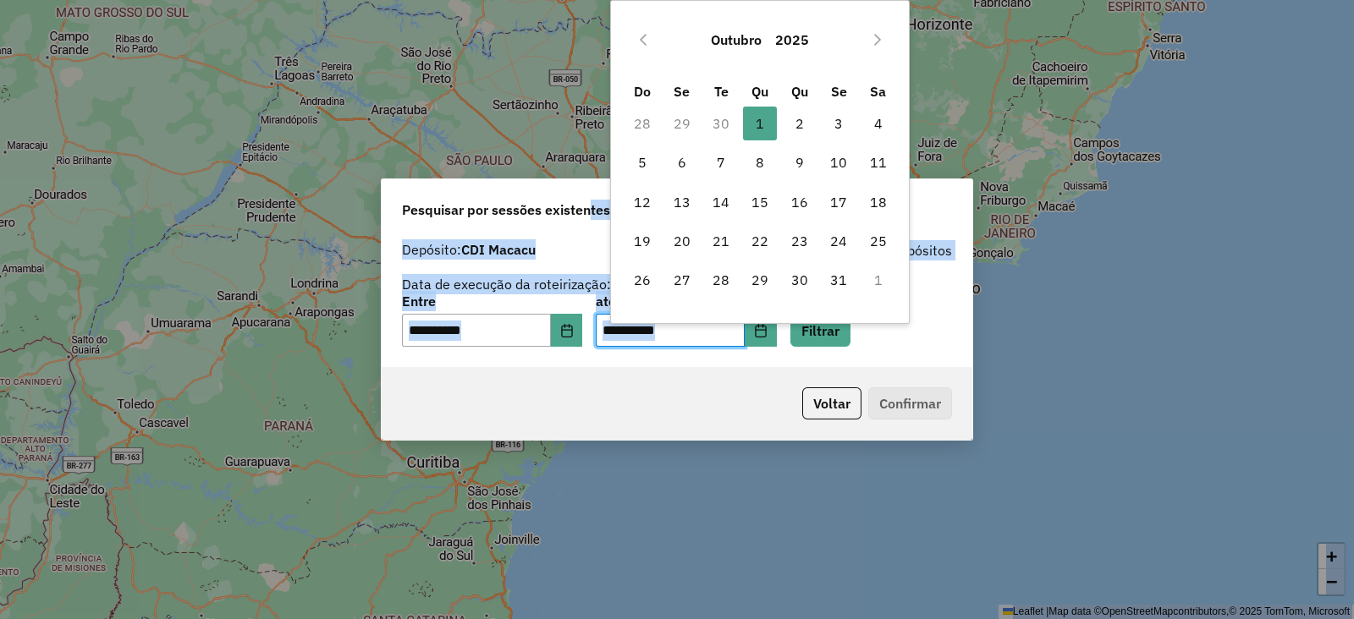
drag, startPoint x: 635, startPoint y: 4, endPoint x: 627, endPoint y: 2, distance: 8.8
click at [592, 2] on body "**********" at bounding box center [677, 309] width 1354 height 619
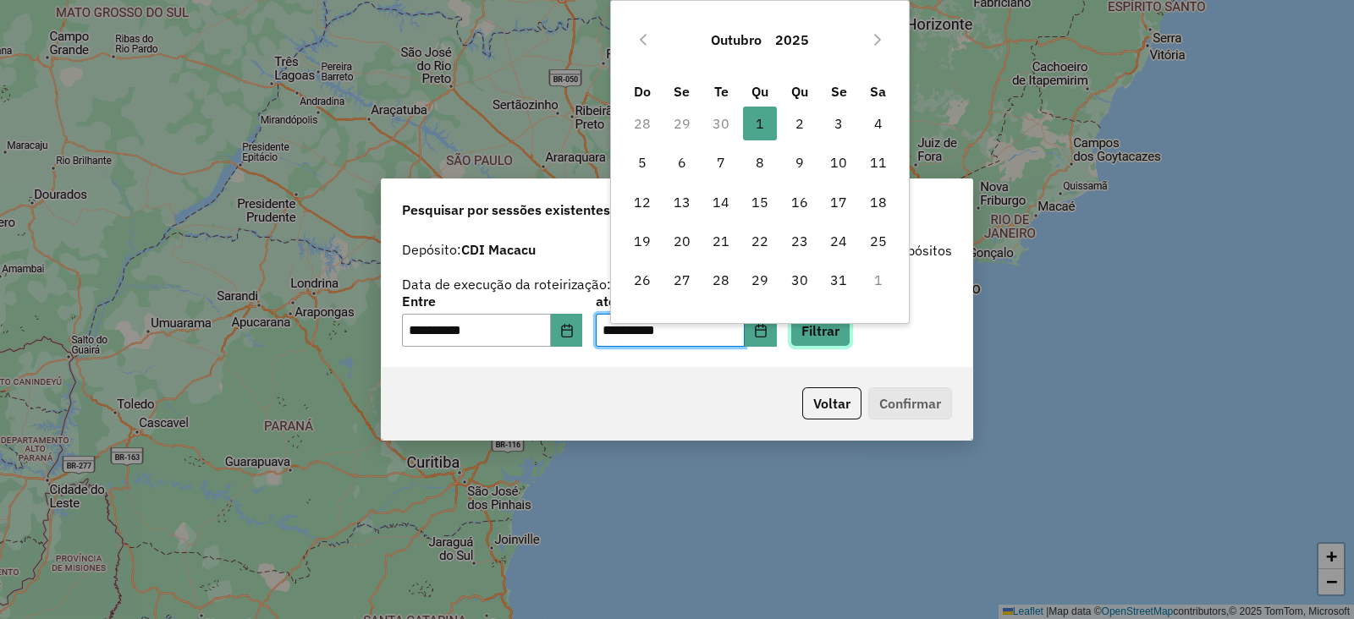
click at [835, 338] on button "Filtrar" at bounding box center [820, 331] width 60 height 32
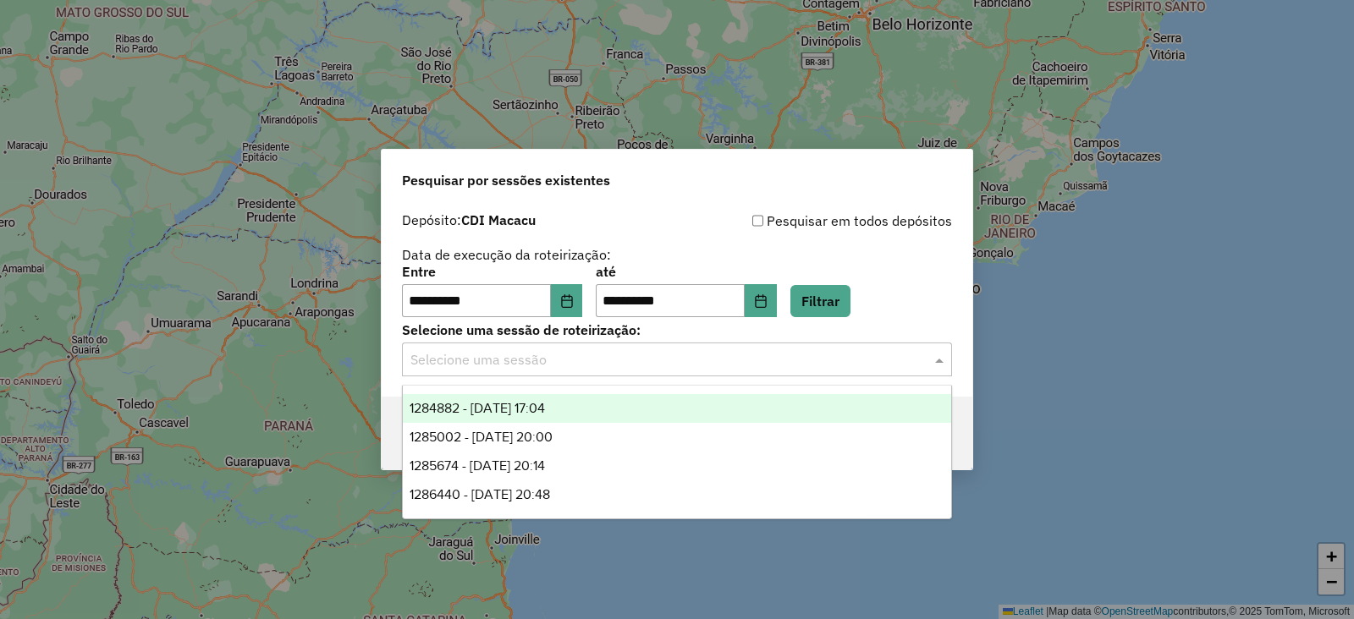
click at [596, 355] on input "text" at bounding box center [659, 360] width 499 height 20
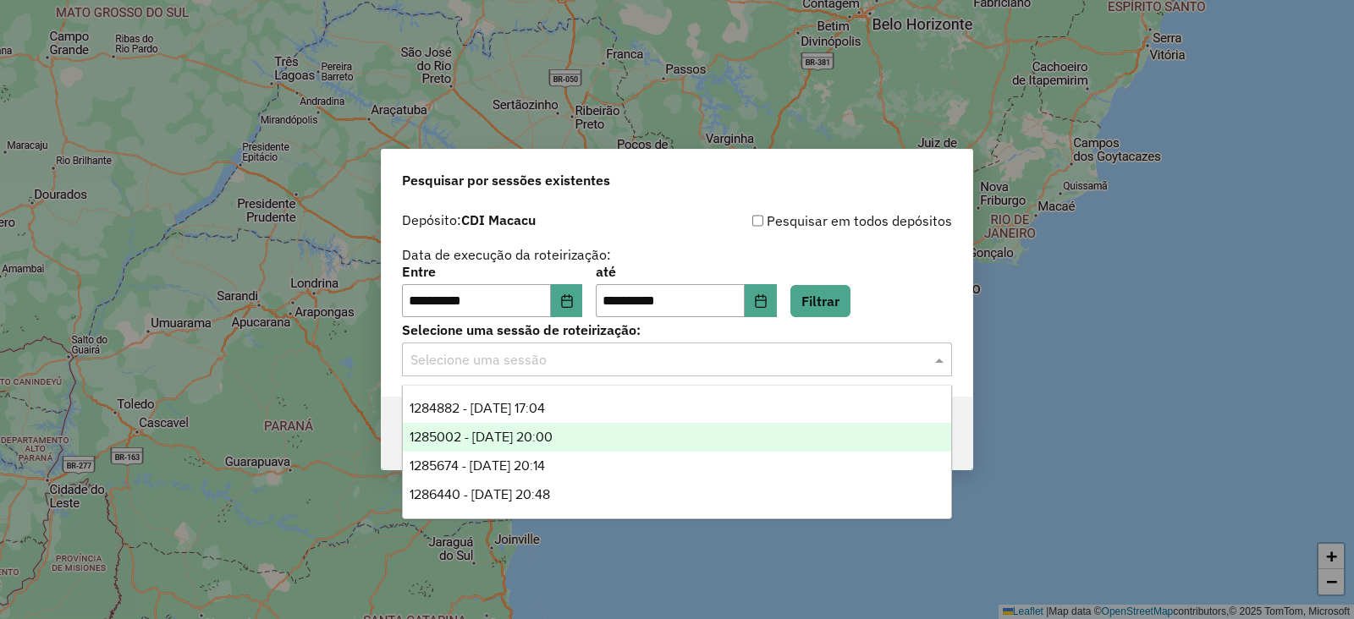
click at [516, 430] on span "1285002 - 29/09/2025 20:00" at bounding box center [480, 437] width 143 height 14
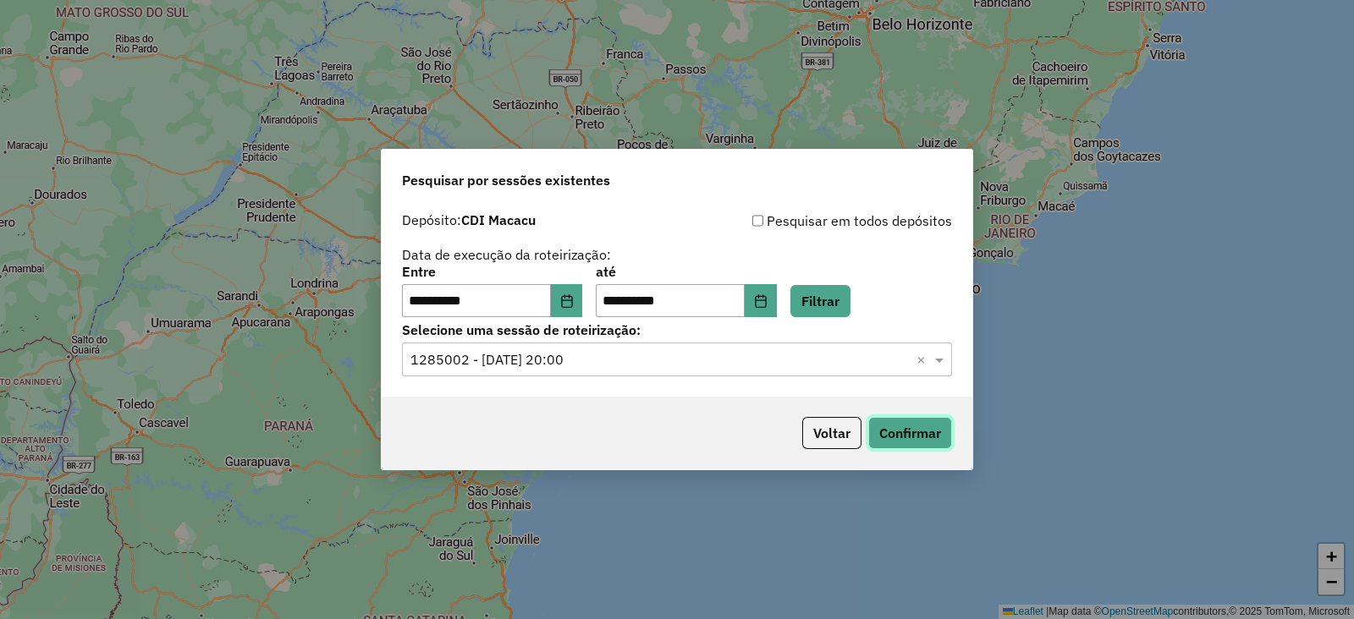
click at [871, 429] on button "Confirmar" at bounding box center [910, 433] width 84 height 32
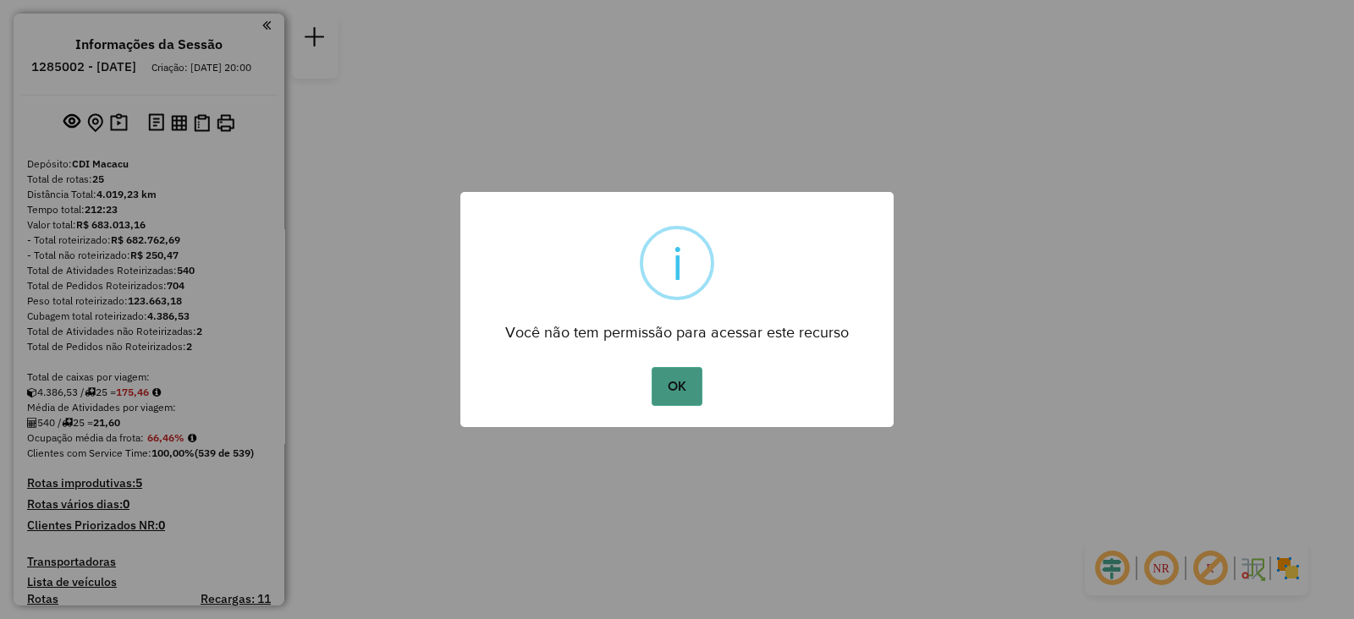
click at [672, 389] on button "OK" at bounding box center [676, 386] width 50 height 39
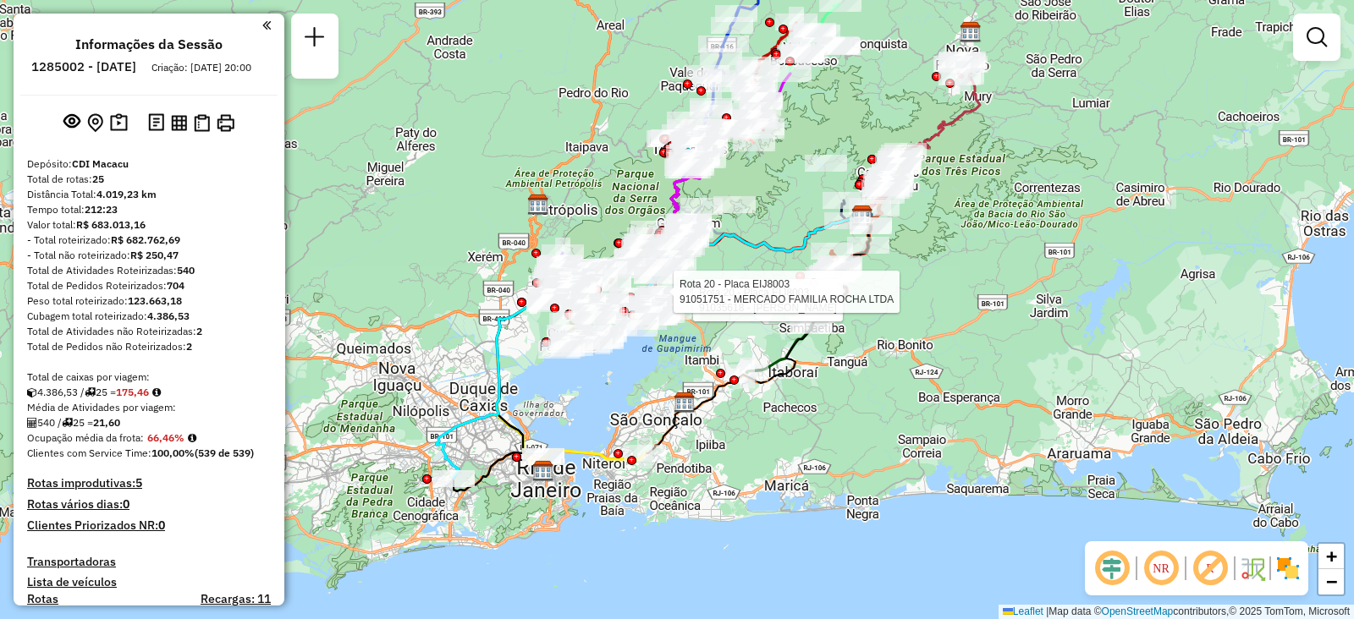
drag, startPoint x: 586, startPoint y: 484, endPoint x: 606, endPoint y: 442, distance: 46.6
click at [606, 442] on div "Rota 20 - Placa EIJ8003 91035618 - CLAUDIA Rota 20 - Placa EIJ8003 91051751 - M…" at bounding box center [677, 309] width 1354 height 619
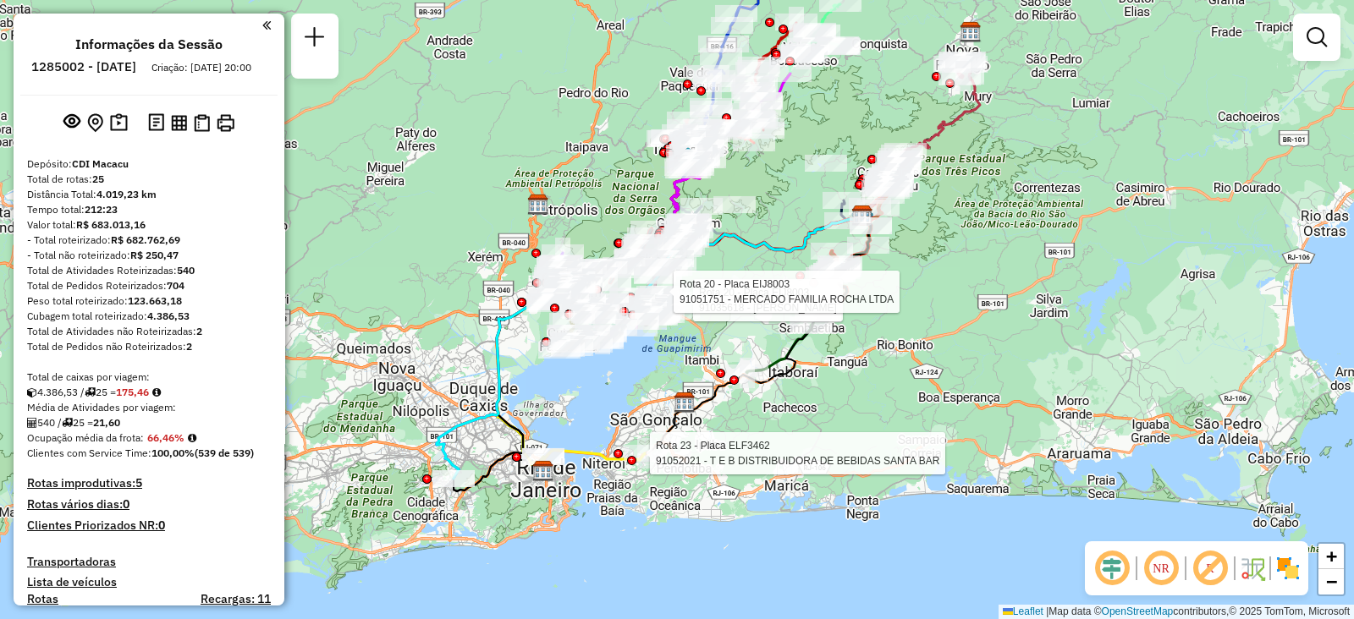
select select "**********"
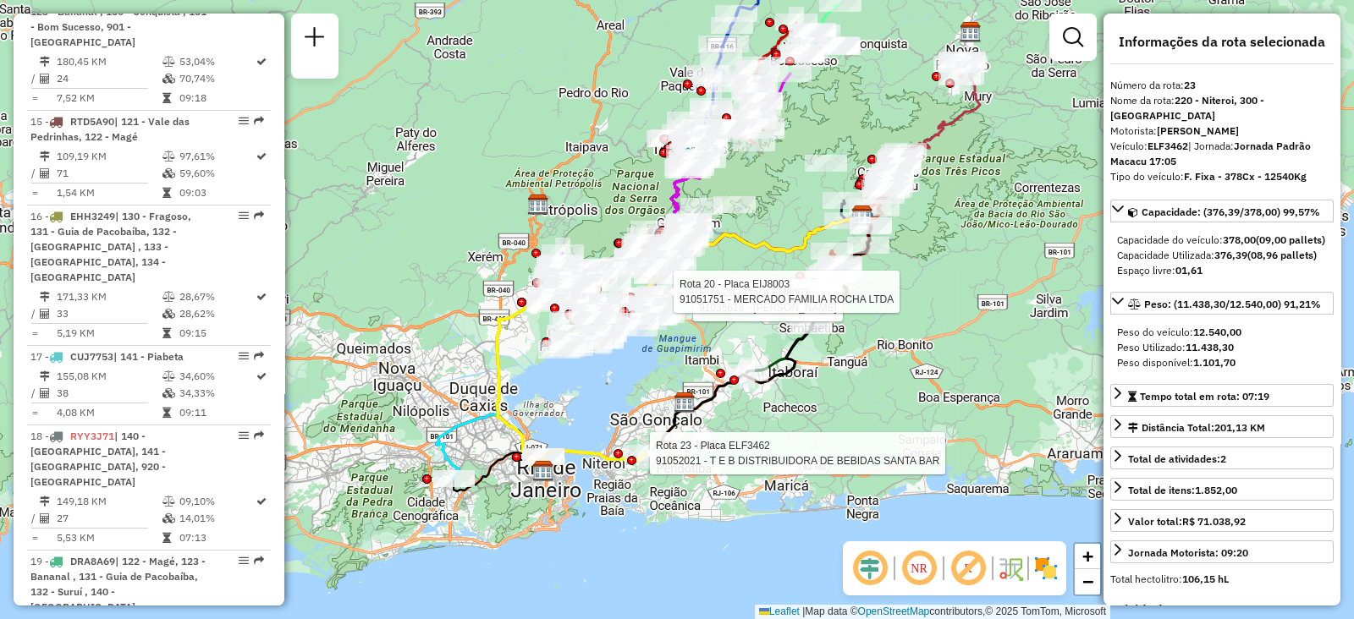
scroll to position [2820, 0]
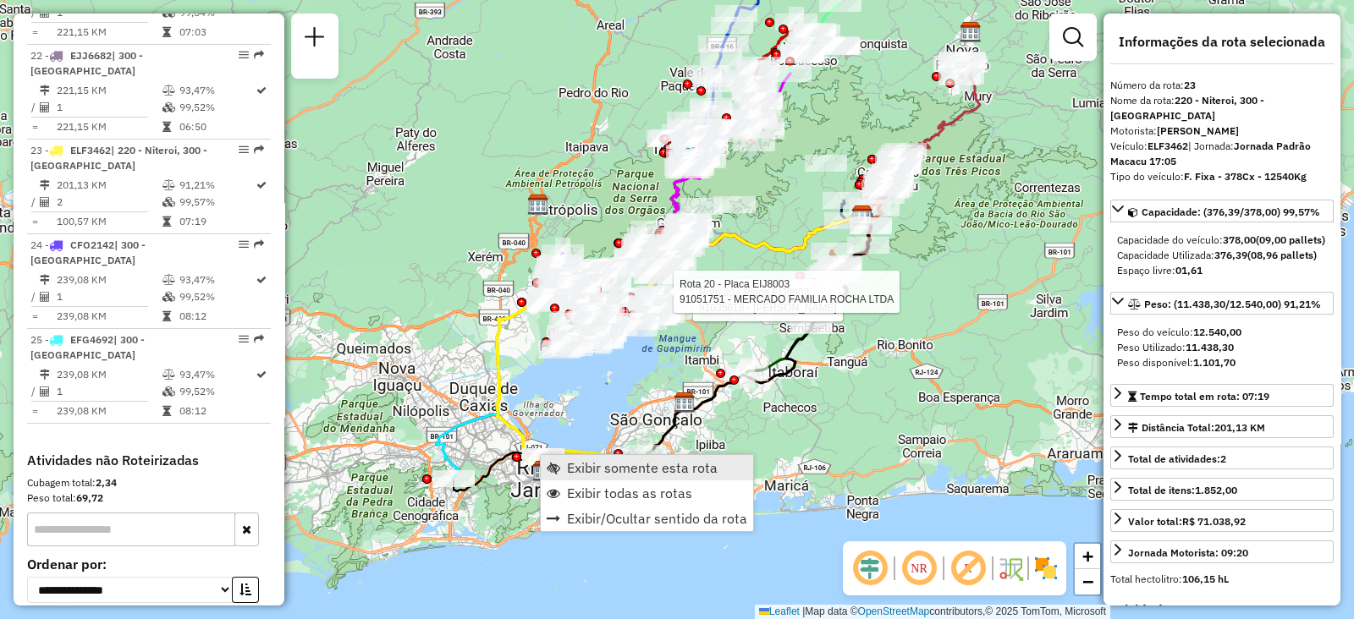
click at [593, 466] on span "Exibir somente esta rota" at bounding box center [642, 468] width 151 height 14
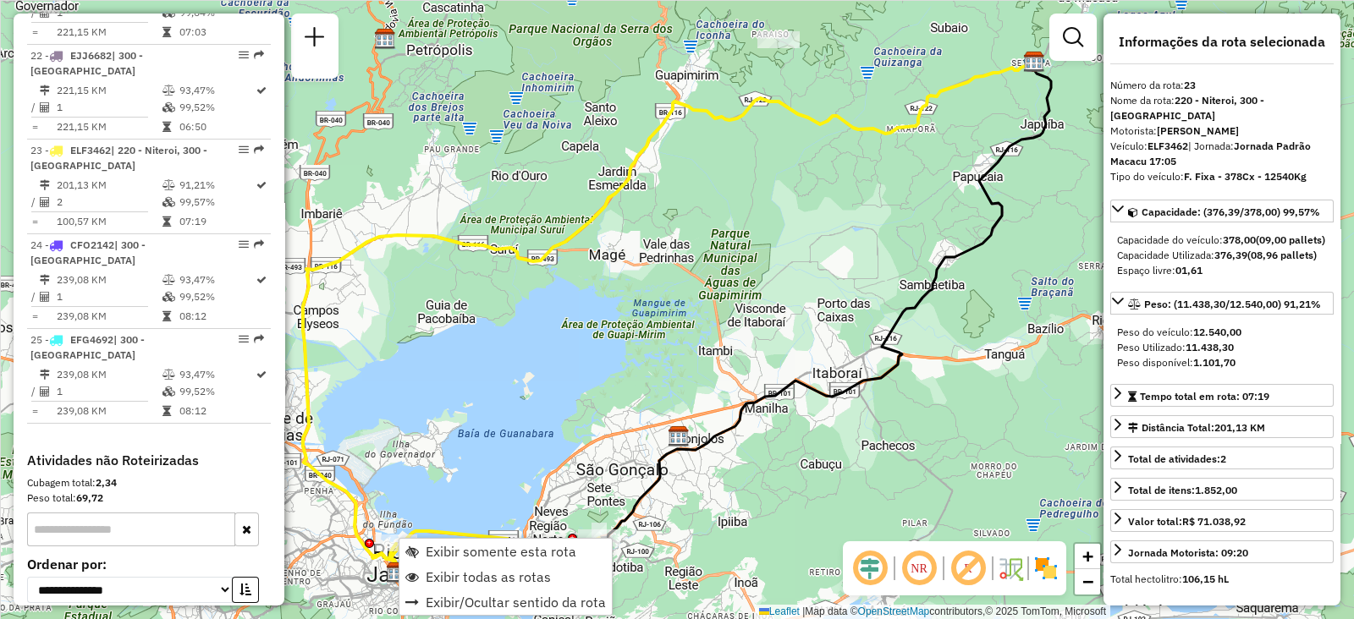
click at [647, 502] on icon at bounding box center [825, 297] width 452 height 481
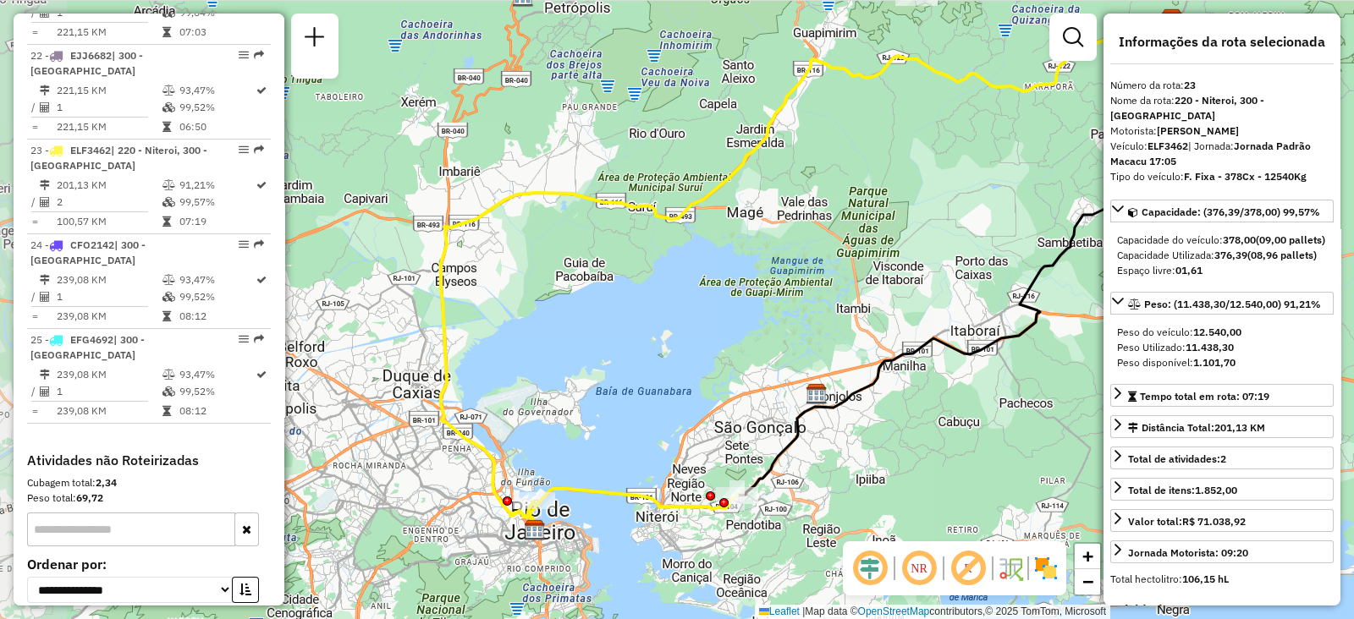
drag, startPoint x: 598, startPoint y: 421, endPoint x: 736, endPoint y: 379, distance: 144.2
click at [736, 379] on div "Janela de atendimento Grade de atendimento Capacidade Transportadoras Veículos …" at bounding box center [677, 309] width 1354 height 619
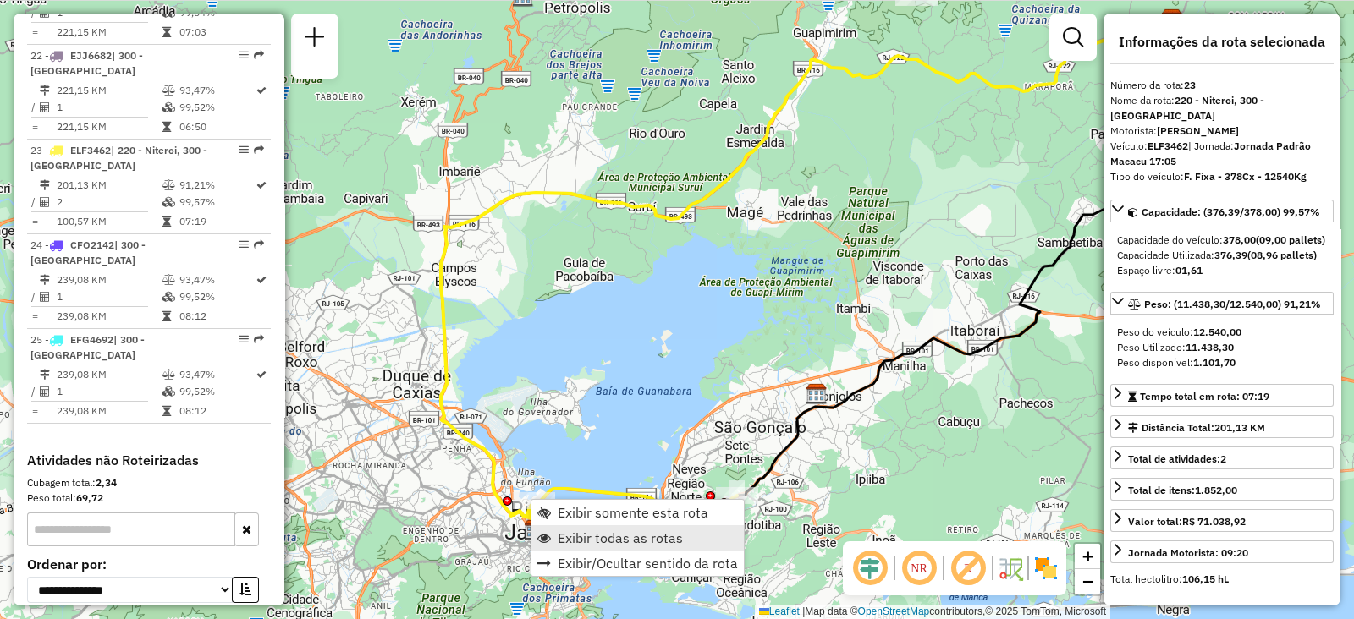
click at [570, 535] on span "Exibir todas as rotas" at bounding box center [619, 538] width 125 height 14
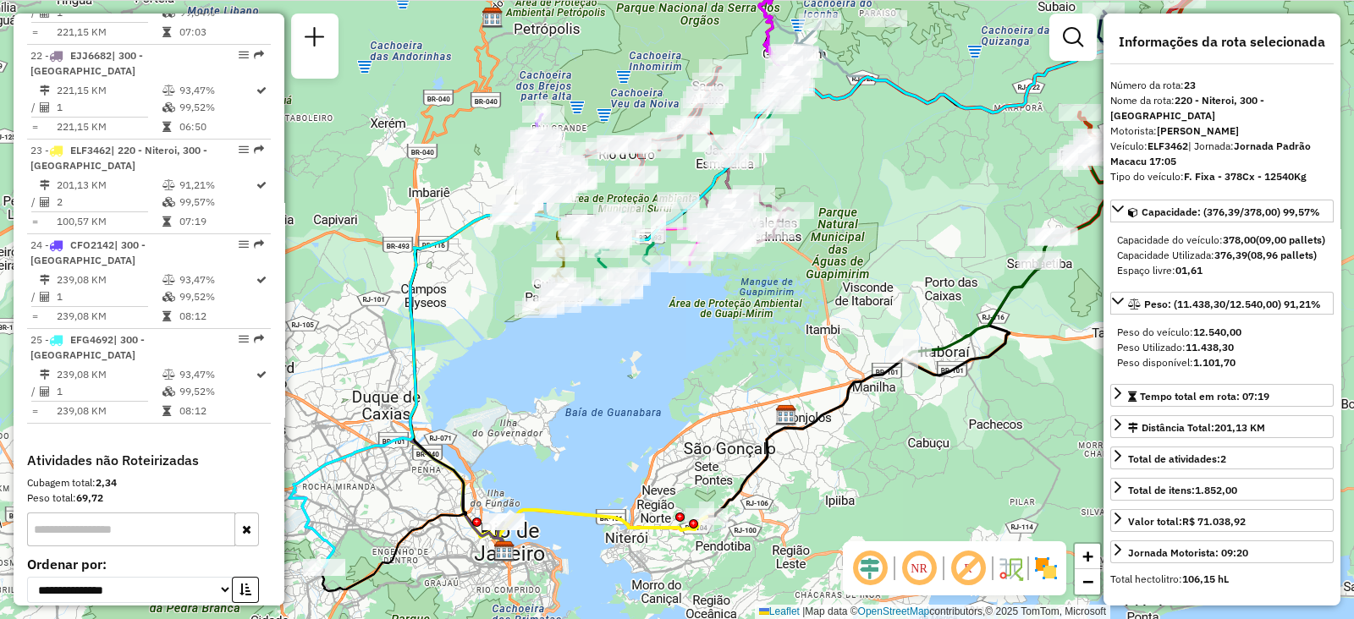
drag, startPoint x: 549, startPoint y: 443, endPoint x: 519, endPoint y: 464, distance: 37.1
click at [519, 464] on div "Janela de atendimento Grade de atendimento Capacidade Transportadoras Veículos …" at bounding box center [677, 309] width 1354 height 619
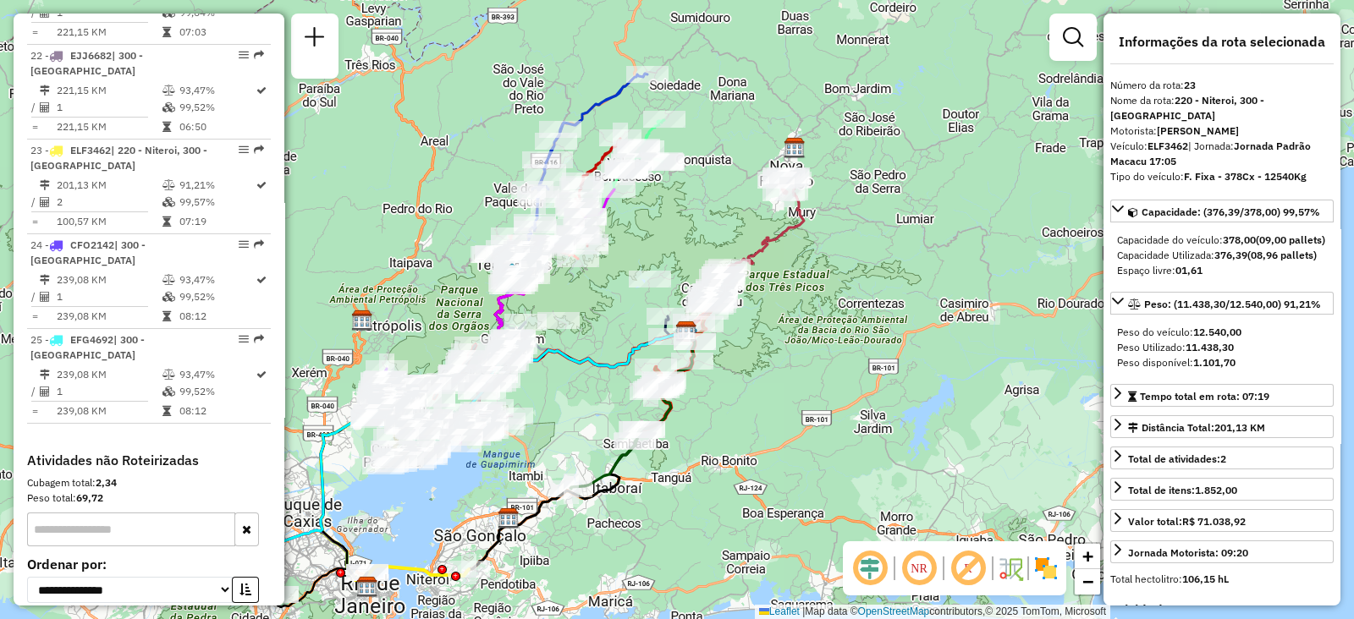
drag, startPoint x: 616, startPoint y: 431, endPoint x: 473, endPoint y: 511, distance: 164.0
click at [473, 511] on div "Janela de atendimento Grade de atendimento Capacidade Transportadoras Veículos …" at bounding box center [677, 309] width 1354 height 619
